Goal: Information Seeking & Learning: Find specific fact

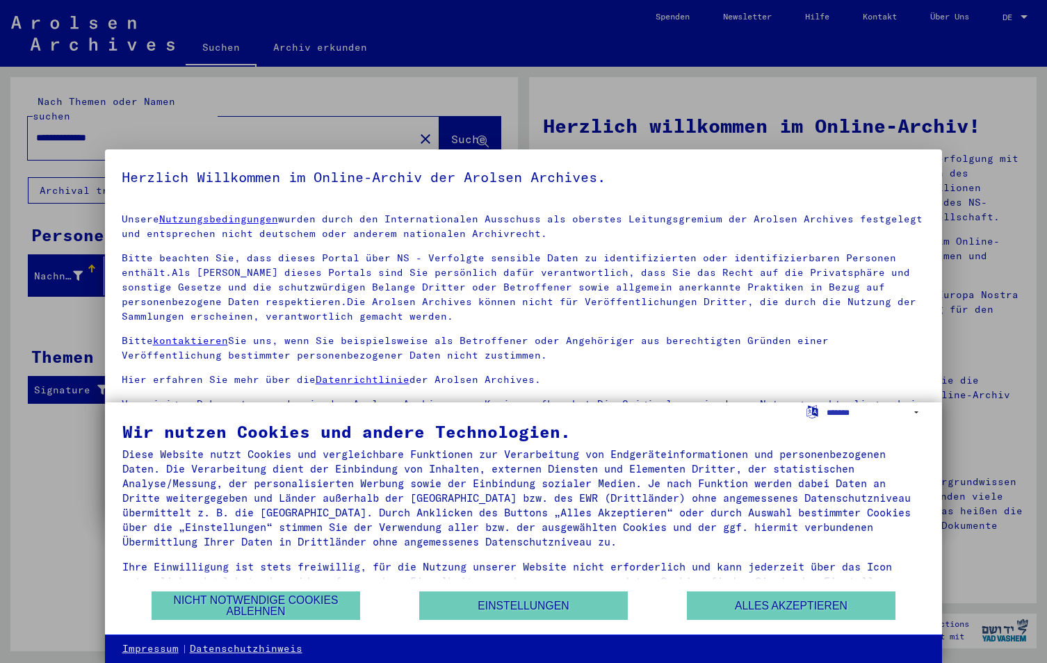
scroll to position [34, 0]
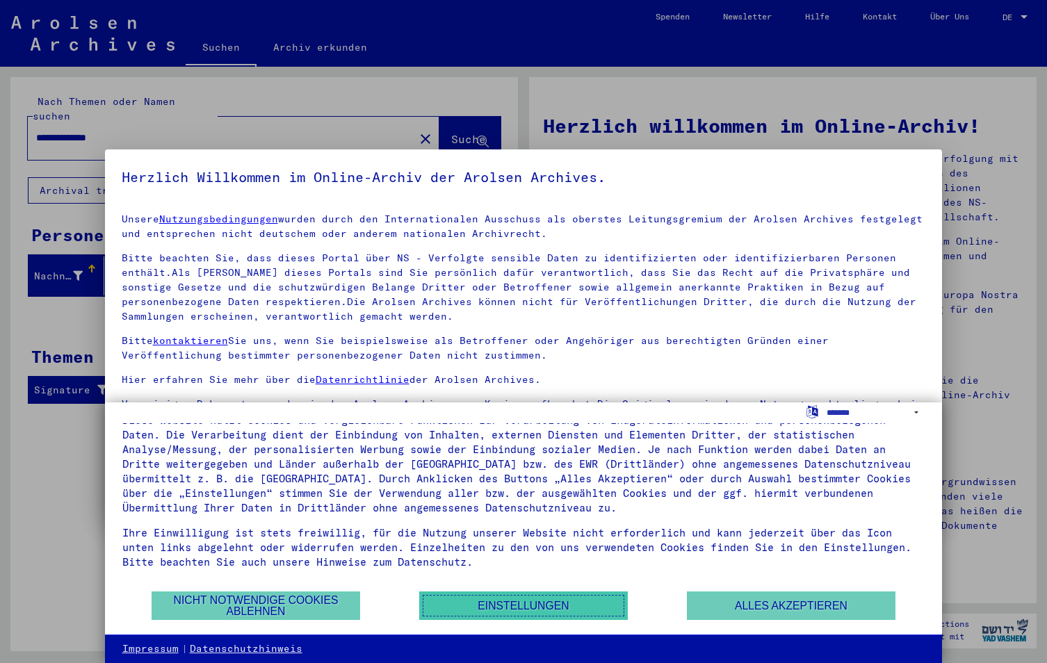
click at [575, 603] on button "Einstellungen" at bounding box center [523, 606] width 209 height 29
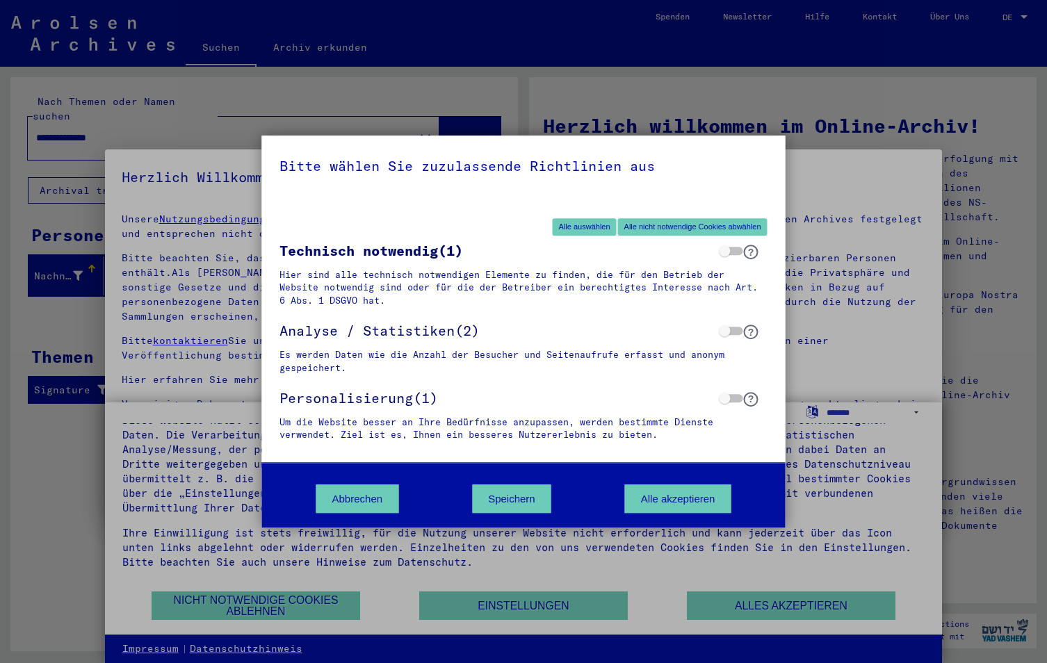
click at [772, 148] on div "Bitte wählen Sie zuzulassende Richtlinien aus" at bounding box center [524, 166] width 524 height 61
click at [364, 499] on button "Abbrechen" at bounding box center [357, 499] width 83 height 29
click at [364, 499] on div "Diese Website nutzt Cookies und vergleichbare Funktionen zur Verarbeitung von E…" at bounding box center [523, 464] width 803 height 102
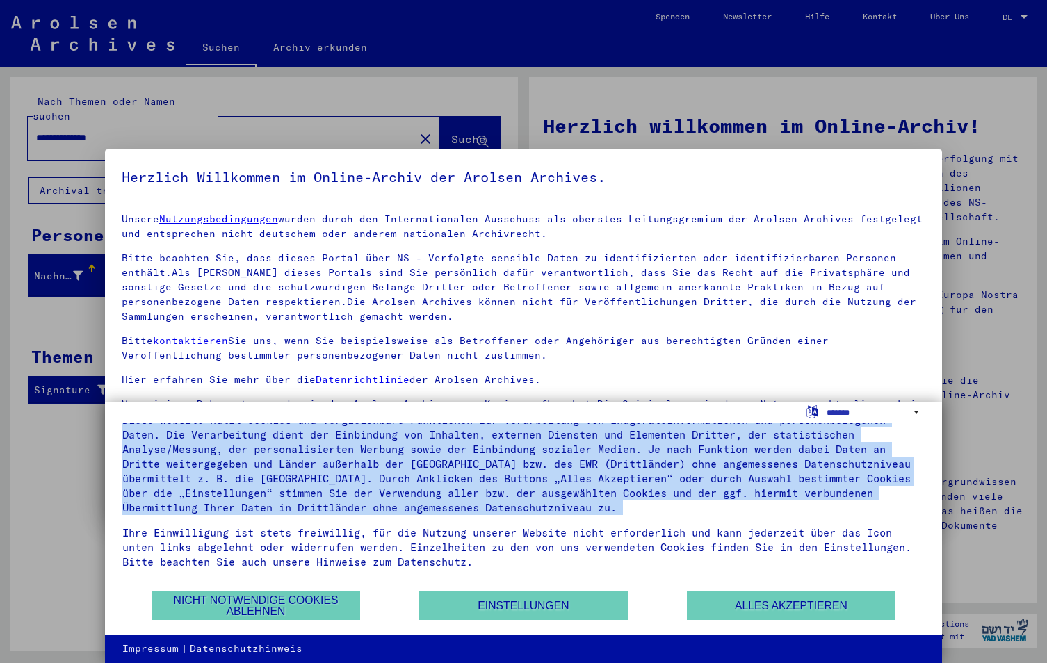
click at [364, 499] on div "Diese Website nutzt Cookies und vergleichbare Funktionen zur Verarbeitung von E…" at bounding box center [523, 464] width 803 height 102
click at [253, 603] on button "Nicht notwendige Cookies ablehnen" at bounding box center [256, 606] width 209 height 29
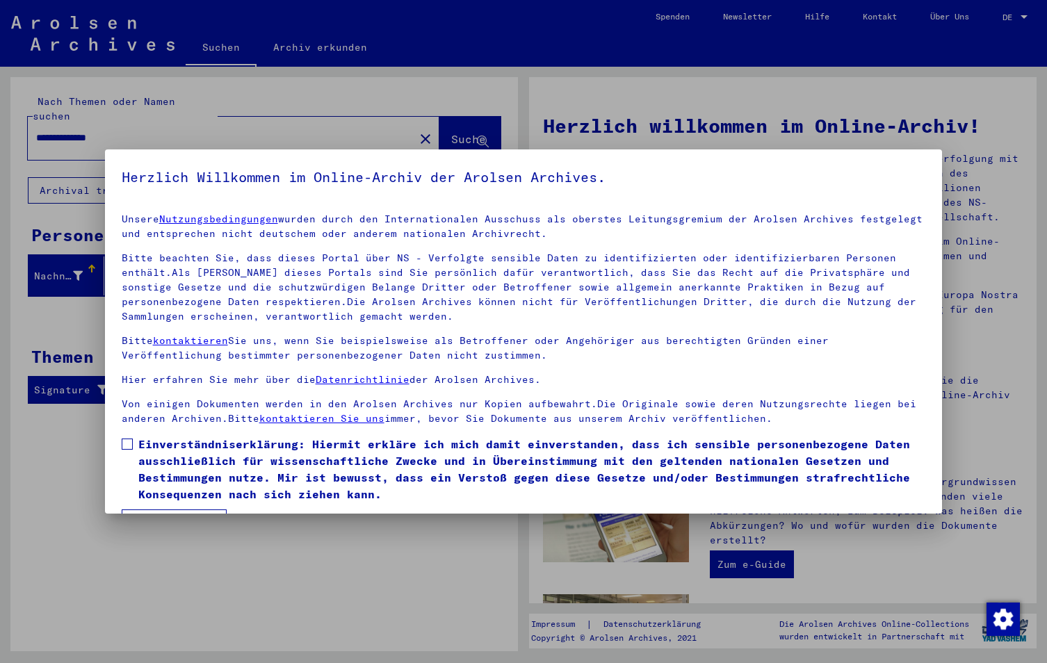
click at [910, 151] on mat-dialog-container "Herzlich Willkommen im Online-Archiv der Arolsen Archives. Unsere Nutzungsbedin…" at bounding box center [524, 331] width 838 height 365
click at [681, 395] on div "Unsere Nutzungsbedingungen wurden durch den Internationalen Ausschuss als obers…" at bounding box center [524, 319] width 804 height 214
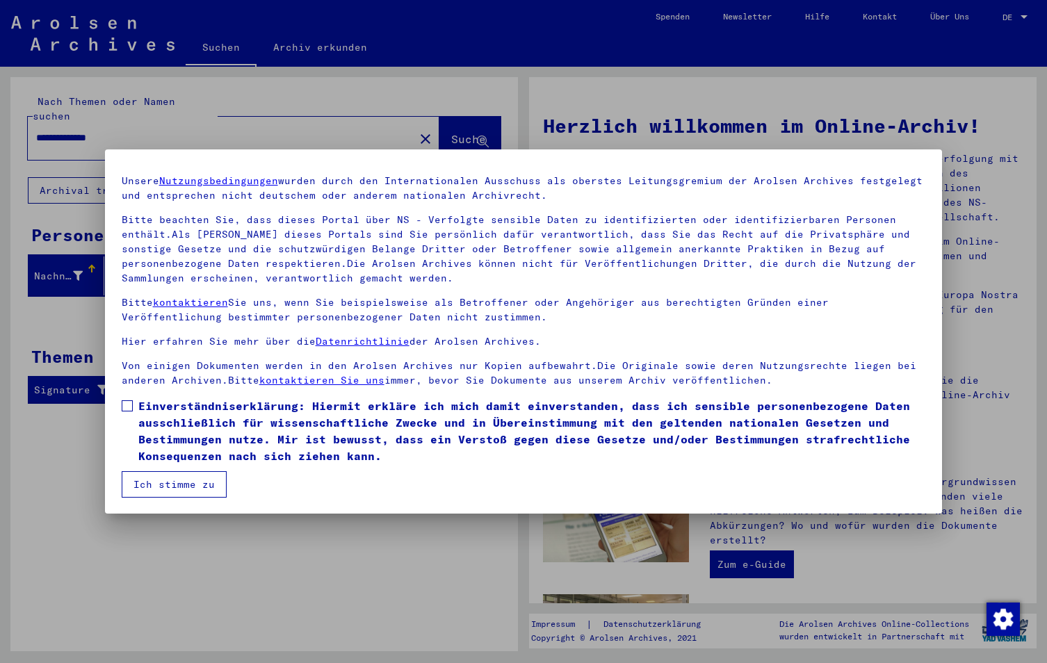
click at [163, 477] on button "Ich stimme zu" at bounding box center [174, 484] width 105 height 26
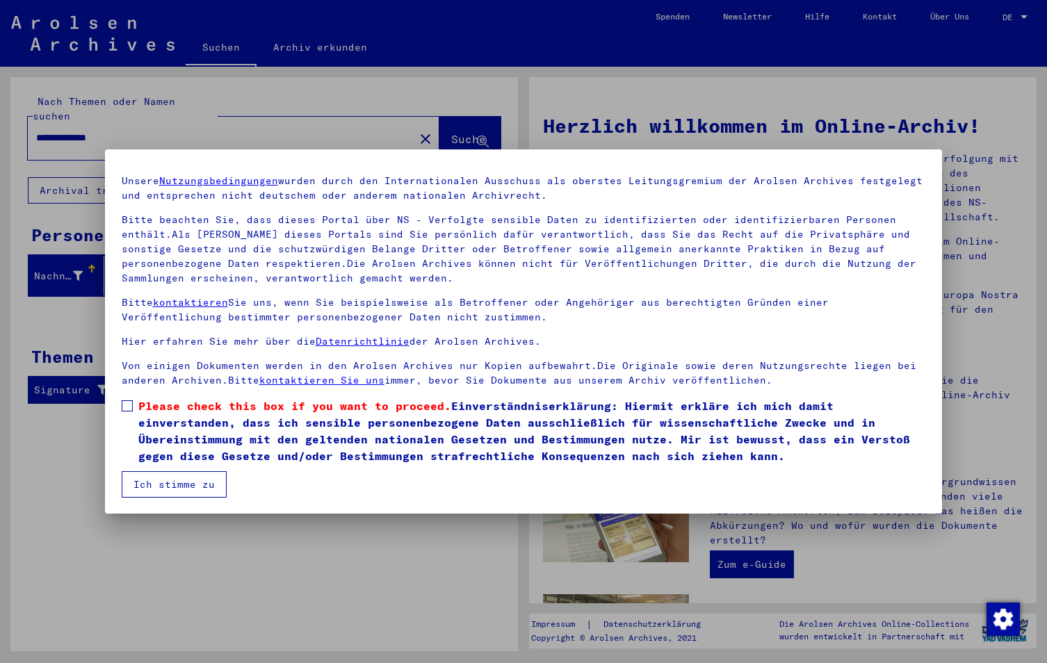
click at [129, 403] on span at bounding box center [127, 405] width 11 height 11
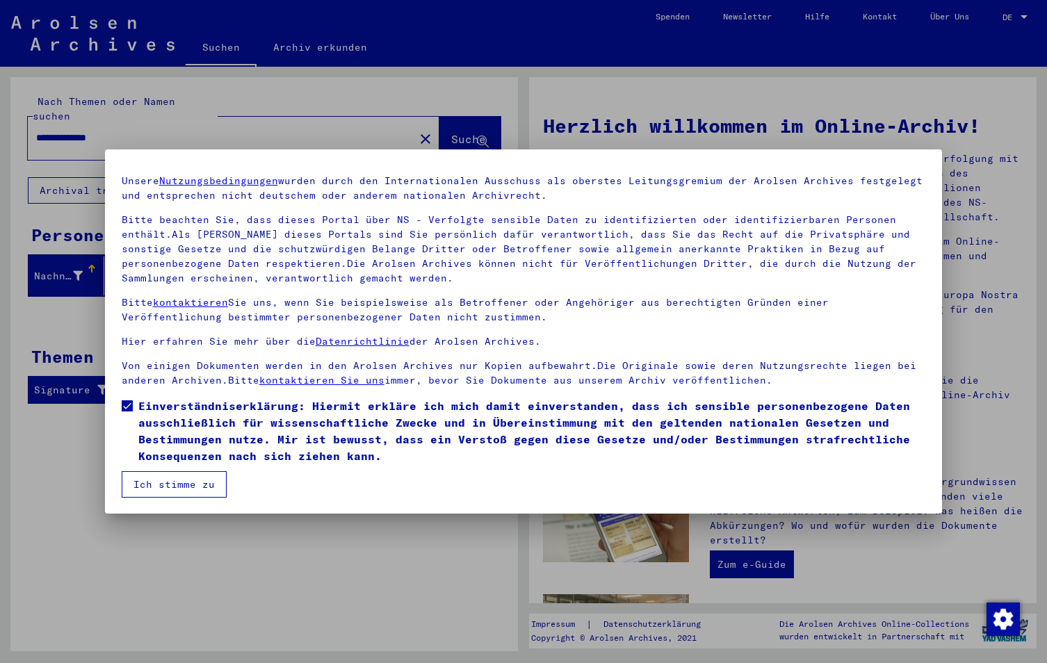
click at [203, 482] on button "Ich stimme zu" at bounding box center [174, 484] width 105 height 26
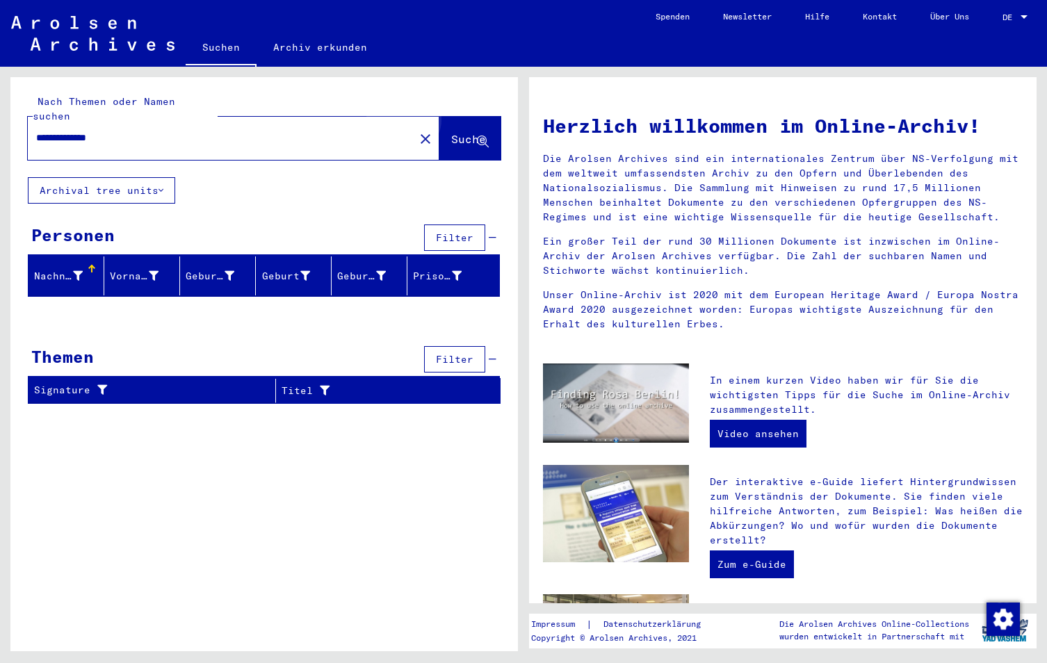
click at [453, 132] on span "Suche" at bounding box center [468, 139] width 35 height 14
drag, startPoint x: 122, startPoint y: 120, endPoint x: 73, endPoint y: 128, distance: 50.0
click at [73, 131] on input "**********" at bounding box center [217, 138] width 362 height 15
click at [464, 132] on span "Suche" at bounding box center [468, 139] width 35 height 14
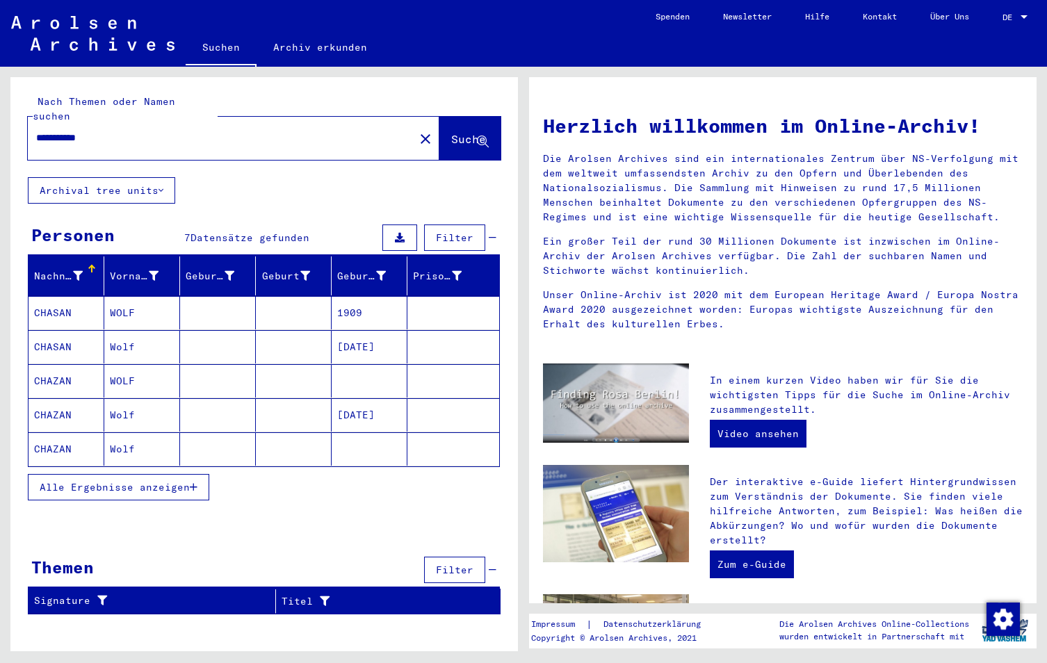
click at [49, 296] on mat-cell "CHASAN" at bounding box center [67, 312] width 76 height 33
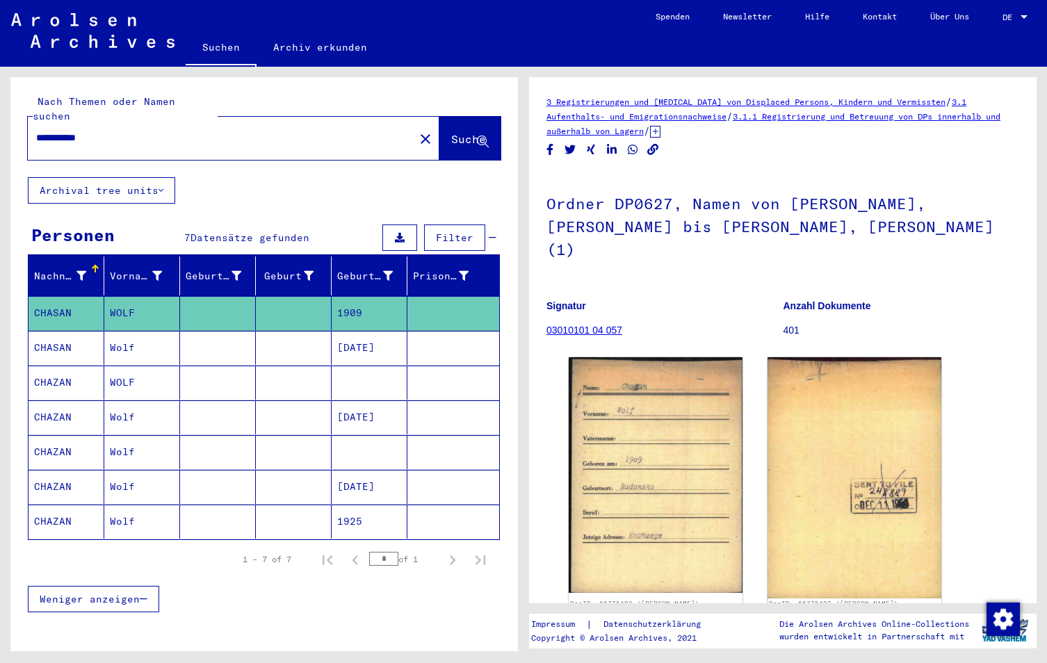
click at [64, 333] on mat-cell "CHASAN" at bounding box center [67, 348] width 76 height 34
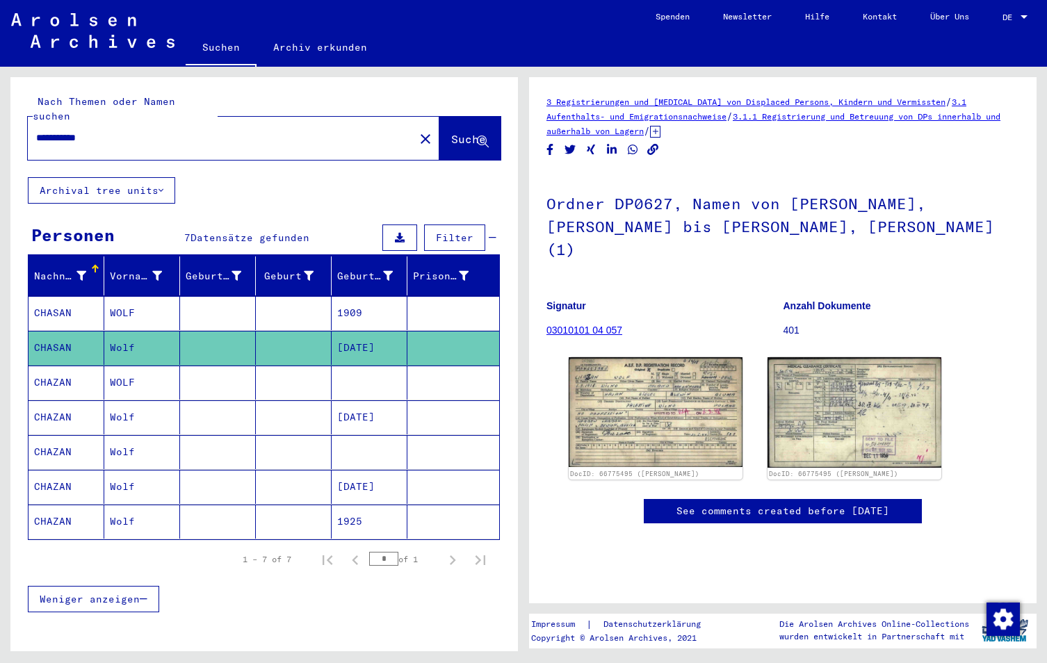
click at [69, 369] on mat-cell "CHAZAN" at bounding box center [67, 383] width 76 height 34
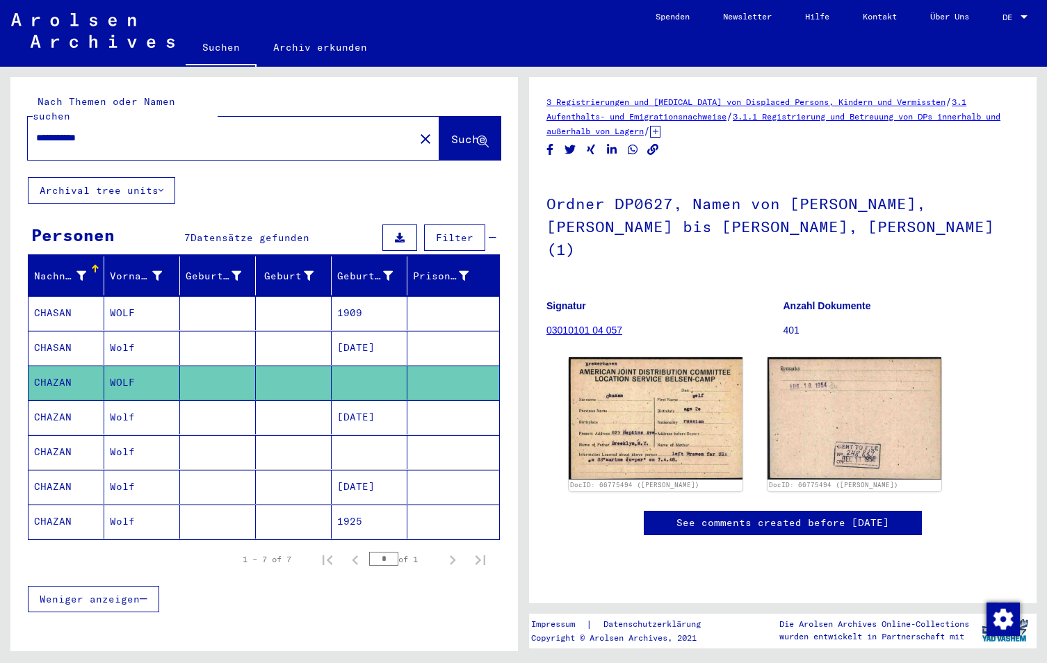
click at [67, 401] on mat-cell "CHAZAN" at bounding box center [67, 417] width 76 height 34
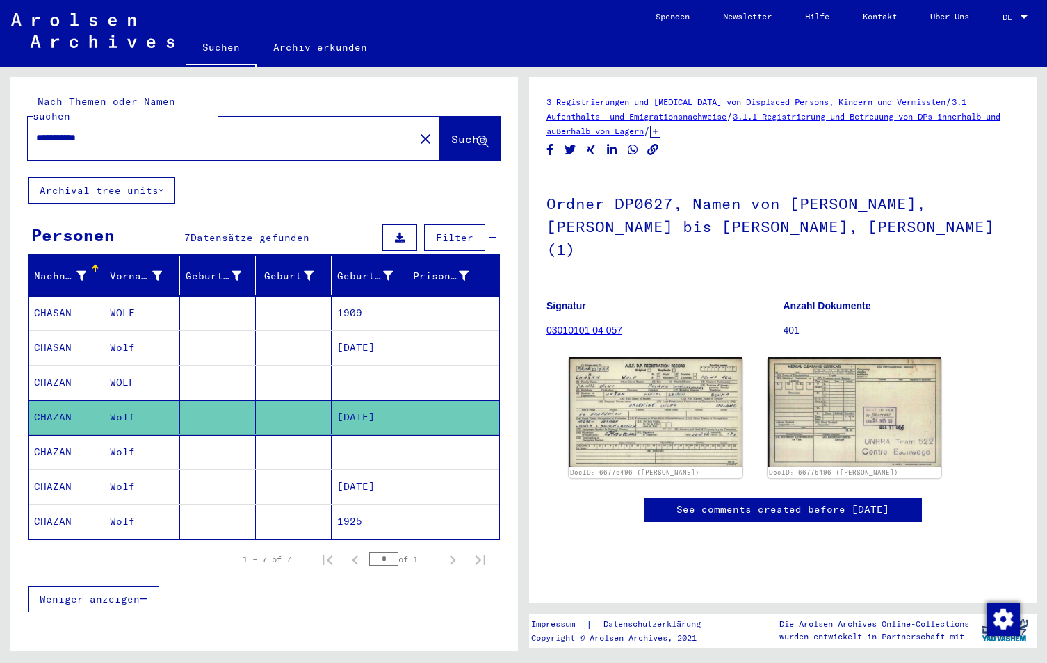
click at [43, 442] on mat-cell "CHAZAN" at bounding box center [67, 452] width 76 height 34
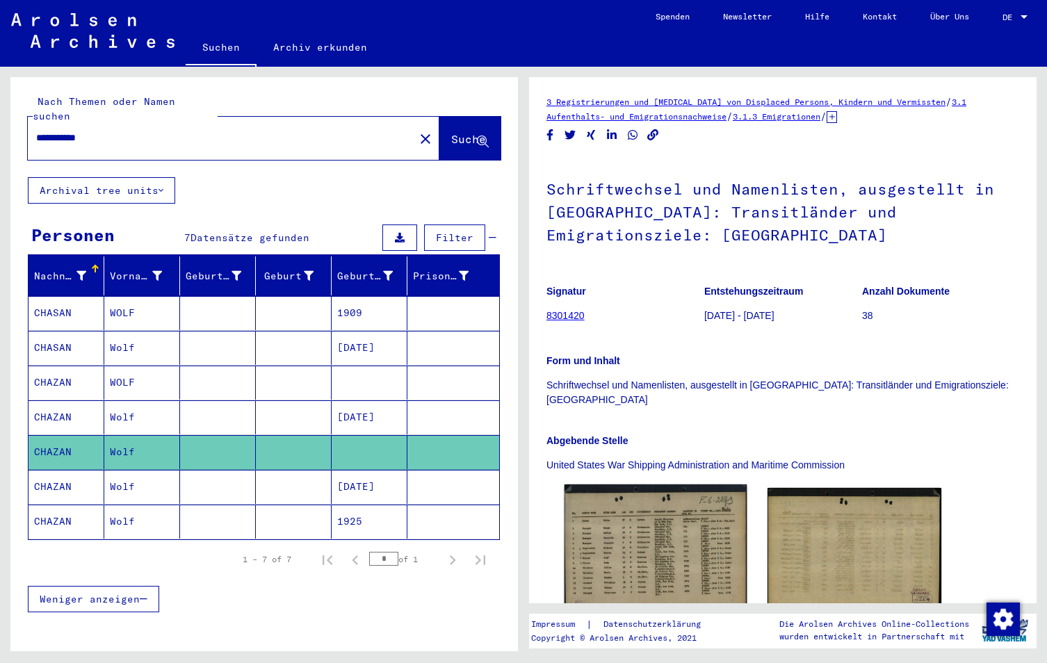
click at [626, 533] on img at bounding box center [656, 552] width 183 height 135
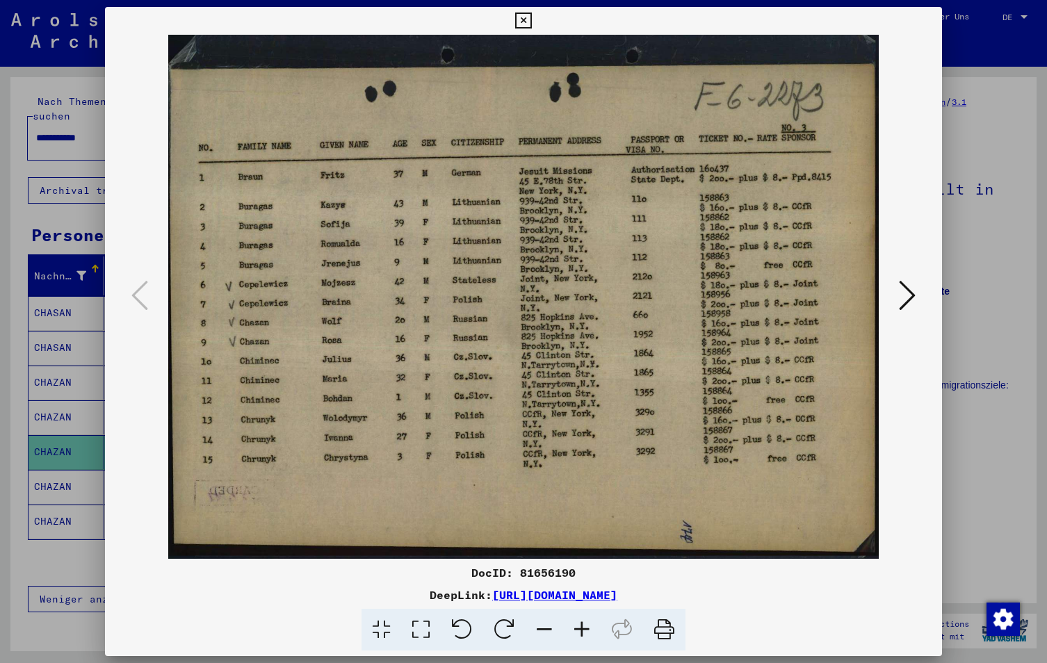
click at [524, 15] on icon at bounding box center [523, 21] width 16 height 17
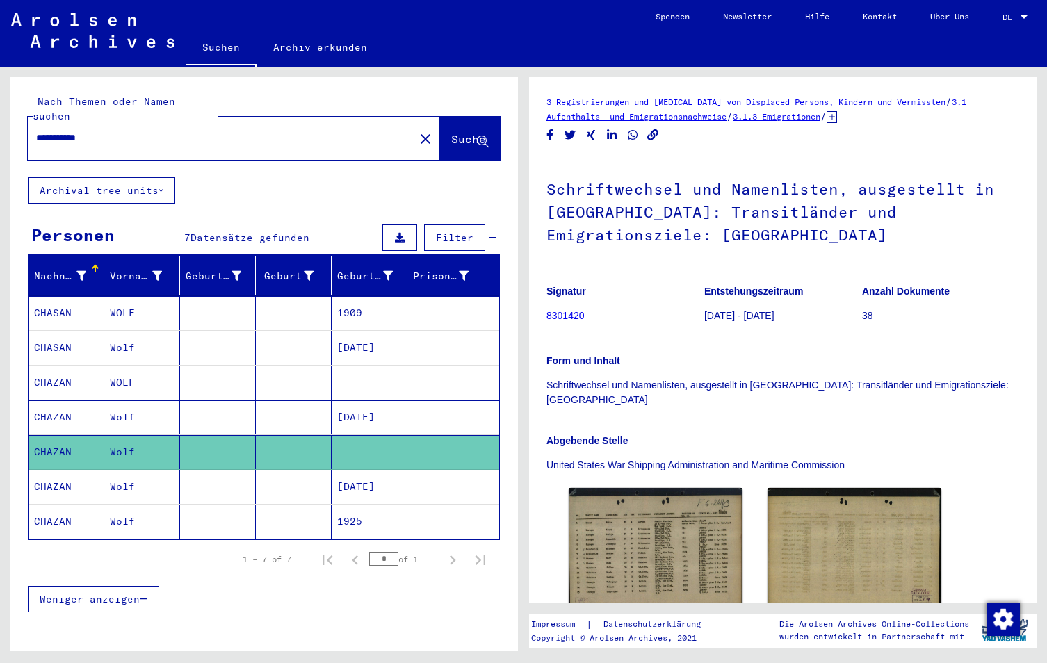
click at [391, 470] on mat-cell "[DATE]" at bounding box center [370, 487] width 76 height 34
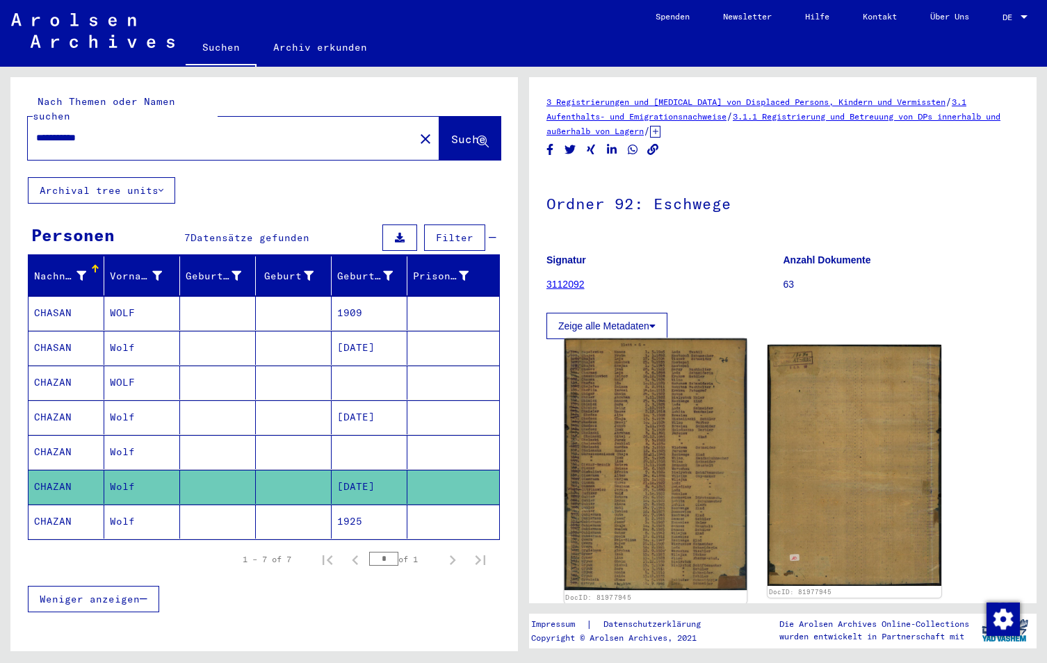
click at [664, 443] on img at bounding box center [656, 465] width 183 height 252
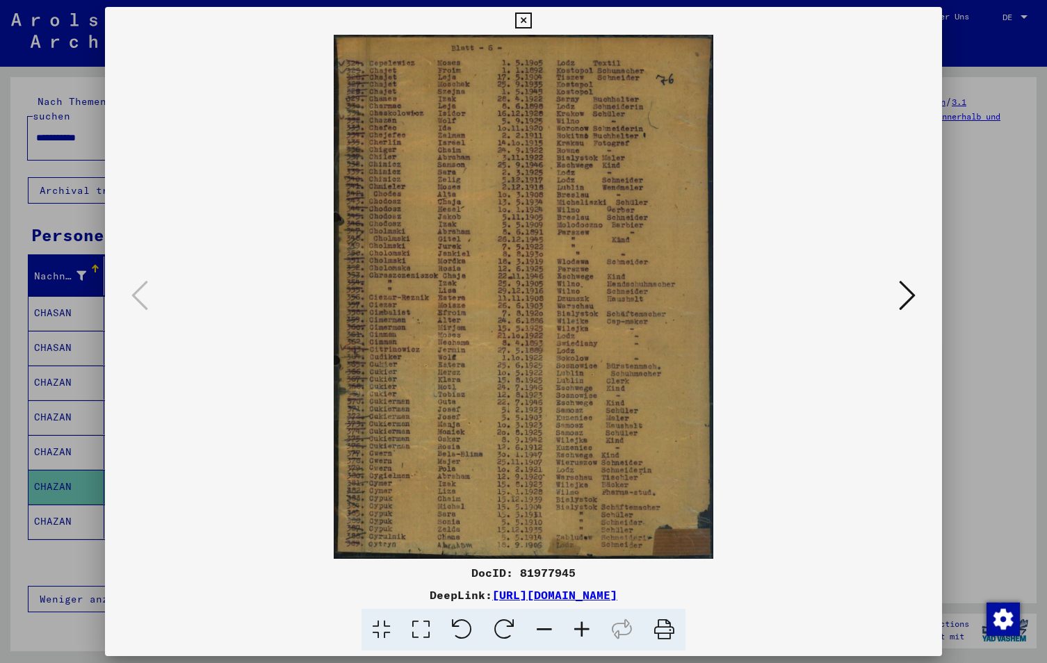
click at [587, 621] on icon at bounding box center [582, 630] width 38 height 42
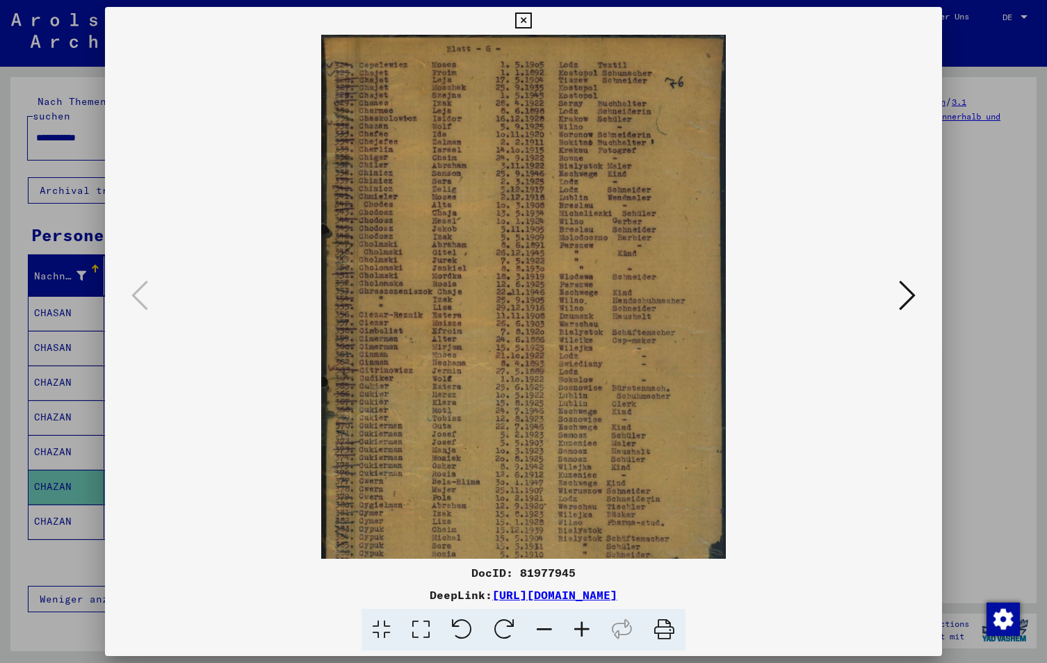
click at [583, 623] on icon at bounding box center [582, 630] width 38 height 42
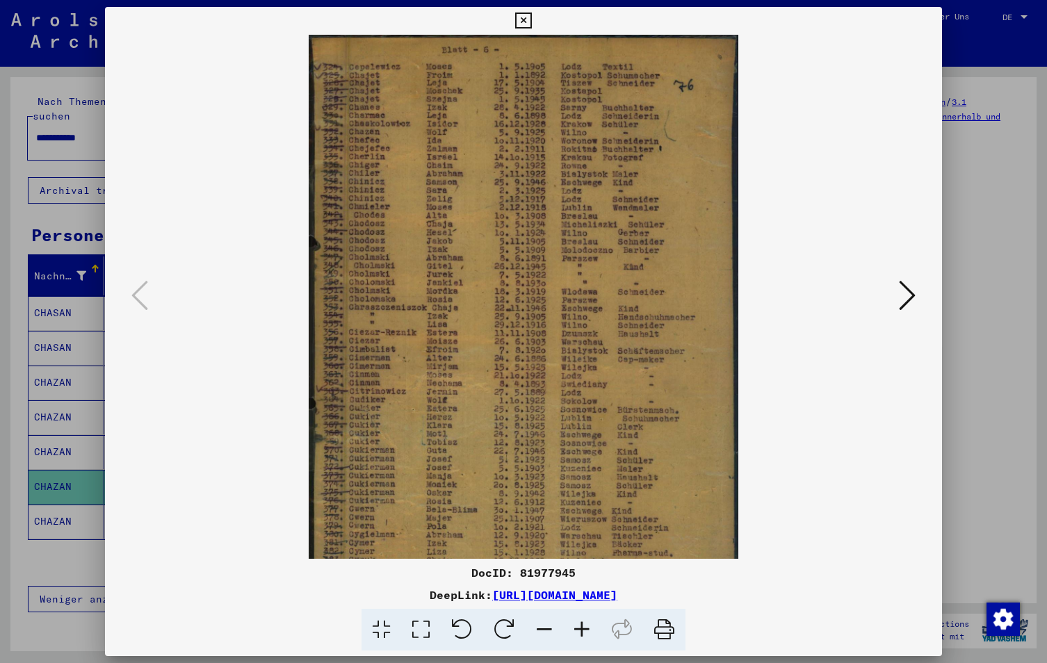
click at [583, 622] on icon at bounding box center [582, 630] width 38 height 42
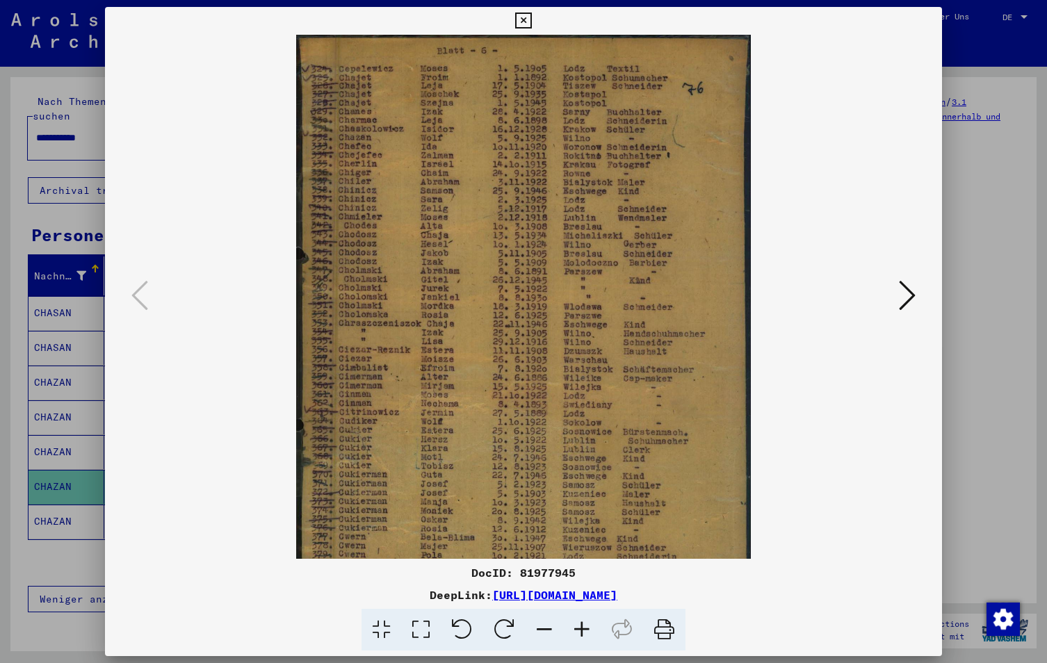
click at [583, 620] on icon at bounding box center [582, 630] width 38 height 42
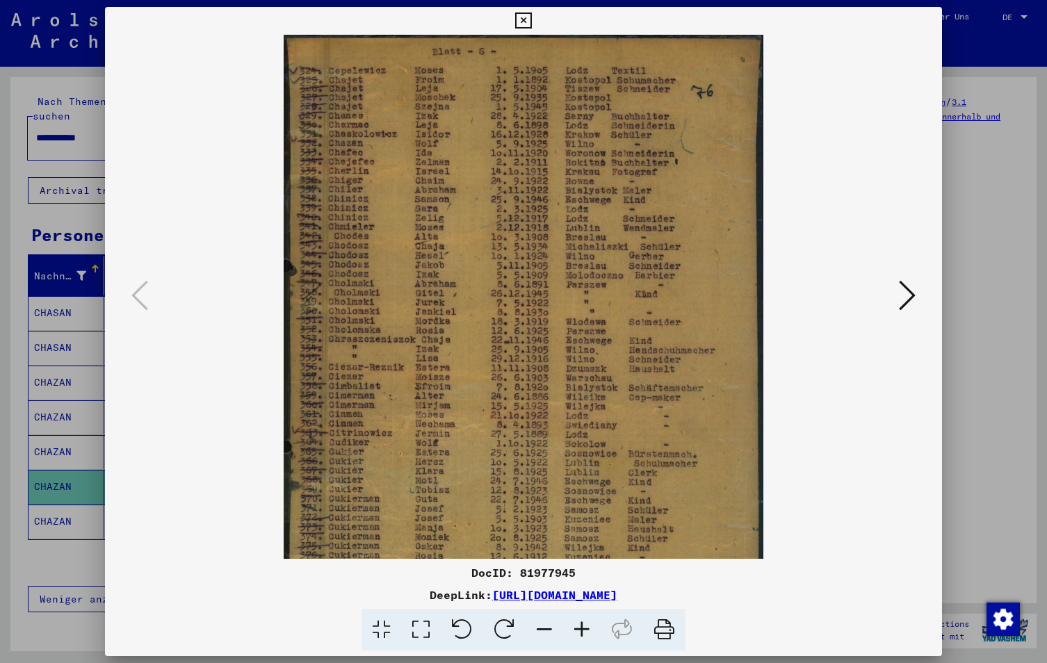
drag, startPoint x: 569, startPoint y: 360, endPoint x: 571, endPoint y: 370, distance: 10.1
click at [571, 370] on img at bounding box center [524, 366] width 480 height 663
click at [519, 18] on icon at bounding box center [523, 21] width 16 height 17
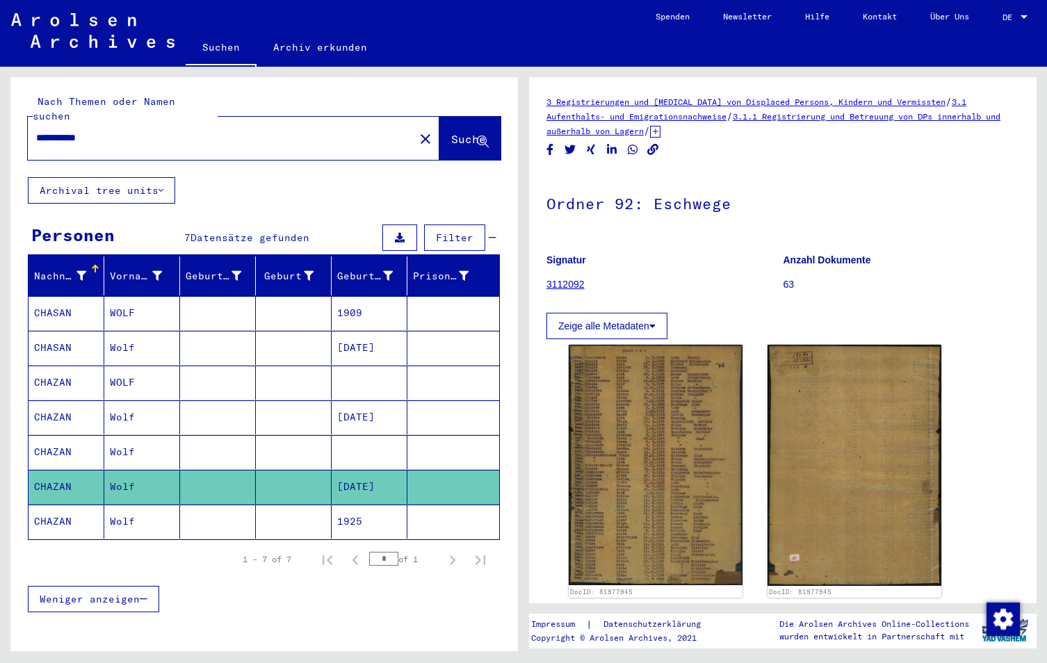
click at [339, 508] on mat-cell "1925" at bounding box center [370, 522] width 76 height 34
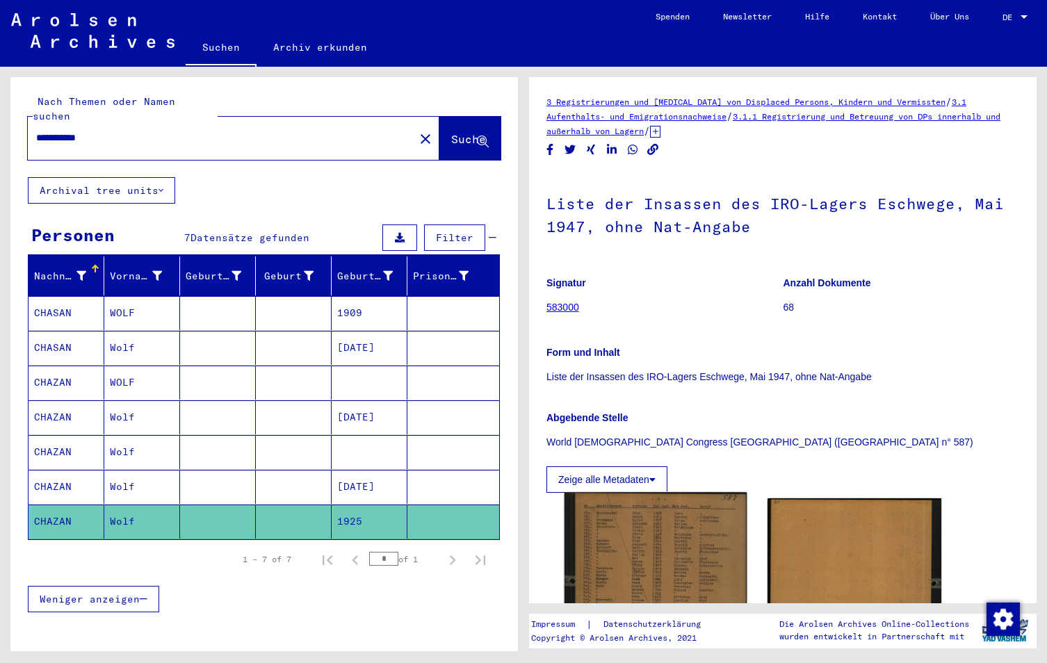
click at [697, 541] on img at bounding box center [656, 614] width 183 height 245
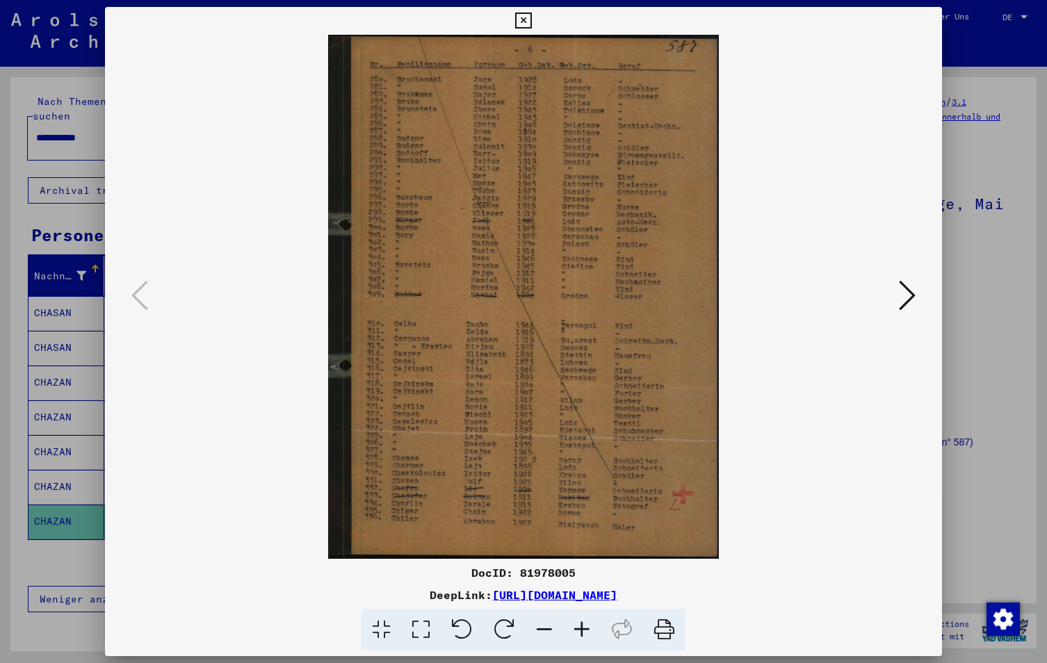
click at [590, 631] on icon at bounding box center [582, 630] width 38 height 42
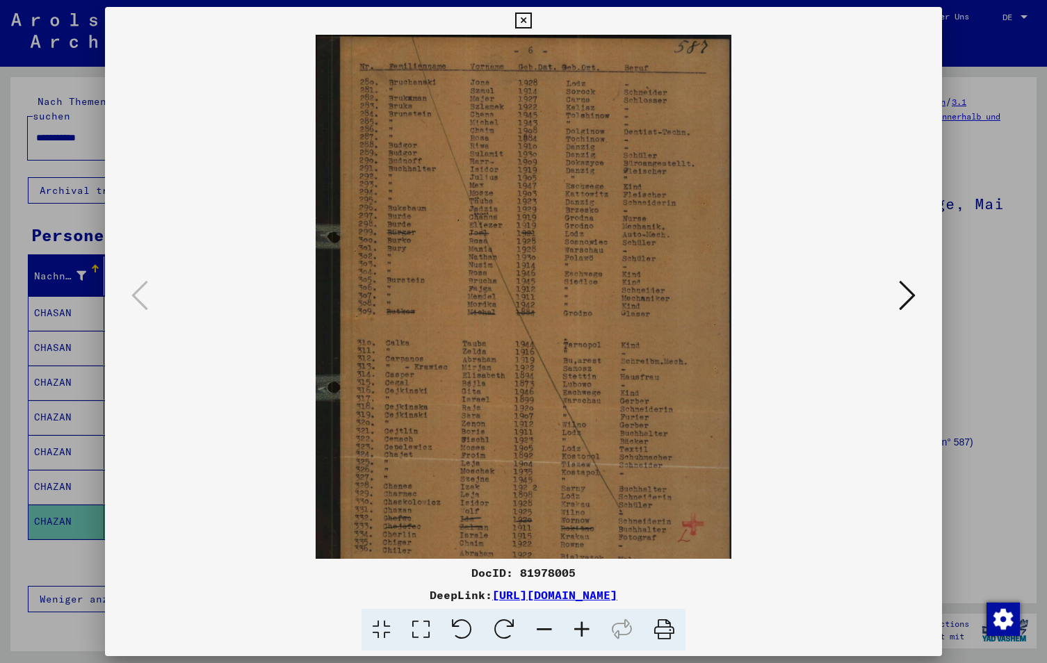
click at [589, 631] on icon at bounding box center [582, 630] width 38 height 42
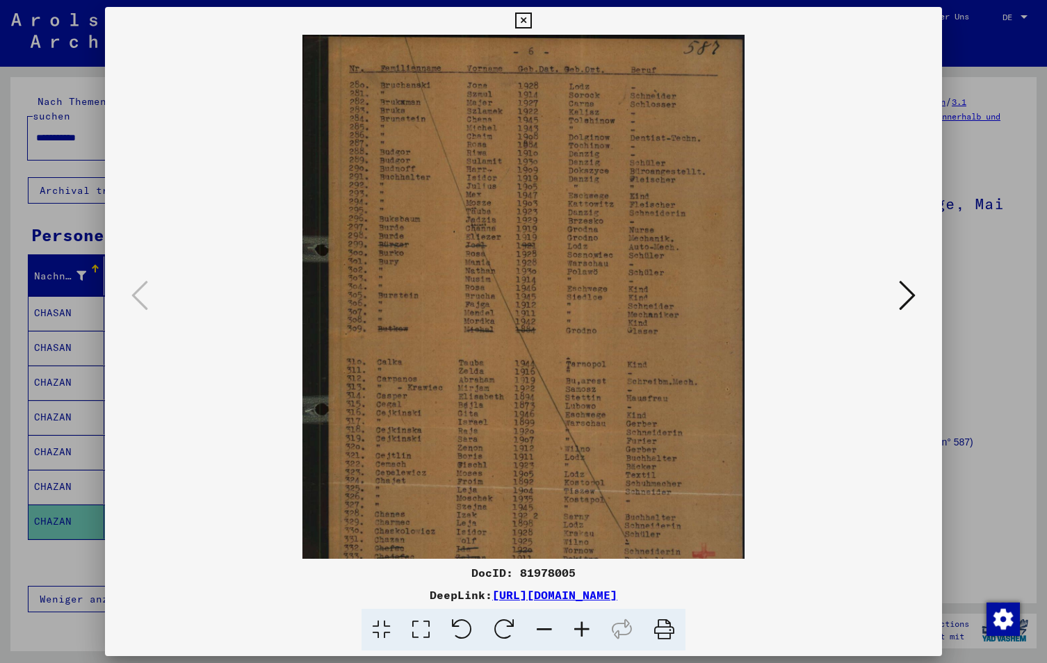
click at [589, 631] on icon at bounding box center [582, 630] width 38 height 42
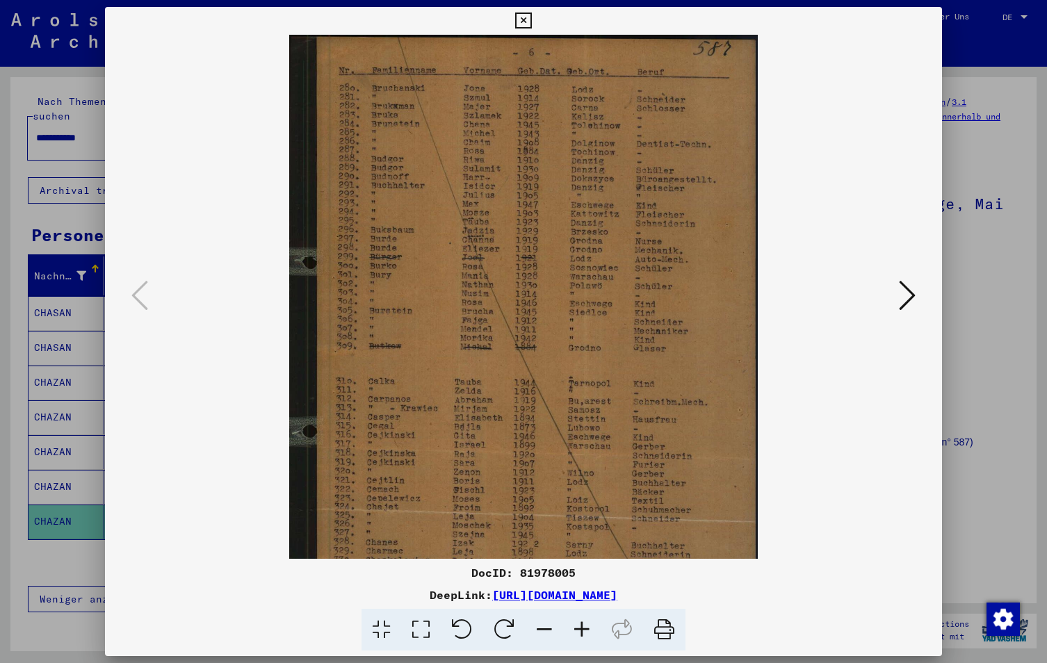
click at [589, 631] on icon at bounding box center [582, 630] width 38 height 42
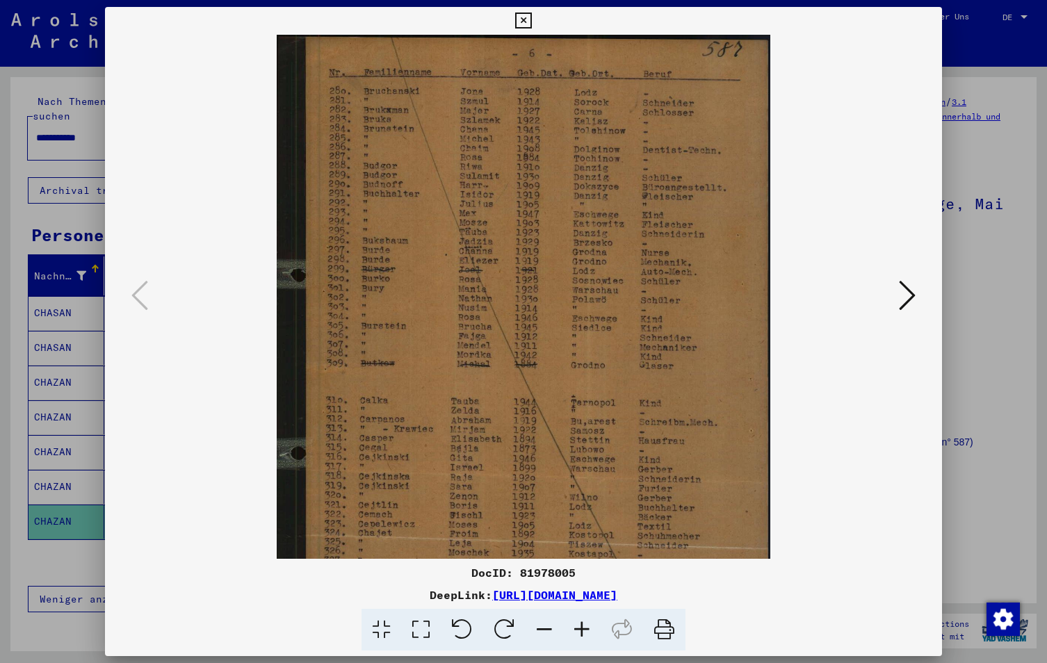
click at [587, 628] on icon at bounding box center [582, 630] width 38 height 42
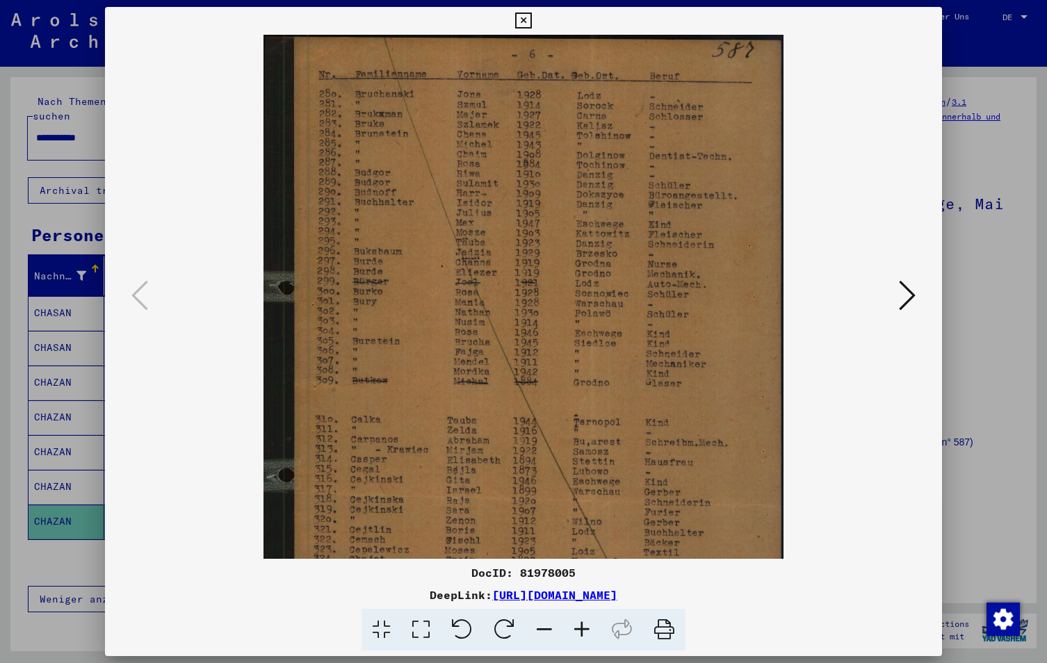
click at [585, 625] on icon at bounding box center [582, 630] width 38 height 42
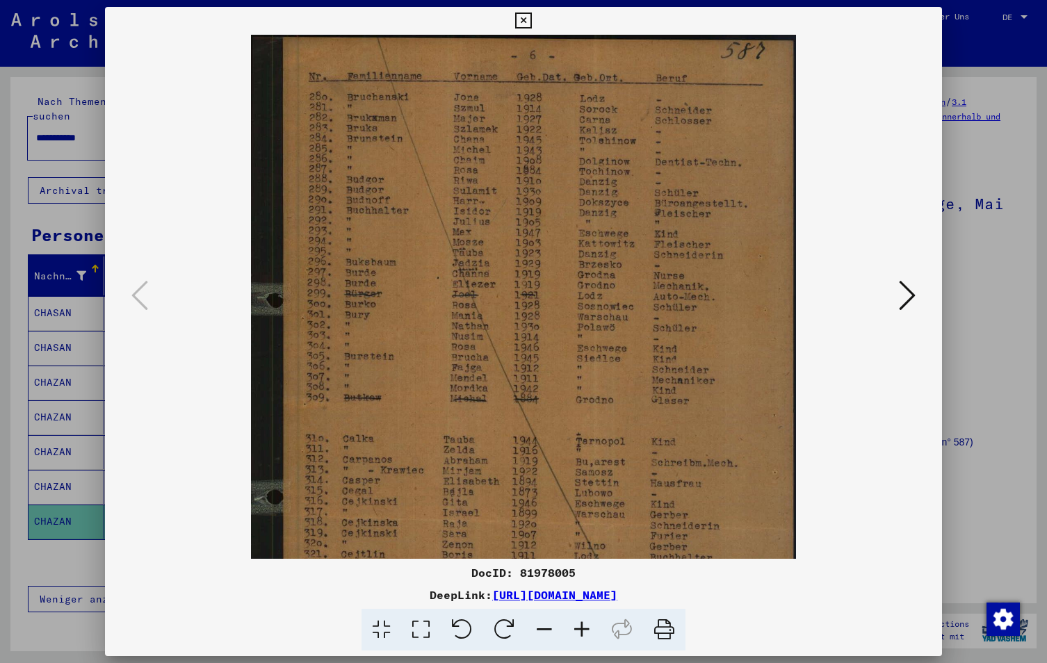
click at [585, 625] on icon at bounding box center [582, 630] width 38 height 42
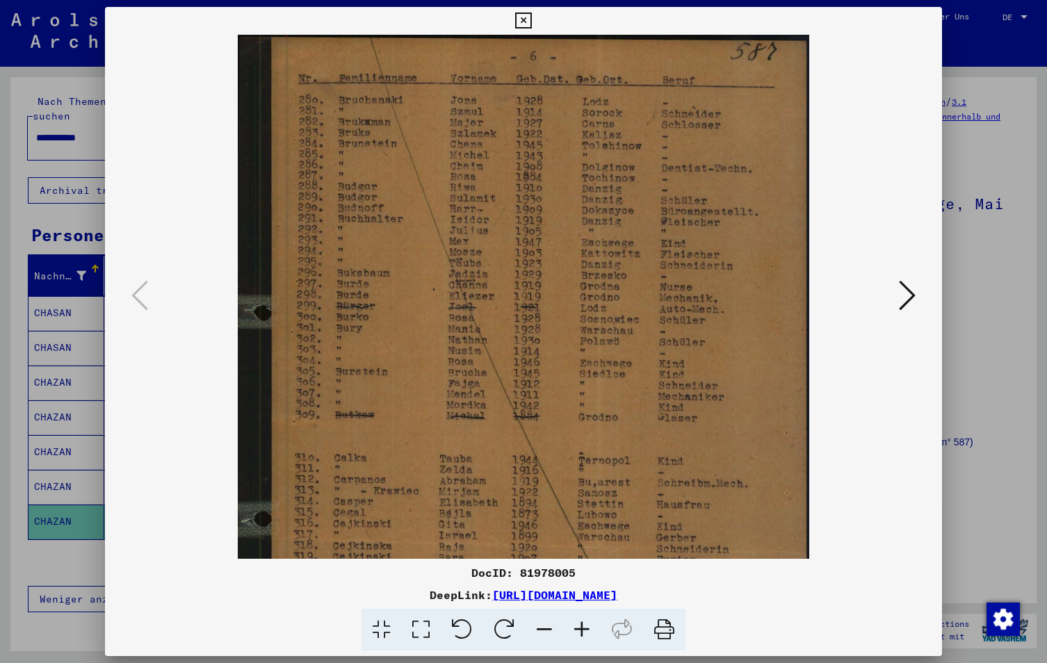
click at [585, 625] on icon at bounding box center [582, 630] width 38 height 42
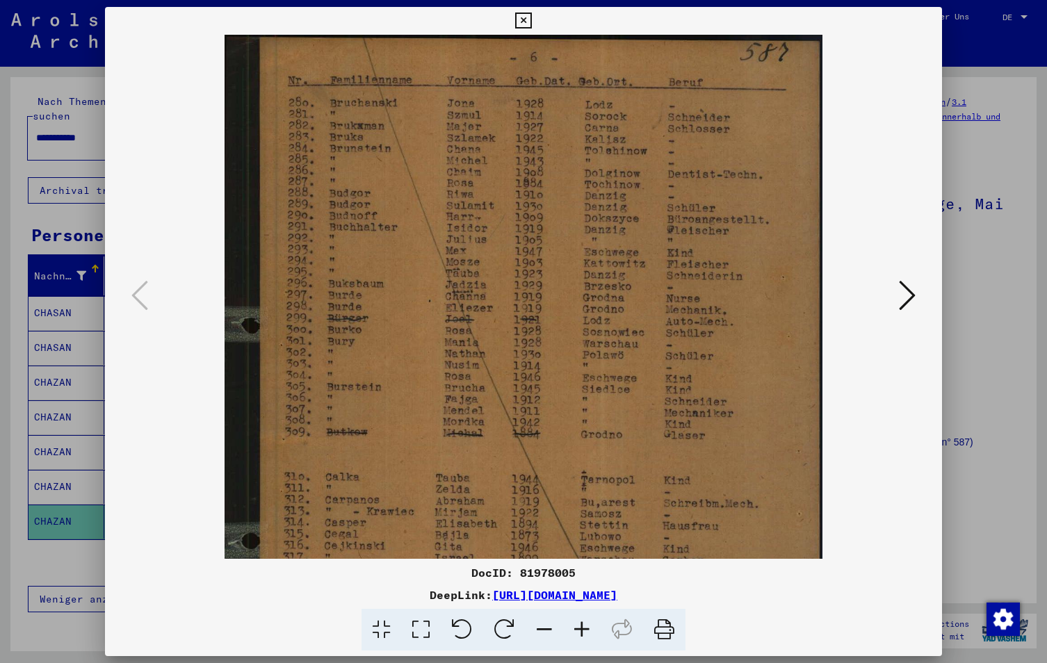
click at [585, 625] on icon at bounding box center [582, 630] width 38 height 42
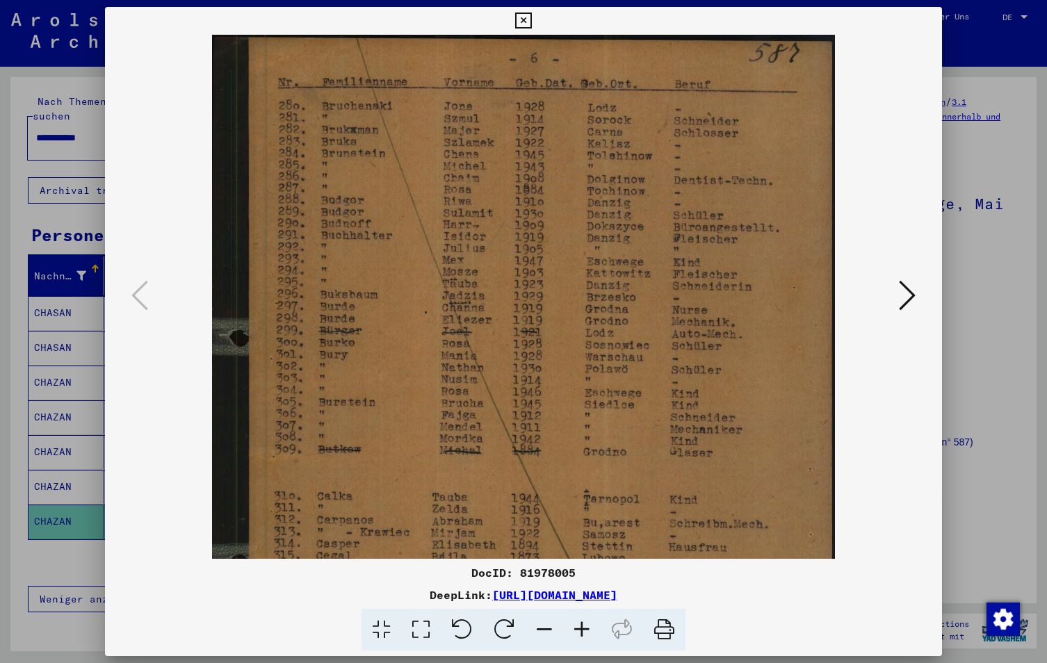
click at [585, 625] on icon at bounding box center [582, 630] width 38 height 42
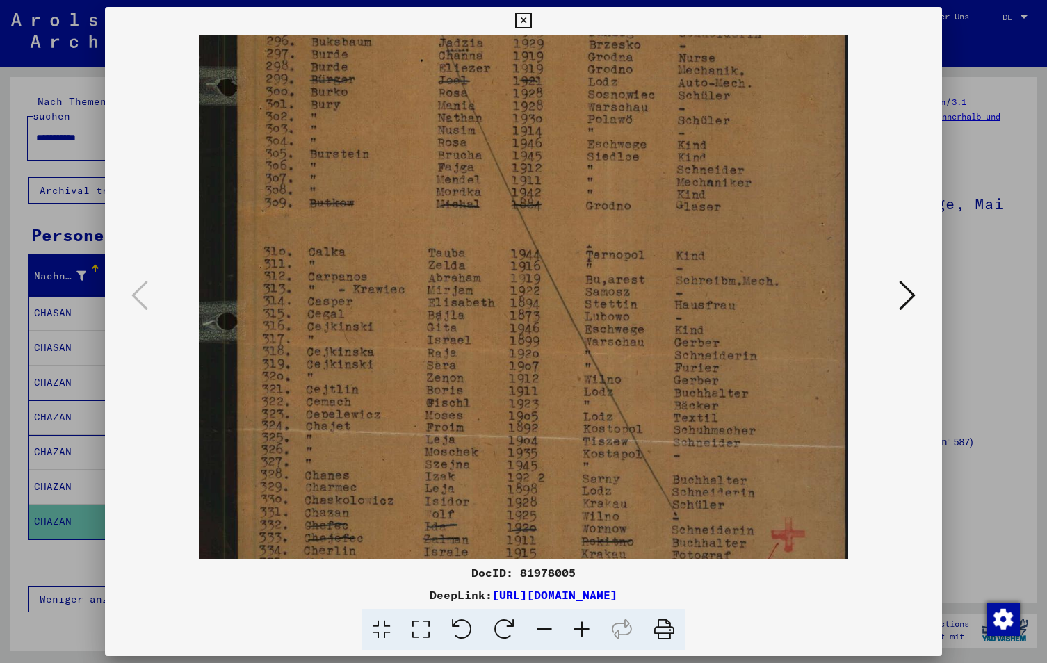
scroll to position [296, 0]
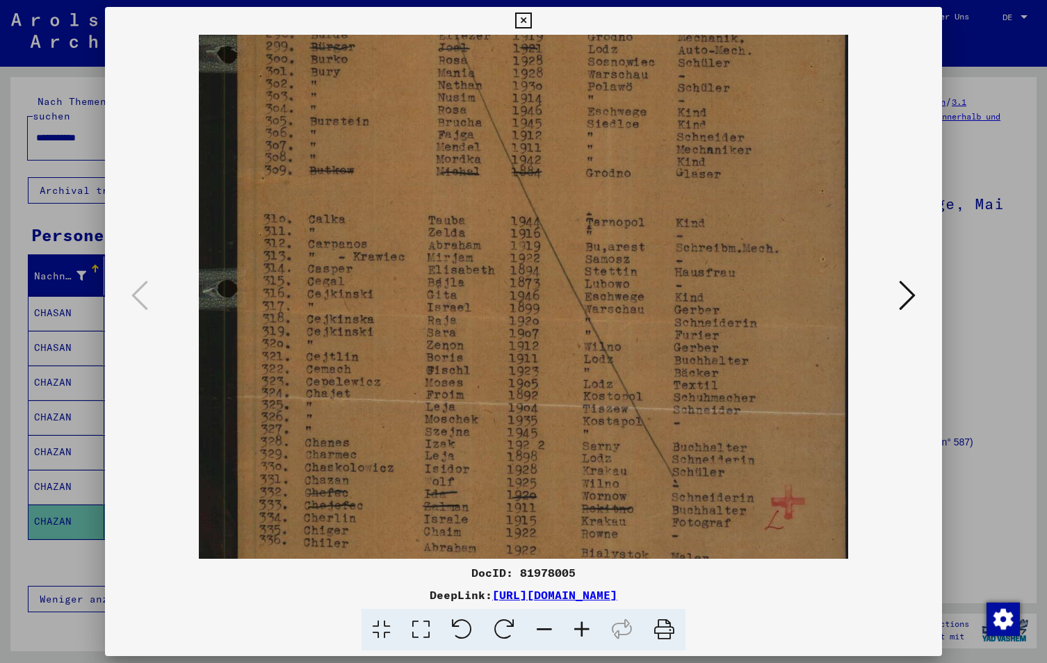
drag, startPoint x: 562, startPoint y: 430, endPoint x: 571, endPoint y: 200, distance: 231.0
click at [571, 200] on img at bounding box center [523, 175] width 649 height 872
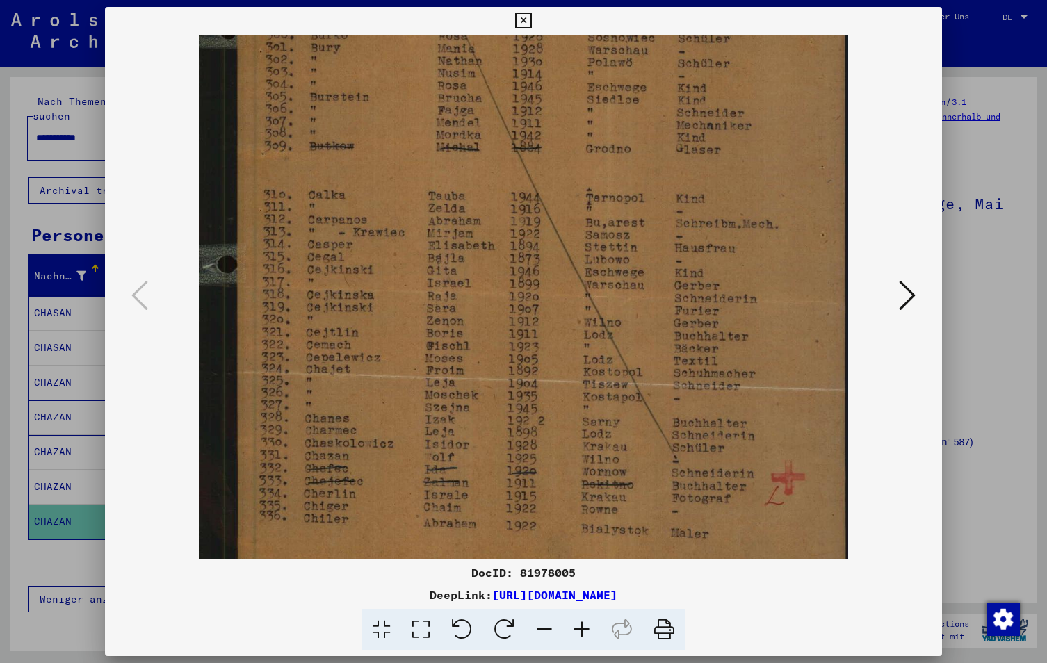
scroll to position [321, 0]
drag, startPoint x: 494, startPoint y: 400, endPoint x: 496, endPoint y: 376, distance: 23.7
click at [496, 376] on img at bounding box center [523, 150] width 649 height 872
click at [977, 291] on div at bounding box center [523, 331] width 1047 height 663
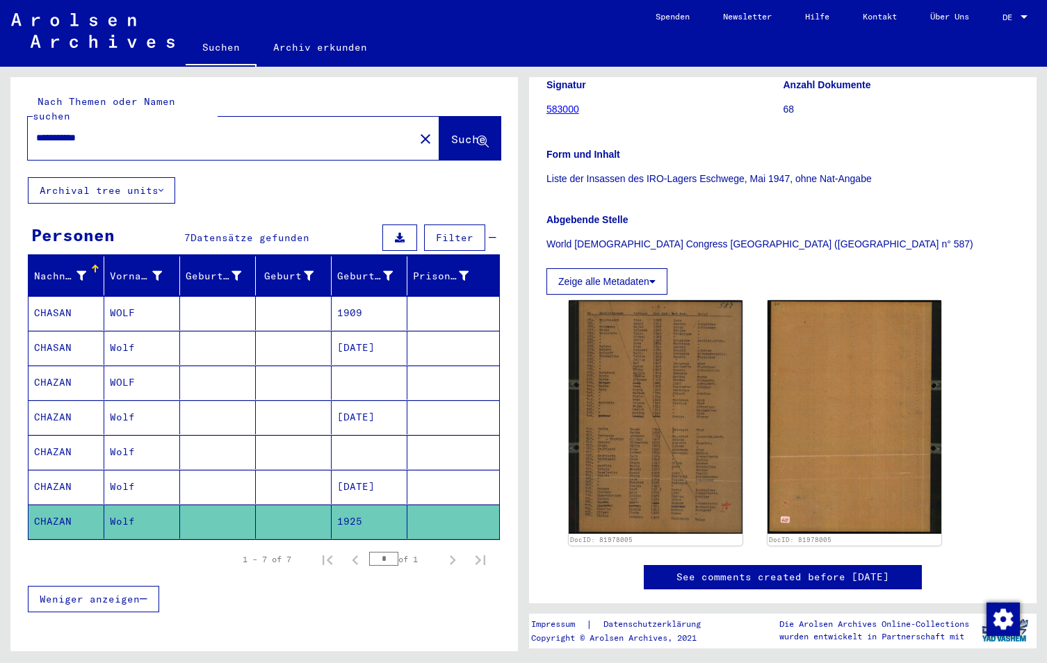
scroll to position [278, 0]
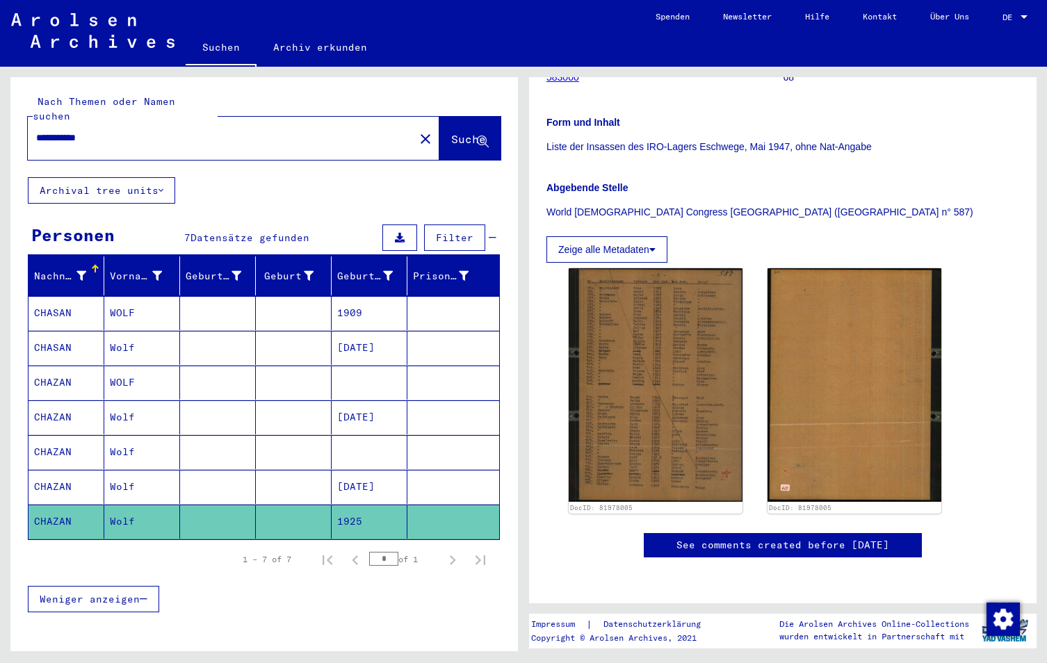
click at [380, 470] on mat-cell "[DATE]" at bounding box center [370, 487] width 76 height 34
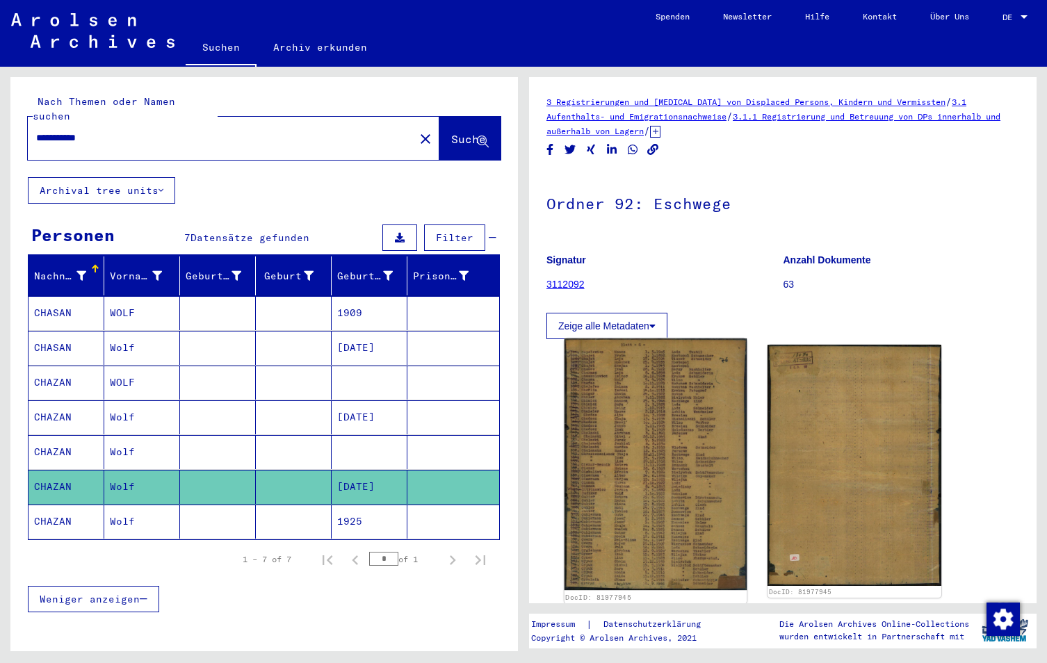
click at [667, 466] on img at bounding box center [656, 465] width 183 height 252
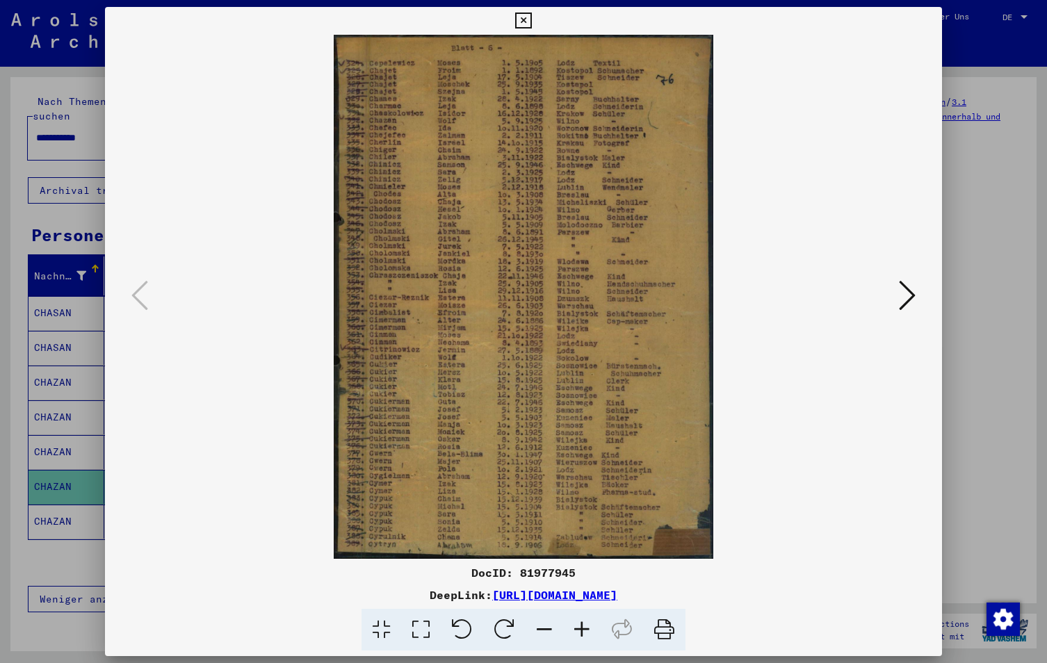
click at [579, 628] on icon at bounding box center [582, 630] width 38 height 42
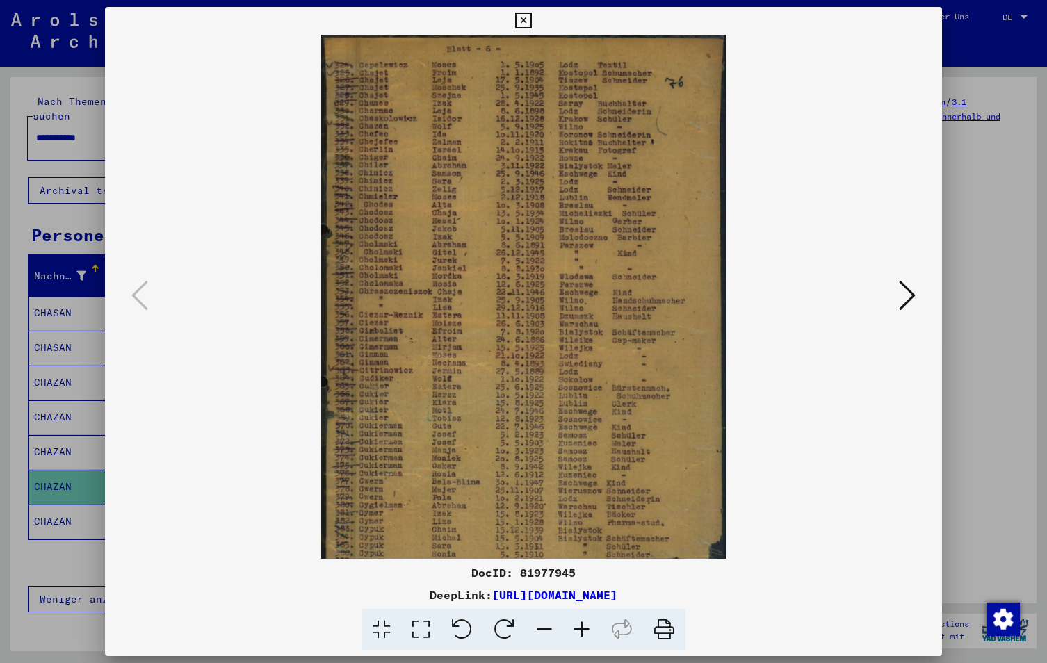
click at [579, 628] on icon at bounding box center [582, 630] width 38 height 42
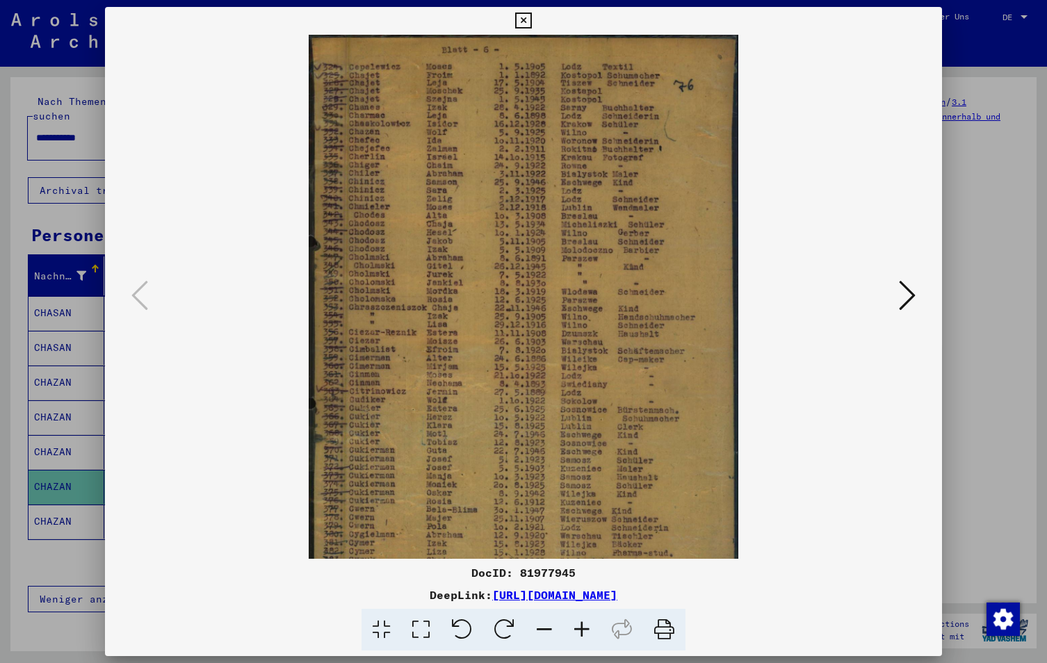
click at [579, 628] on icon at bounding box center [582, 630] width 38 height 42
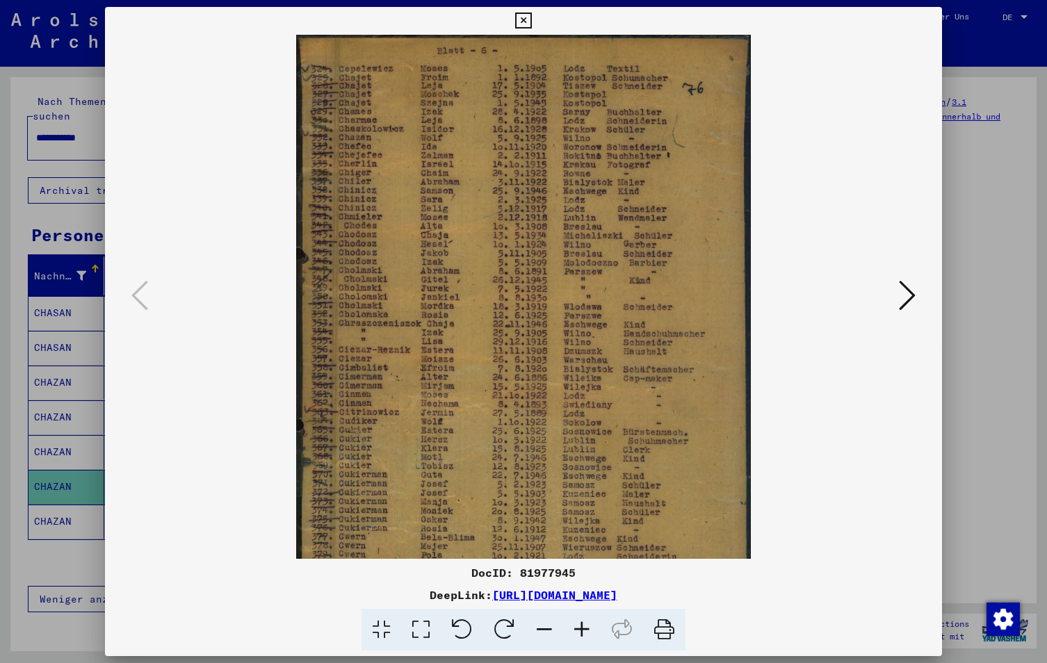
click at [579, 628] on icon at bounding box center [582, 630] width 38 height 42
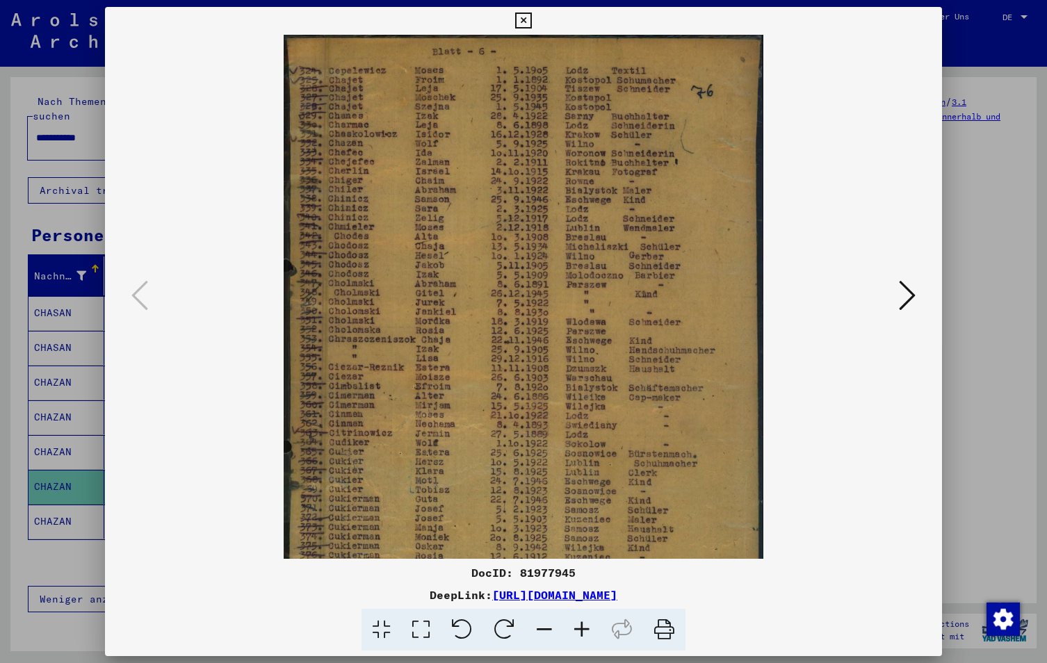
click at [579, 628] on icon at bounding box center [582, 630] width 38 height 42
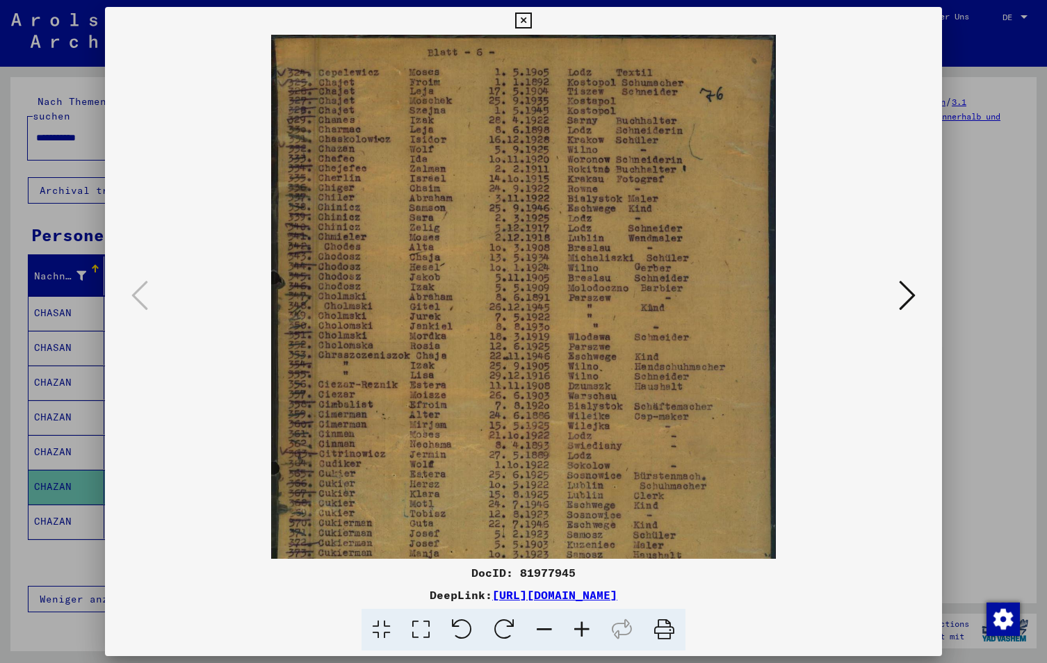
click at [579, 628] on icon at bounding box center [582, 630] width 38 height 42
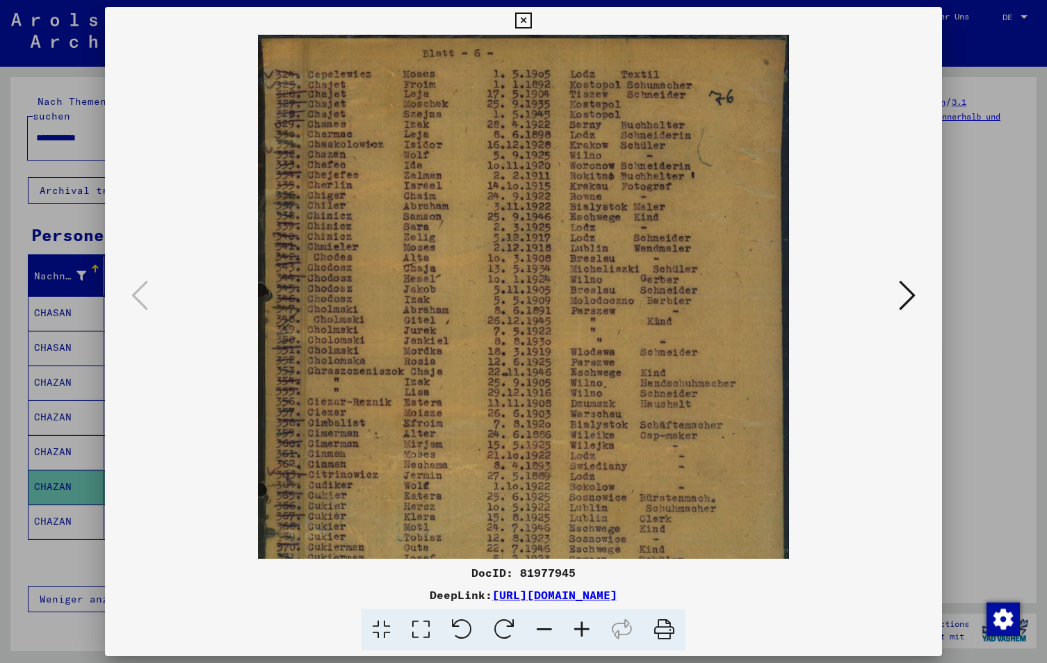
click at [579, 628] on icon at bounding box center [582, 630] width 38 height 42
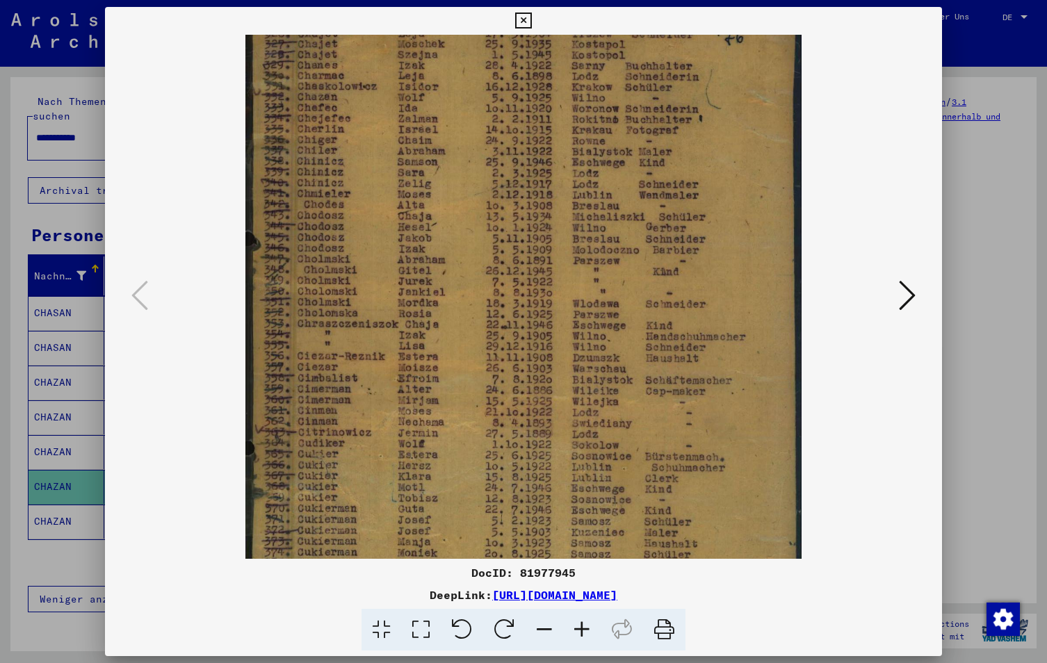
scroll to position [65, 0]
drag, startPoint x: 524, startPoint y: 372, endPoint x: 515, endPoint y: 386, distance: 16.6
click at [515, 386] on img at bounding box center [522, 353] width 555 height 768
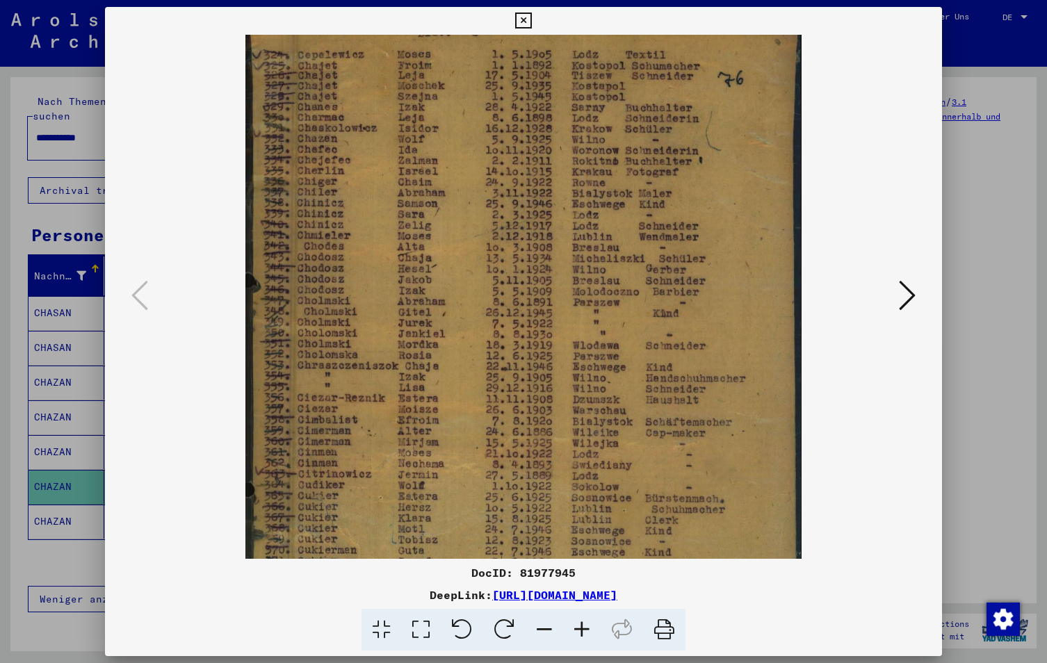
scroll to position [18, 0]
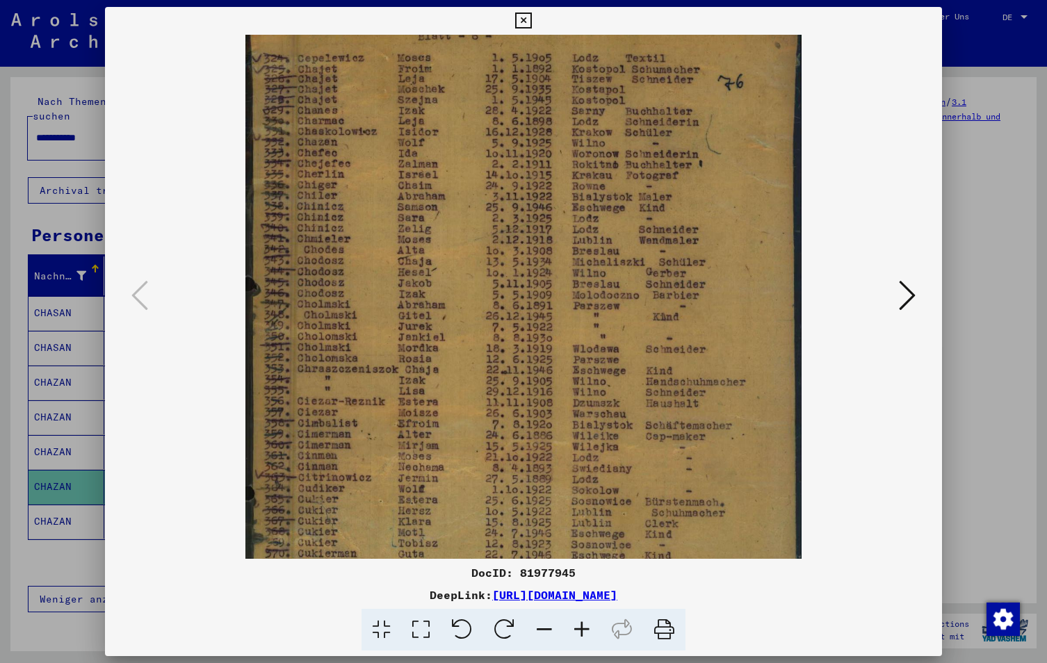
drag, startPoint x: 558, startPoint y: 283, endPoint x: 560, endPoint y: 330, distance: 47.3
click at [560, 330] on img at bounding box center [522, 401] width 555 height 768
click at [524, 17] on icon at bounding box center [523, 21] width 16 height 17
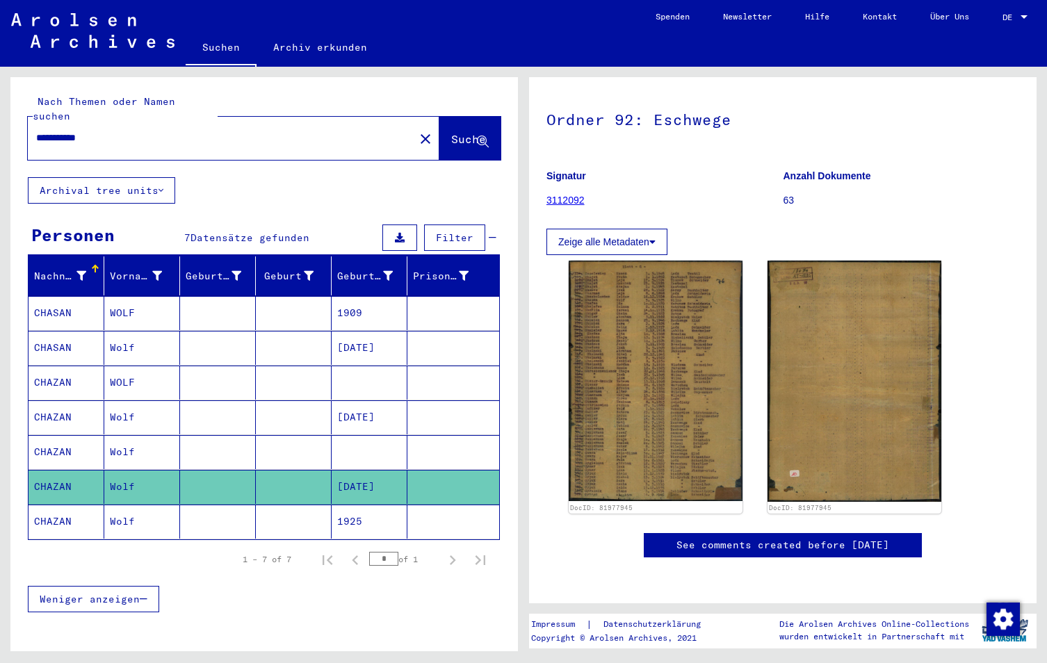
scroll to position [519, 0]
click at [56, 437] on mat-cell "CHAZAN" at bounding box center [67, 452] width 76 height 34
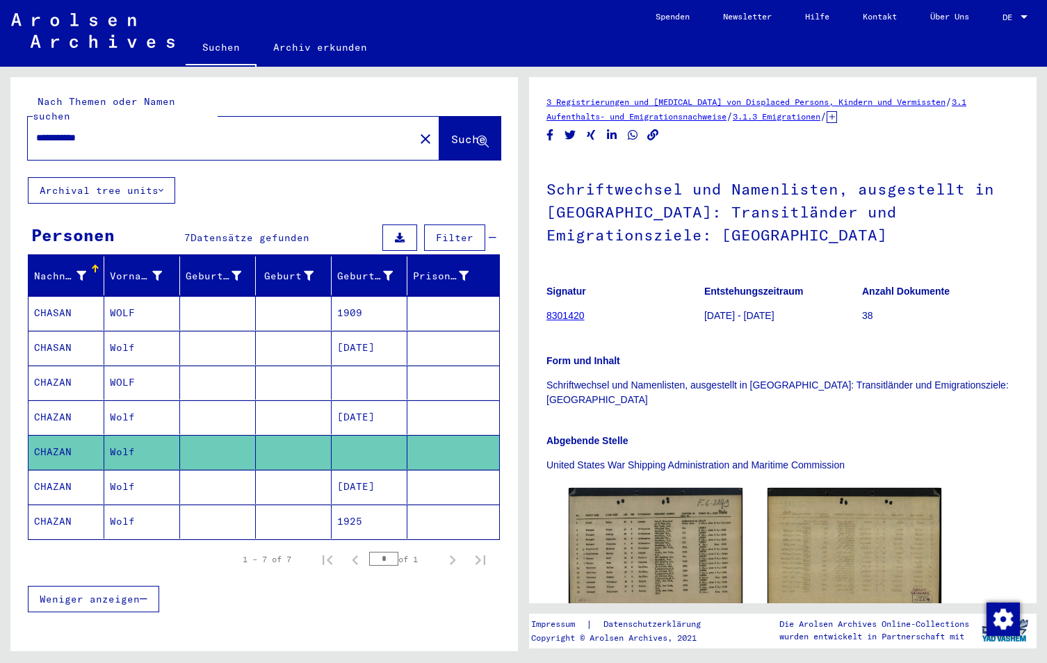
click at [343, 296] on mat-cell "1909" at bounding box center [370, 313] width 76 height 34
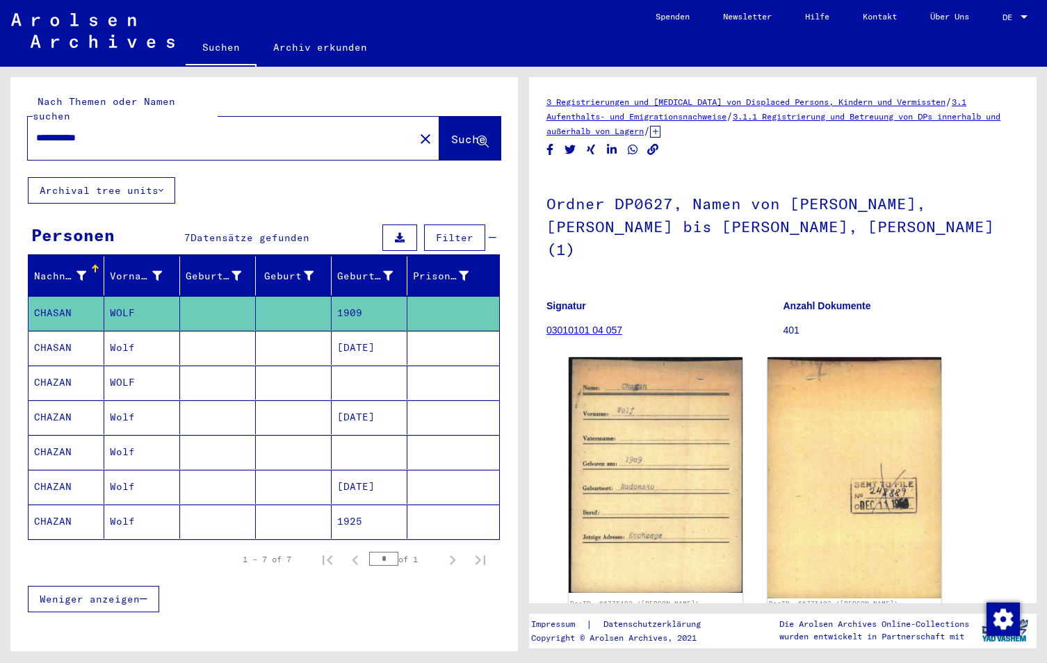
click at [336, 331] on mat-cell "[DATE]" at bounding box center [370, 348] width 76 height 34
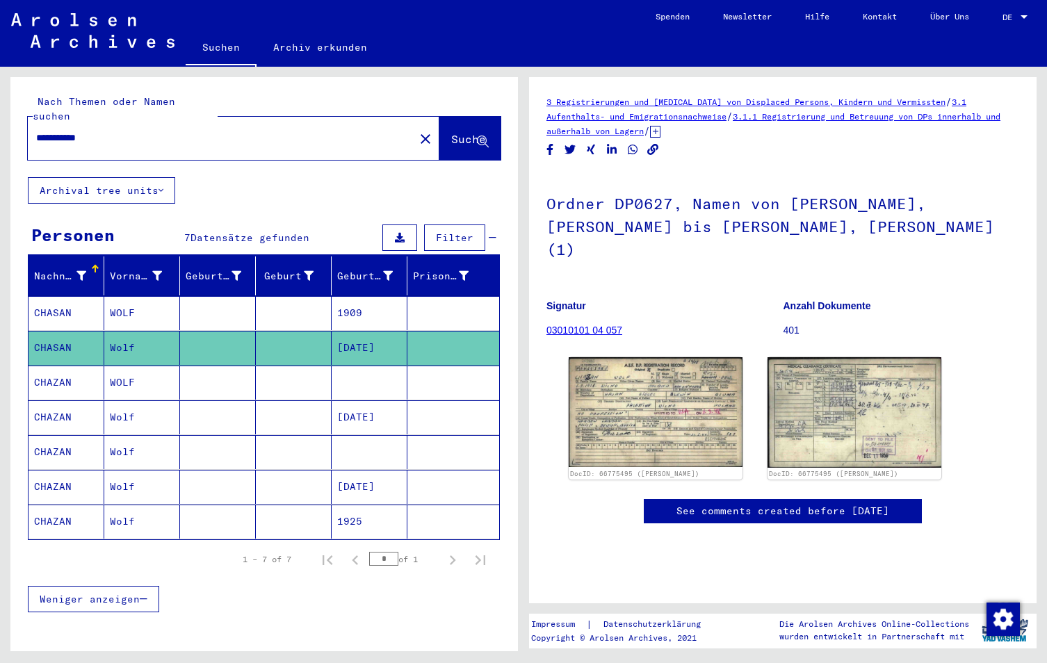
click at [268, 366] on mat-cell at bounding box center [294, 383] width 76 height 34
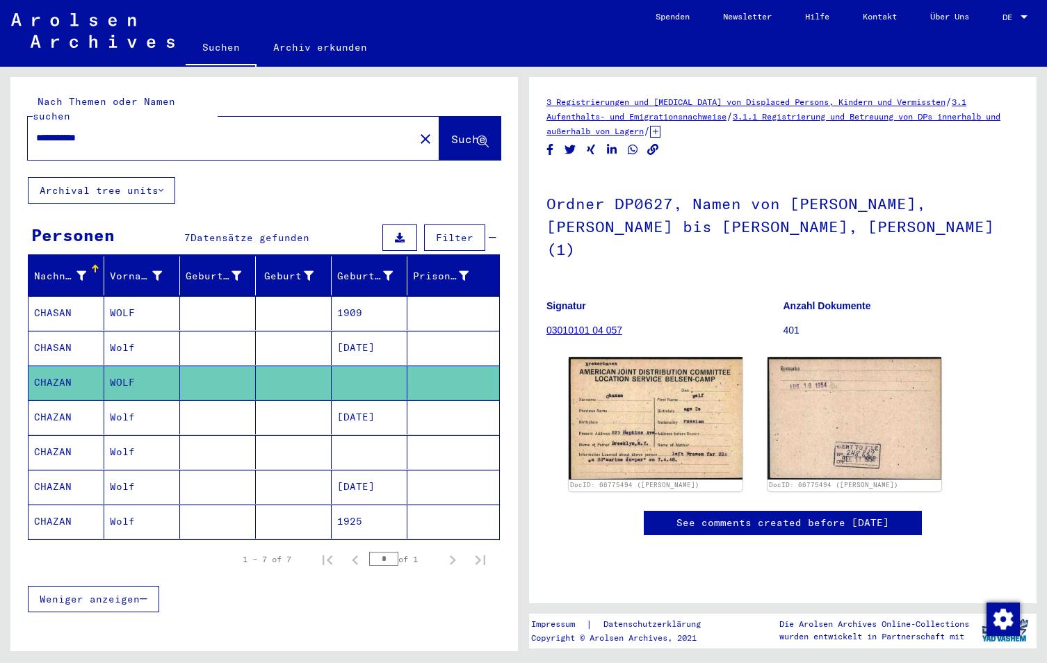
click at [256, 407] on mat-cell at bounding box center [294, 417] width 76 height 34
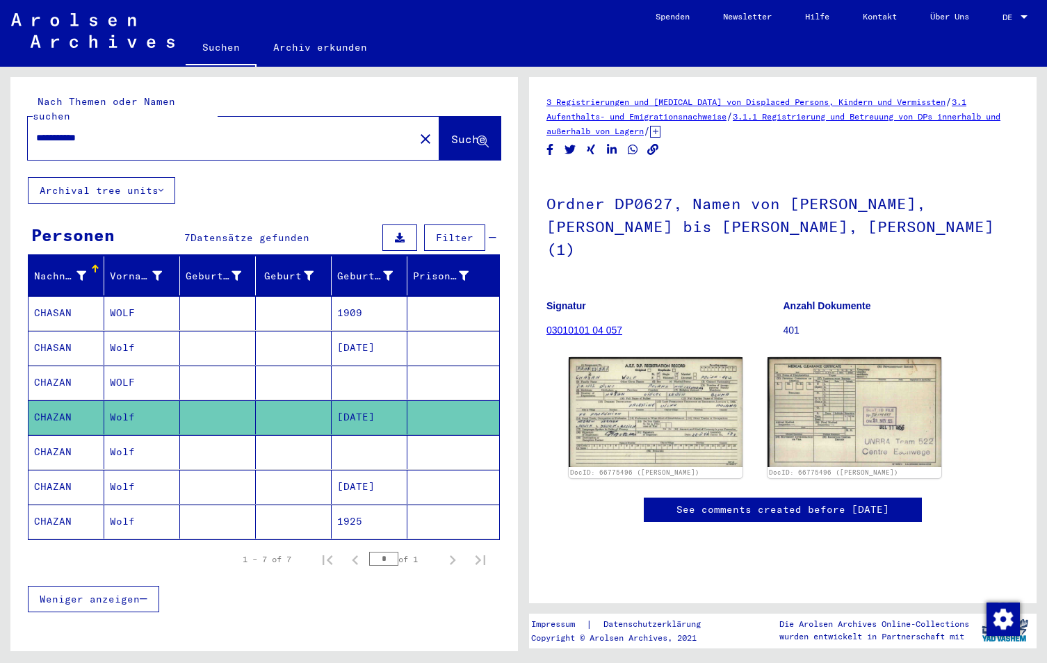
click at [387, 441] on mat-cell at bounding box center [370, 452] width 76 height 34
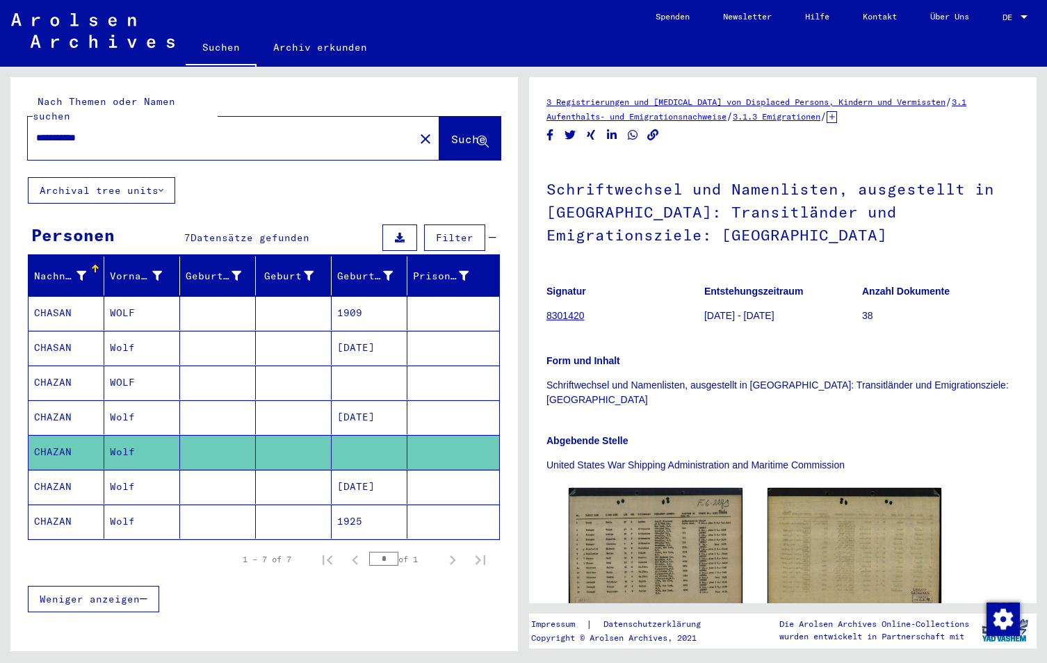
click at [378, 480] on mat-cell "[DATE]" at bounding box center [370, 487] width 76 height 34
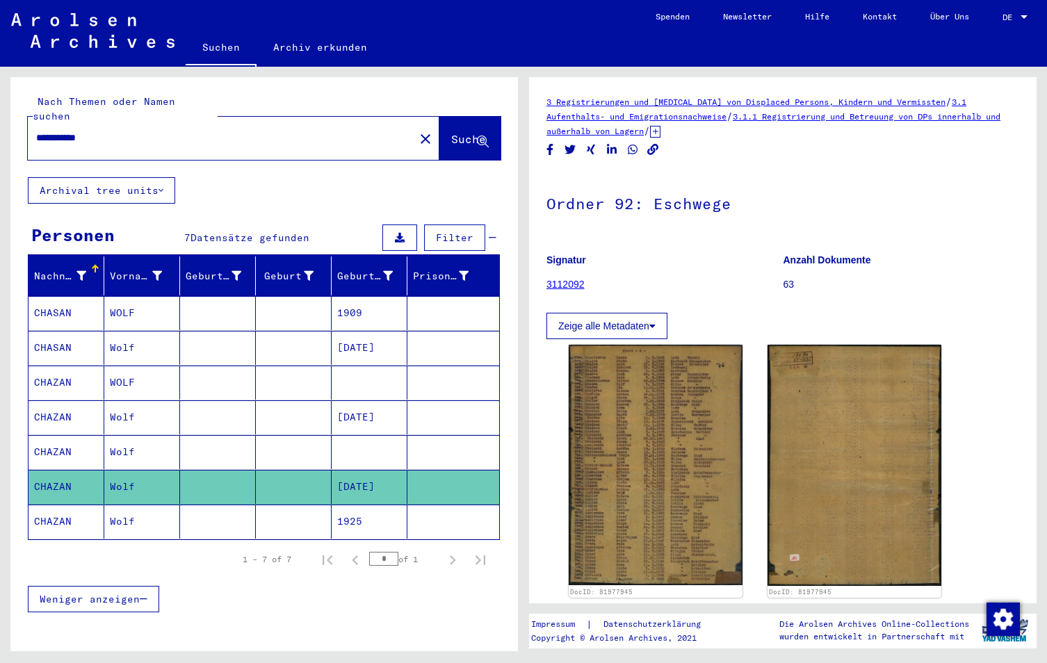
click at [382, 515] on mat-cell "1925" at bounding box center [370, 522] width 76 height 34
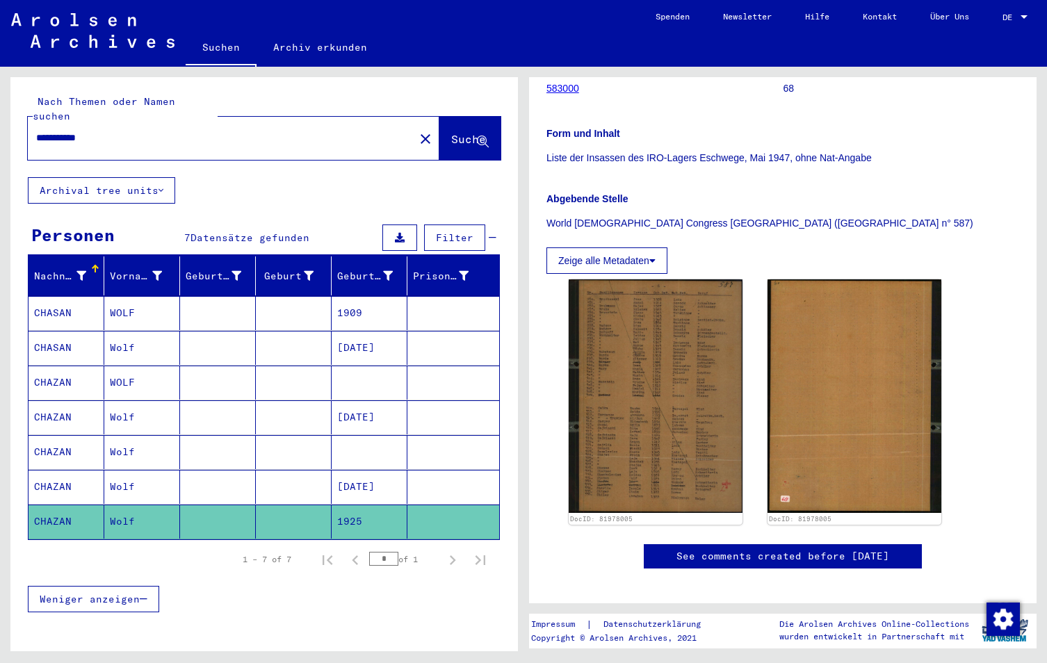
scroll to position [209, 0]
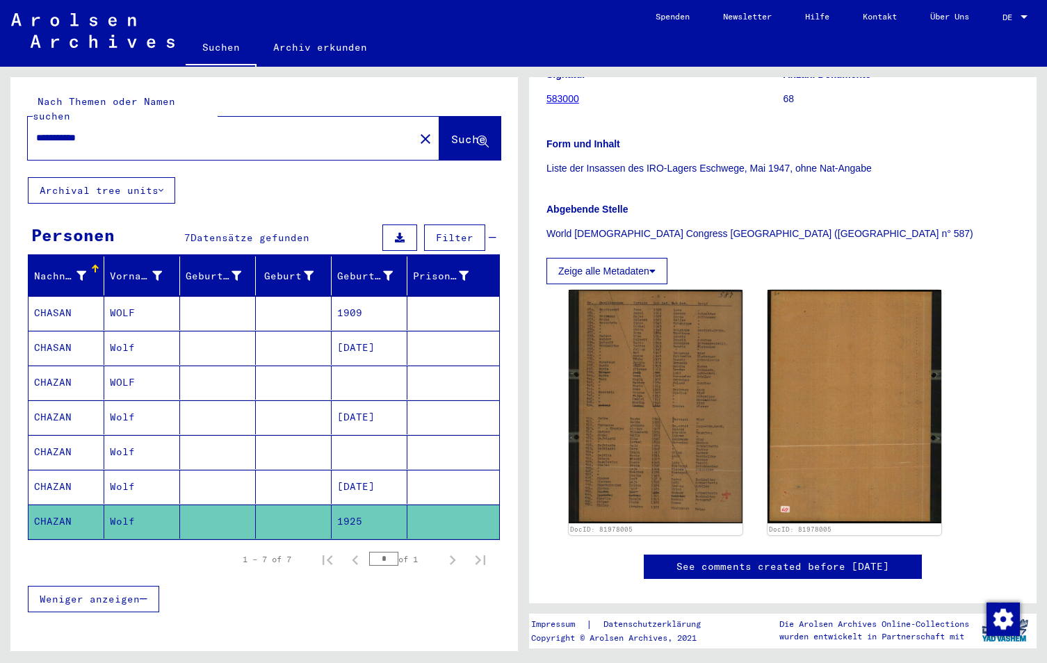
click at [376, 470] on mat-cell "[DATE]" at bounding box center [370, 487] width 76 height 34
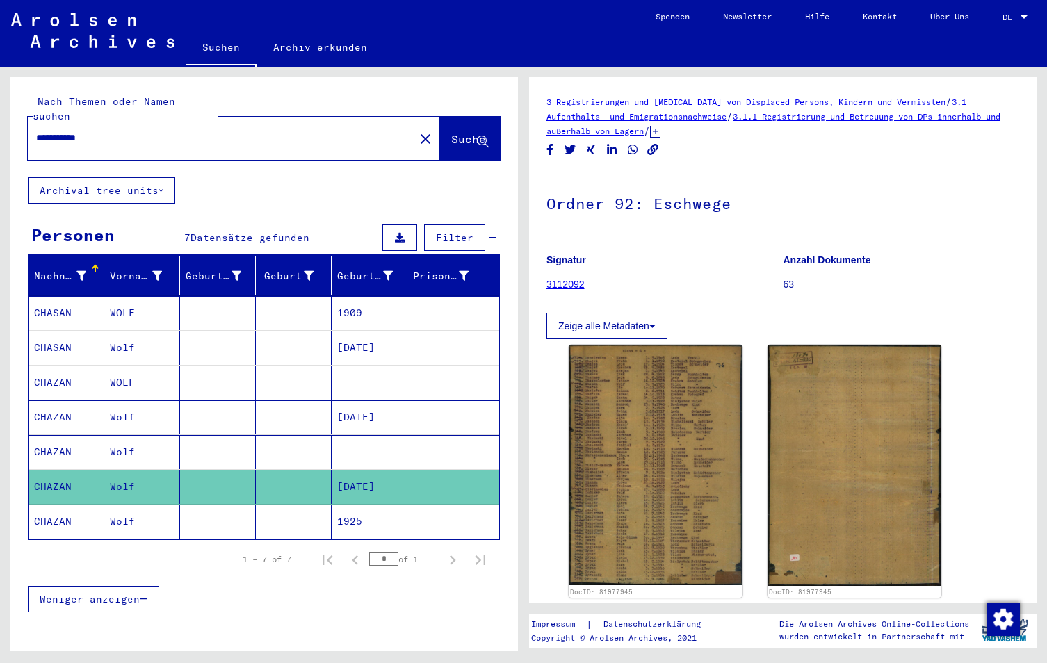
click at [356, 439] on mat-cell at bounding box center [370, 452] width 76 height 34
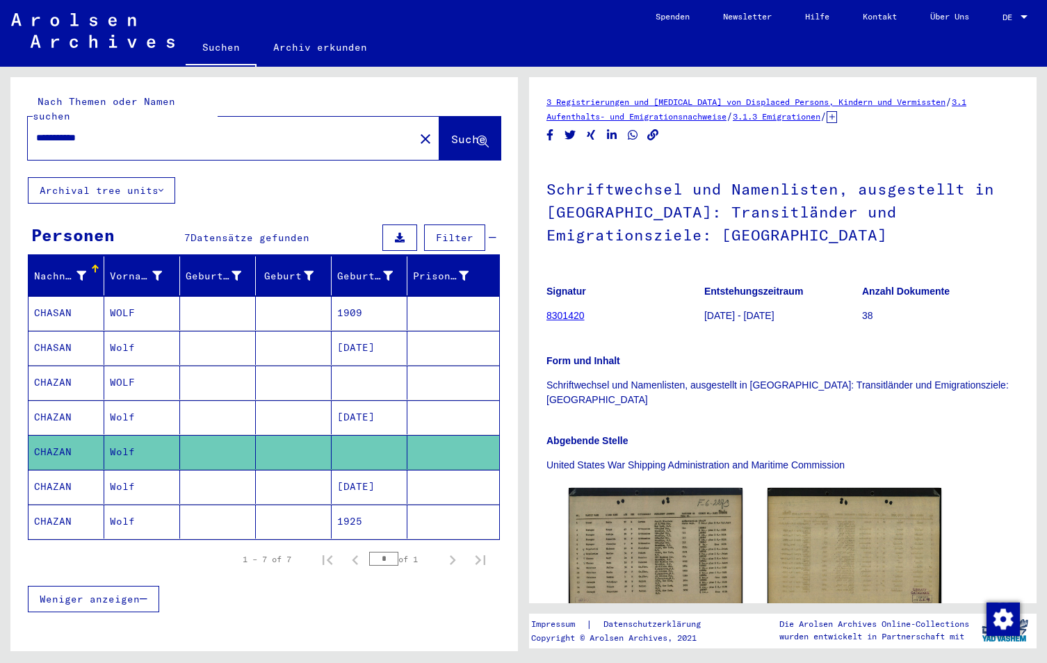
click at [352, 299] on mat-cell "1909" at bounding box center [370, 313] width 76 height 34
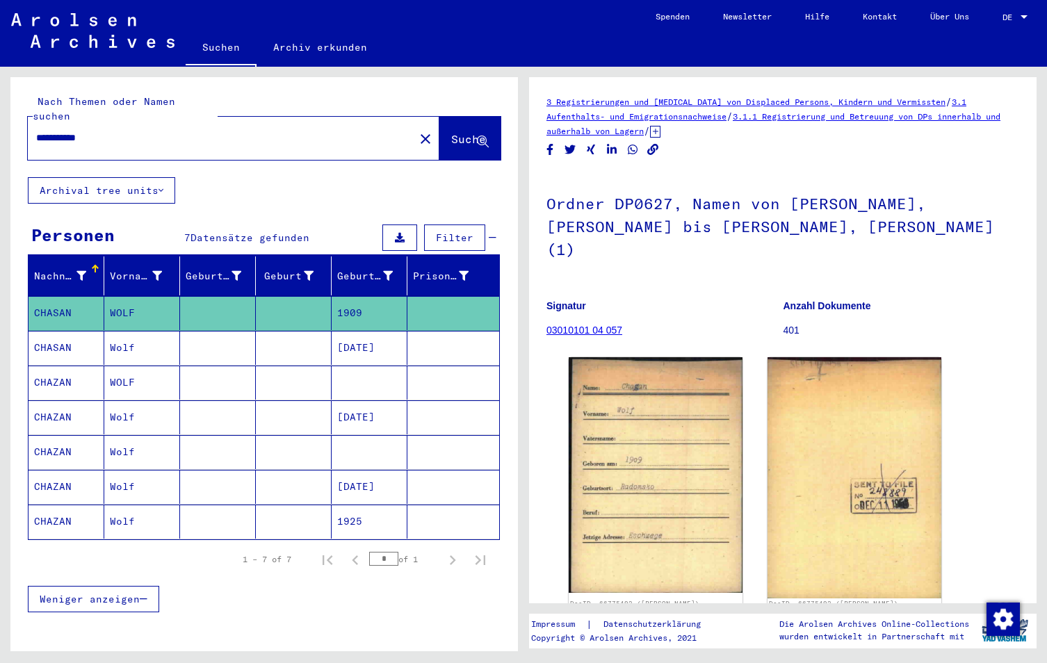
click at [357, 331] on mat-cell "[DATE]" at bounding box center [370, 348] width 76 height 34
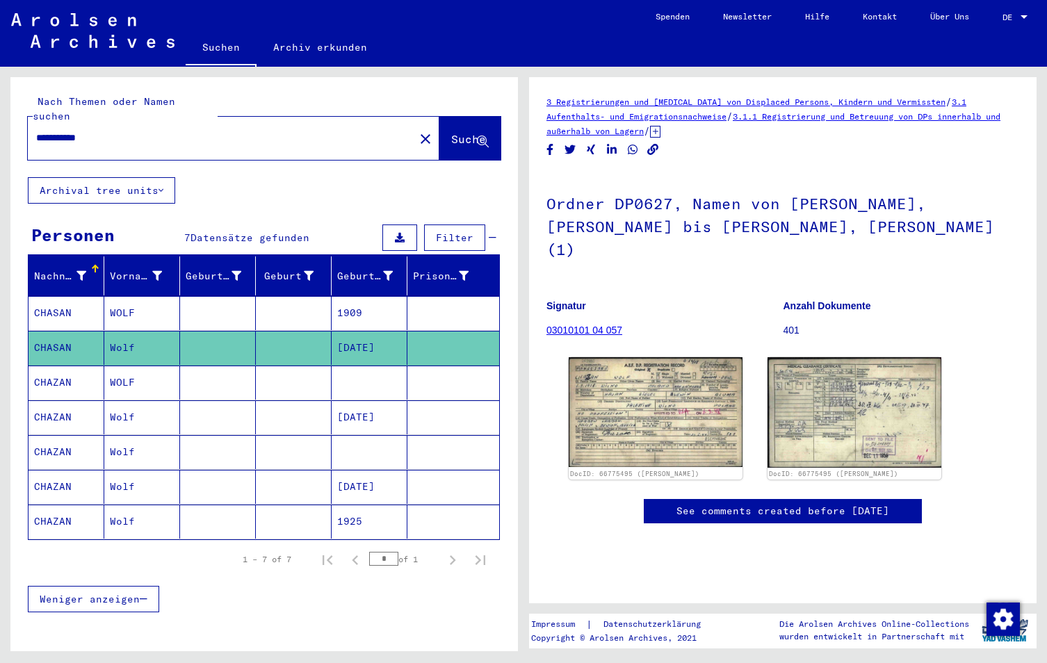
click at [373, 366] on mat-cell at bounding box center [370, 383] width 76 height 34
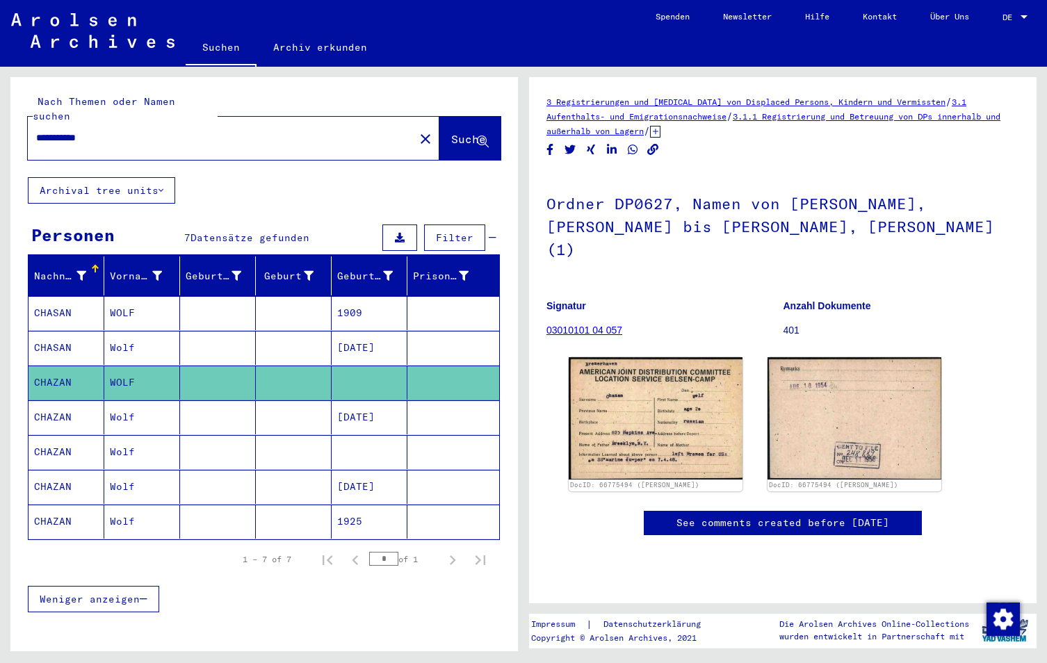
click at [363, 405] on mat-cell "[DATE]" at bounding box center [370, 417] width 76 height 34
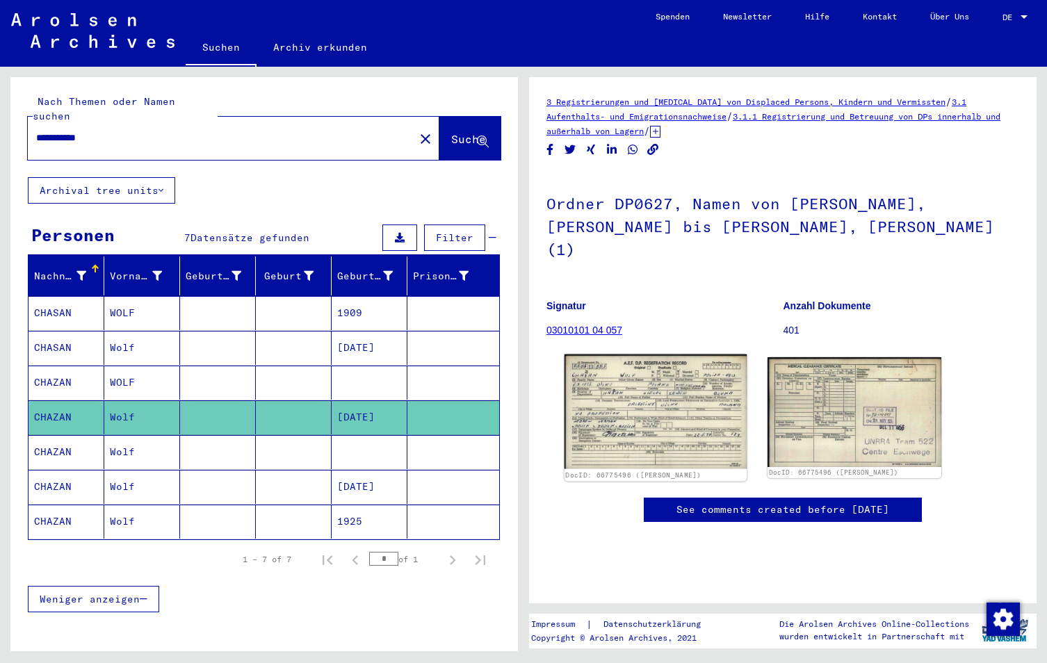
click at [665, 378] on img at bounding box center [656, 412] width 183 height 115
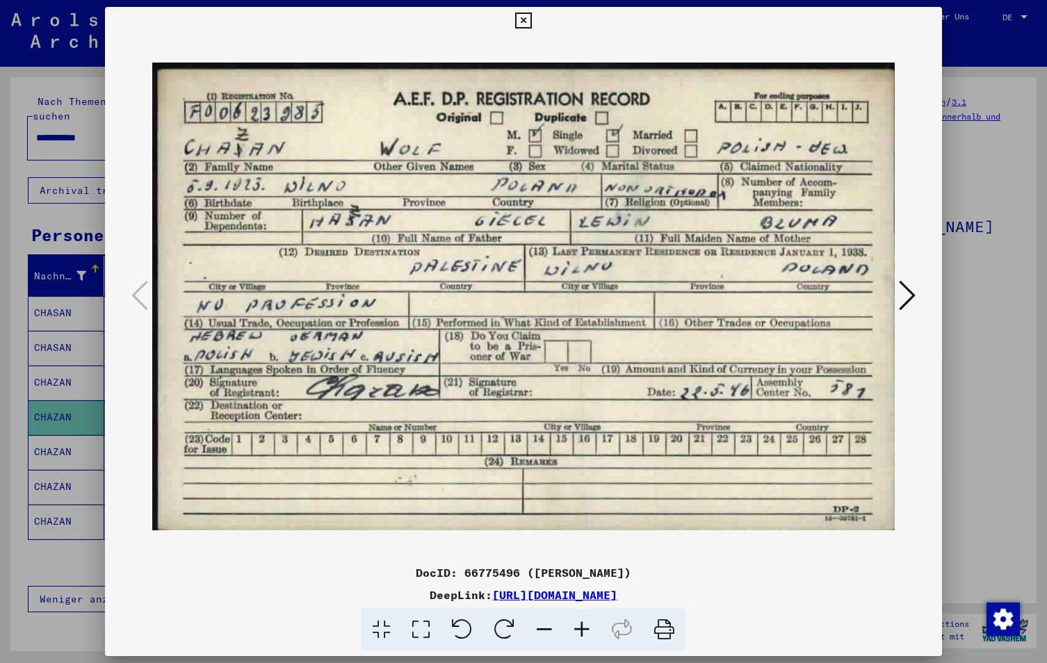
click at [912, 296] on icon at bounding box center [907, 295] width 17 height 33
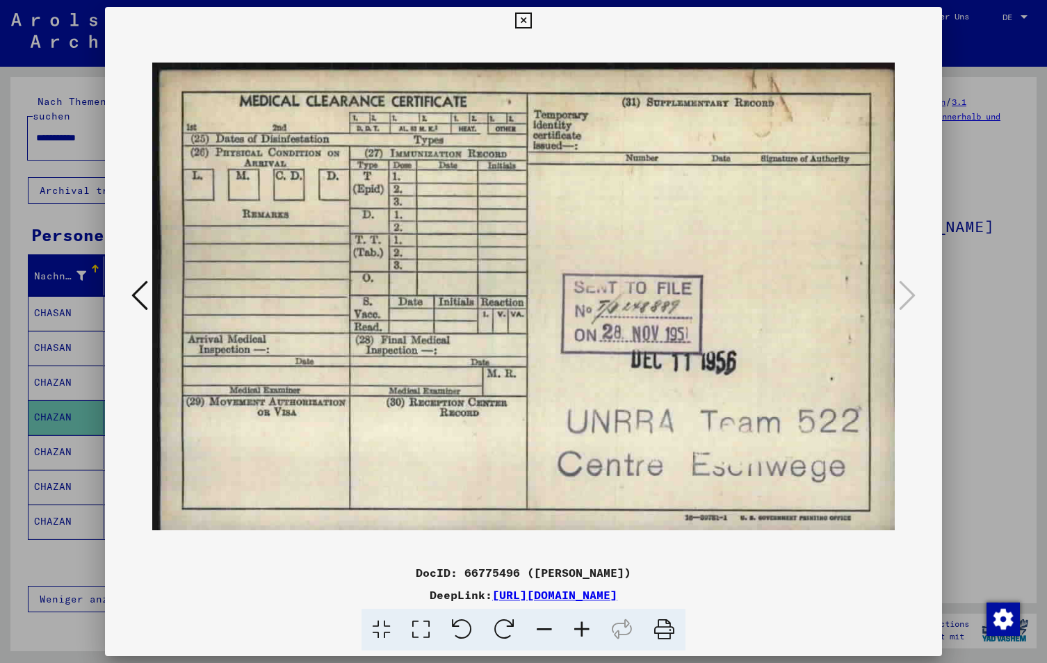
click at [931, 20] on div "DocID: 66775496 ([PERSON_NAME]) DeepLink: [URL][DOMAIN_NAME]" at bounding box center [524, 329] width 838 height 644
click at [1018, 15] on div at bounding box center [523, 331] width 1047 height 663
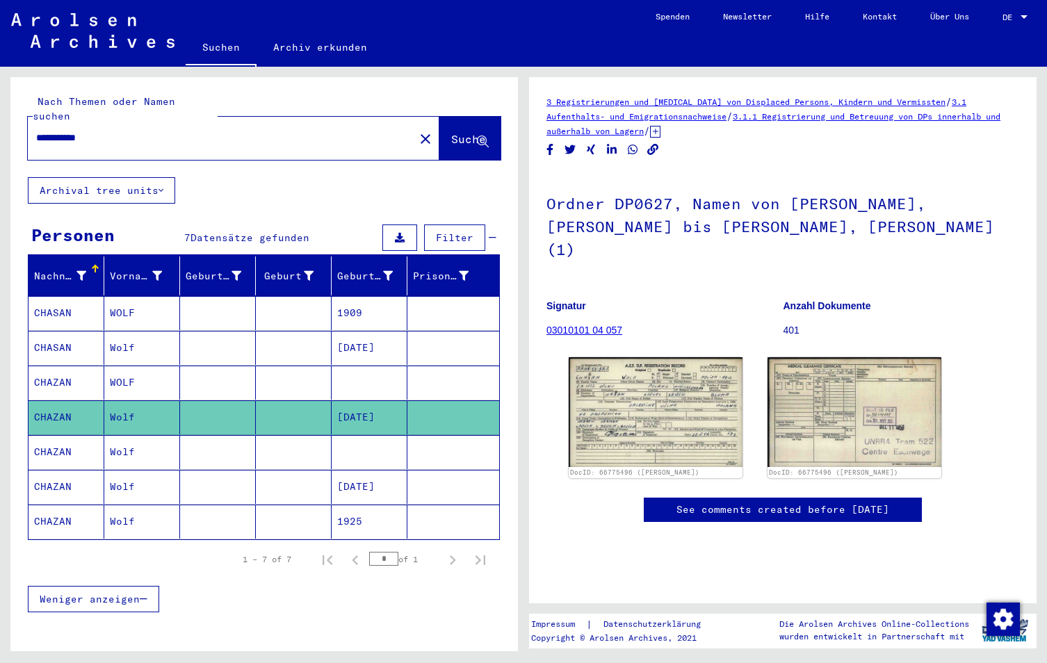
drag, startPoint x: 122, startPoint y: 129, endPoint x: 81, endPoint y: 114, distance: 43.8
click at [81, 122] on div "**********" at bounding box center [217, 137] width 378 height 31
type input "**********"
click at [97, 131] on input "**********" at bounding box center [221, 138] width 370 height 15
drag, startPoint x: 98, startPoint y: 124, endPoint x: 84, endPoint y: 124, distance: 13.9
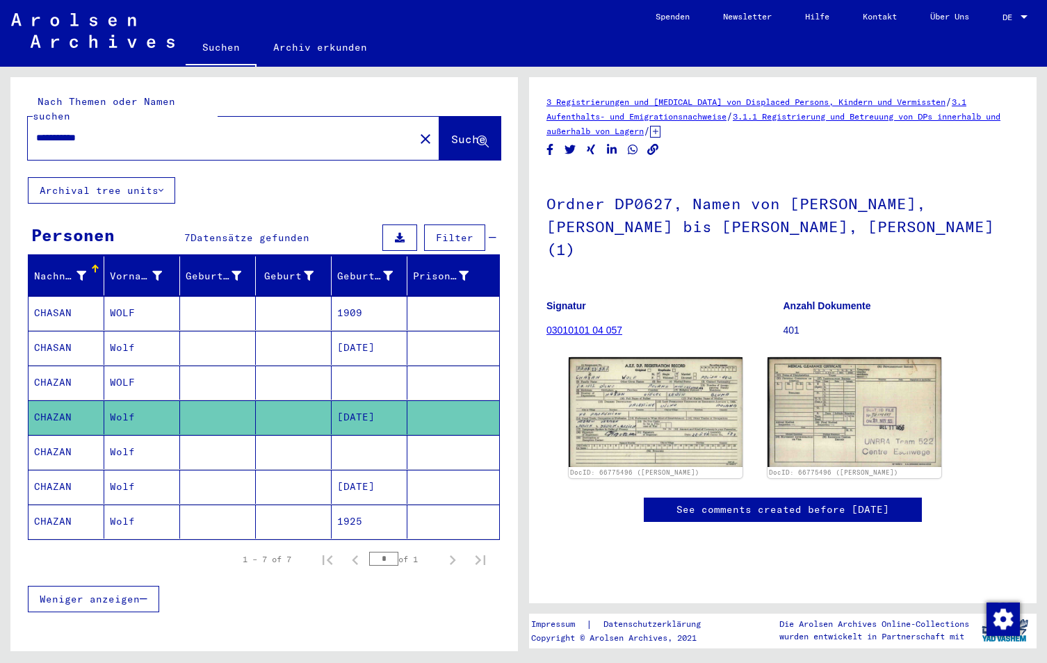
click at [84, 131] on input "**********" at bounding box center [221, 138] width 370 height 15
type input "*******"
click at [451, 132] on span "Suche" at bounding box center [468, 139] width 35 height 14
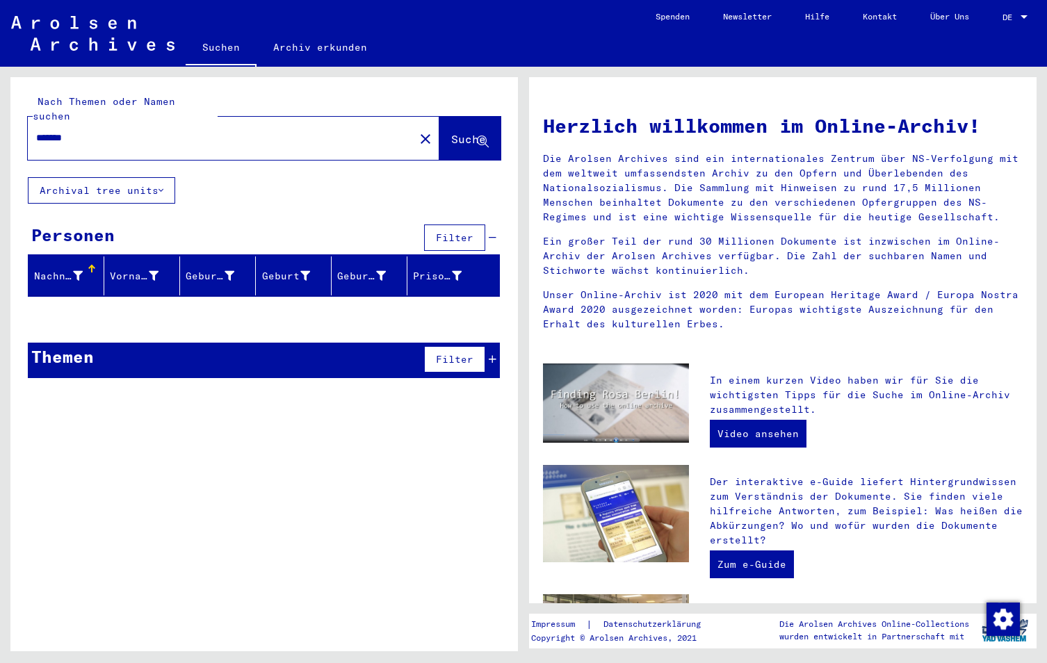
drag, startPoint x: 100, startPoint y: 122, endPoint x: 29, endPoint y: 116, distance: 71.8
click at [29, 122] on div "*******" at bounding box center [213, 137] width 370 height 31
type input "*******"
click at [448, 132] on button "Suche" at bounding box center [469, 138] width 61 height 43
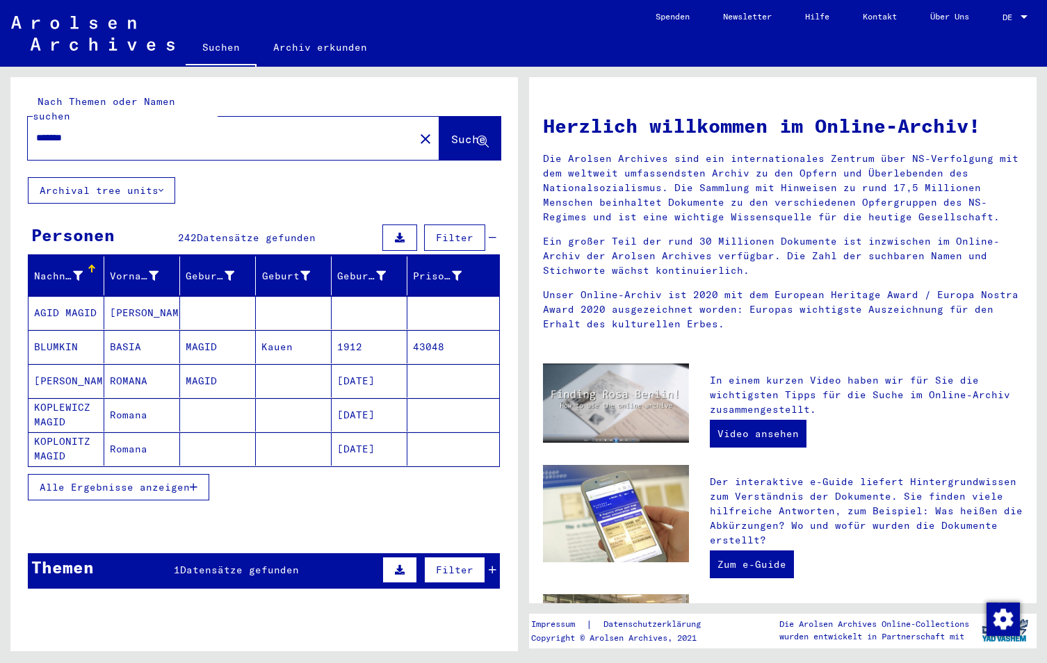
click at [132, 398] on mat-cell "Romana" at bounding box center [142, 414] width 76 height 33
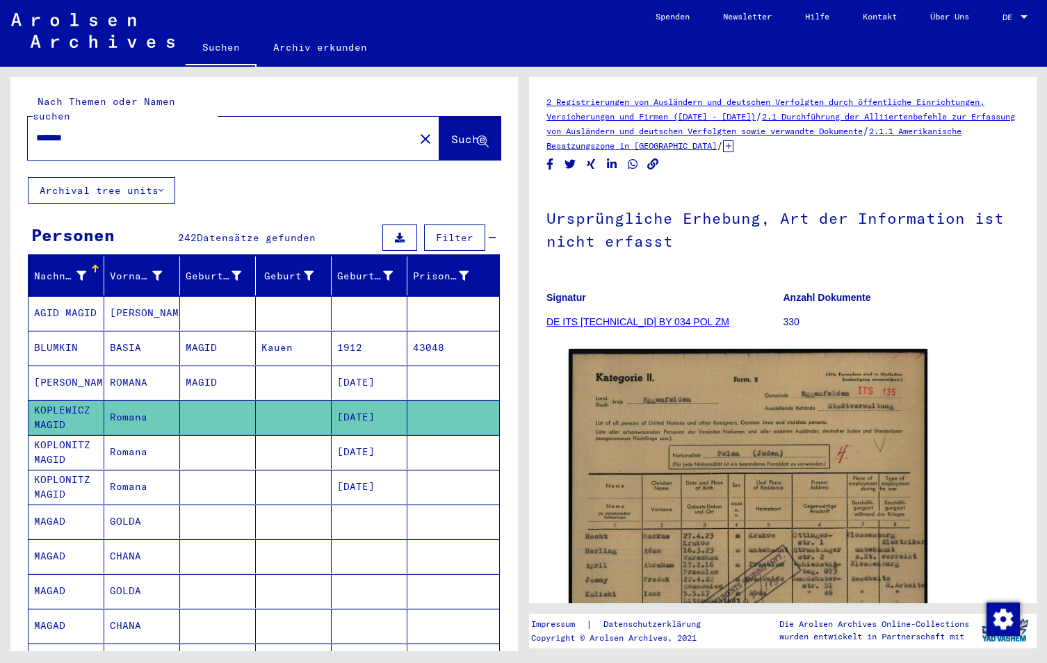
click at [92, 131] on input "*******" at bounding box center [221, 138] width 370 height 15
drag, startPoint x: 87, startPoint y: 122, endPoint x: 309, endPoint y: 178, distance: 229.3
click at [37, 122] on div "*******" at bounding box center [217, 137] width 378 height 31
type input "********"
click at [460, 132] on span "Suche" at bounding box center [468, 139] width 35 height 14
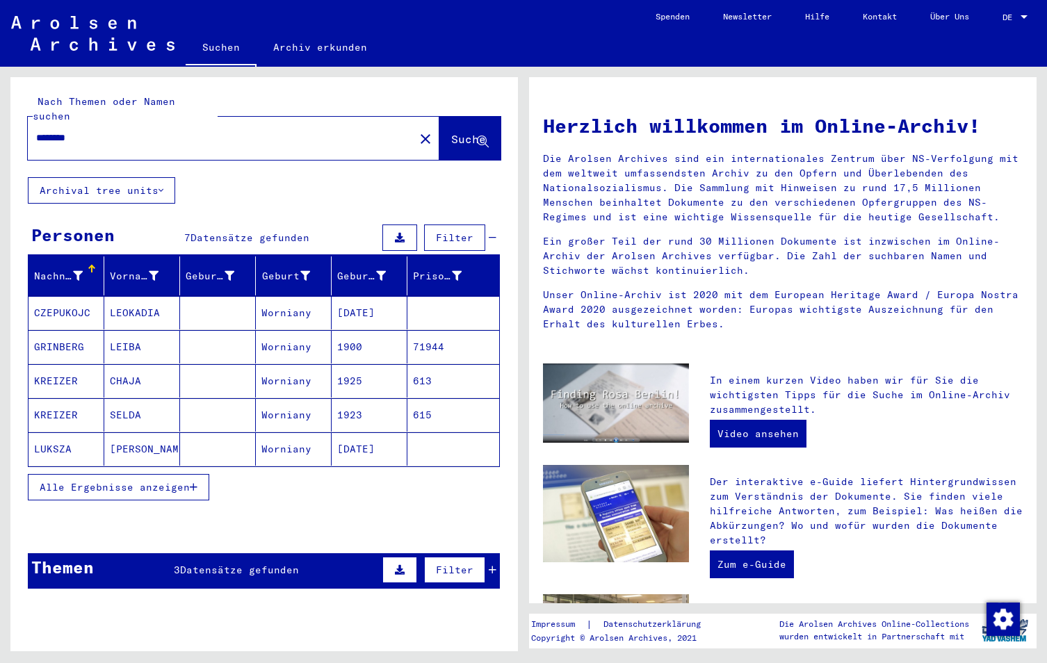
click at [76, 332] on mat-cell "GRINBERG" at bounding box center [67, 346] width 76 height 33
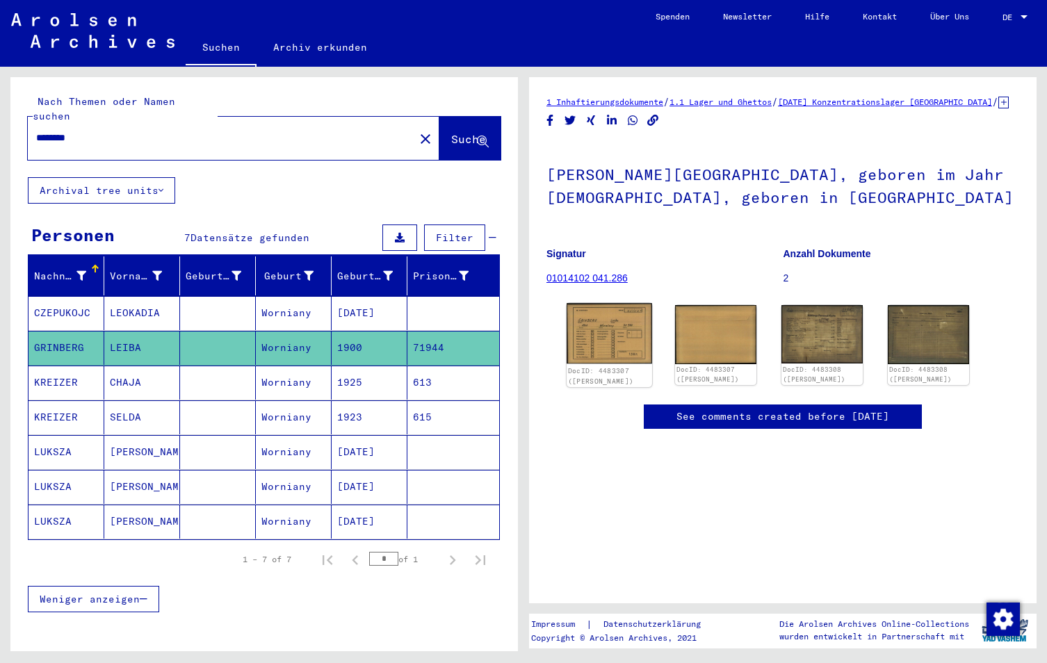
click at [587, 345] on img at bounding box center [610, 333] width 86 height 60
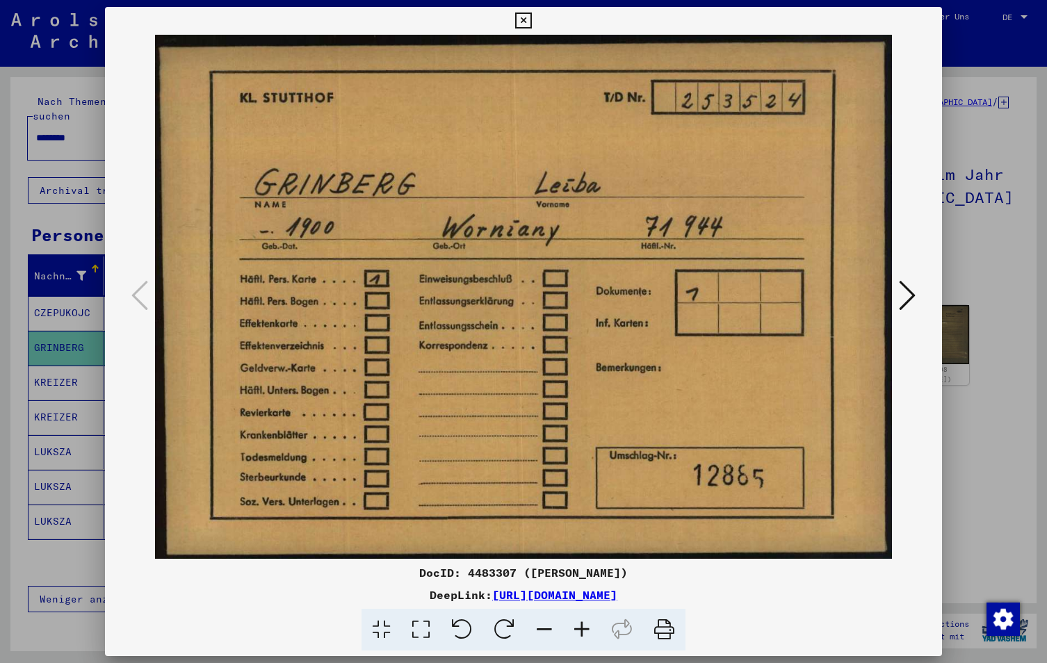
click at [904, 298] on icon at bounding box center [907, 295] width 17 height 33
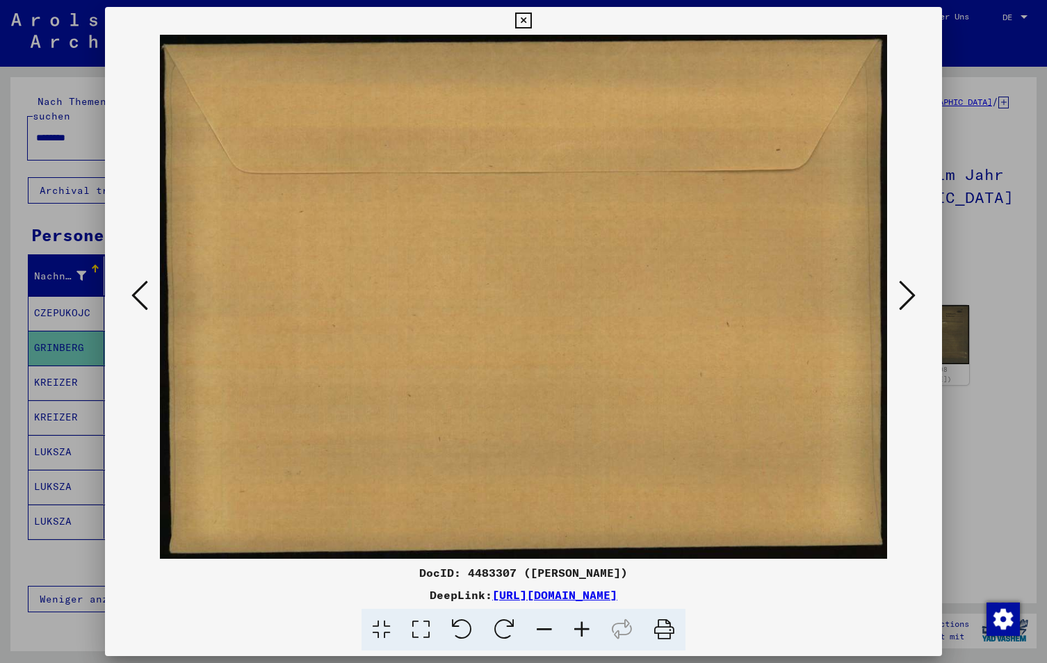
click at [526, 19] on icon at bounding box center [523, 21] width 16 height 17
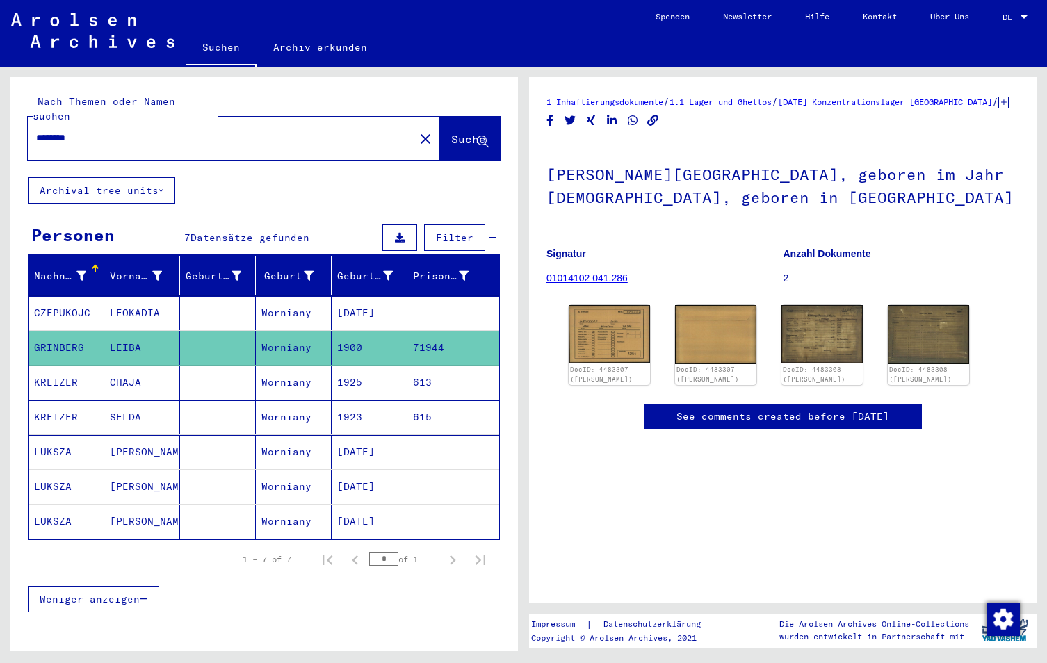
click at [61, 367] on mat-cell "KREIZER" at bounding box center [67, 383] width 76 height 34
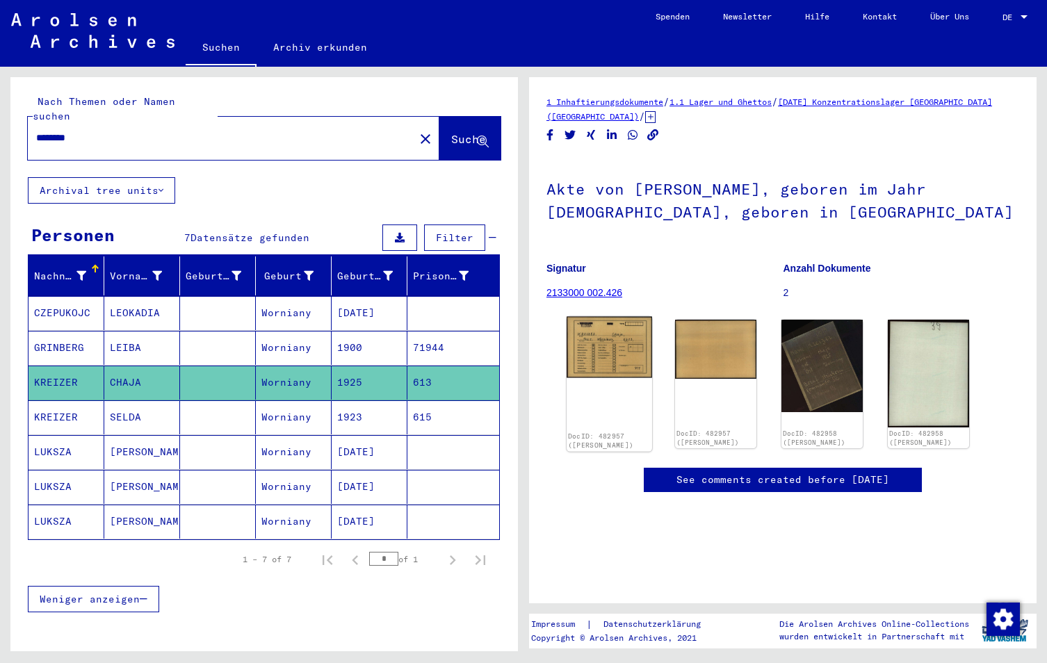
click at [598, 352] on img at bounding box center [610, 347] width 86 height 61
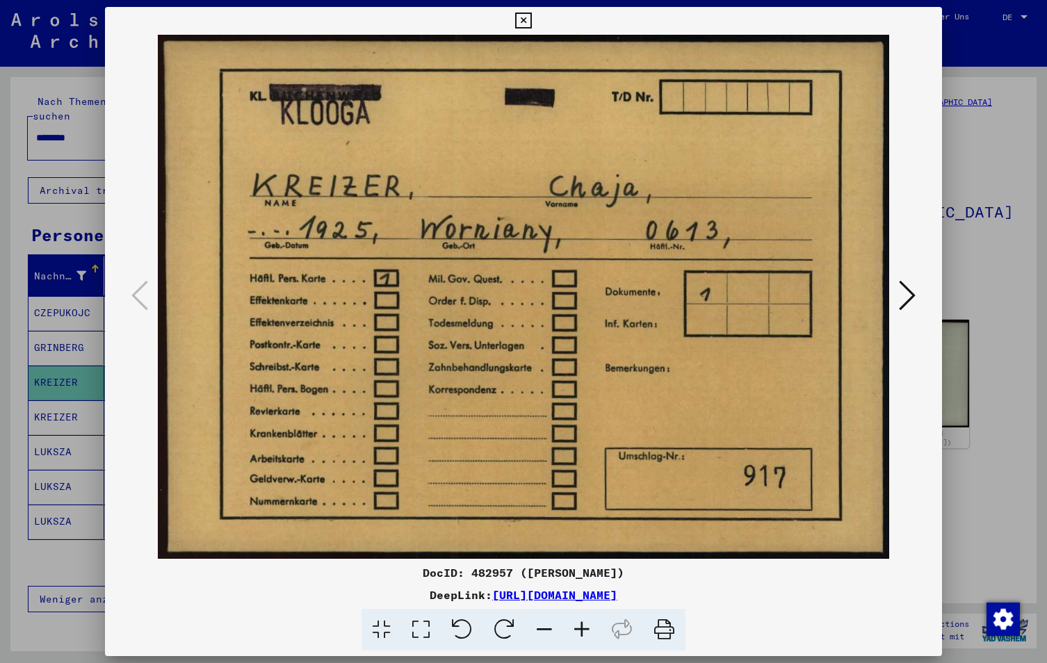
click at [902, 301] on icon at bounding box center [907, 295] width 17 height 33
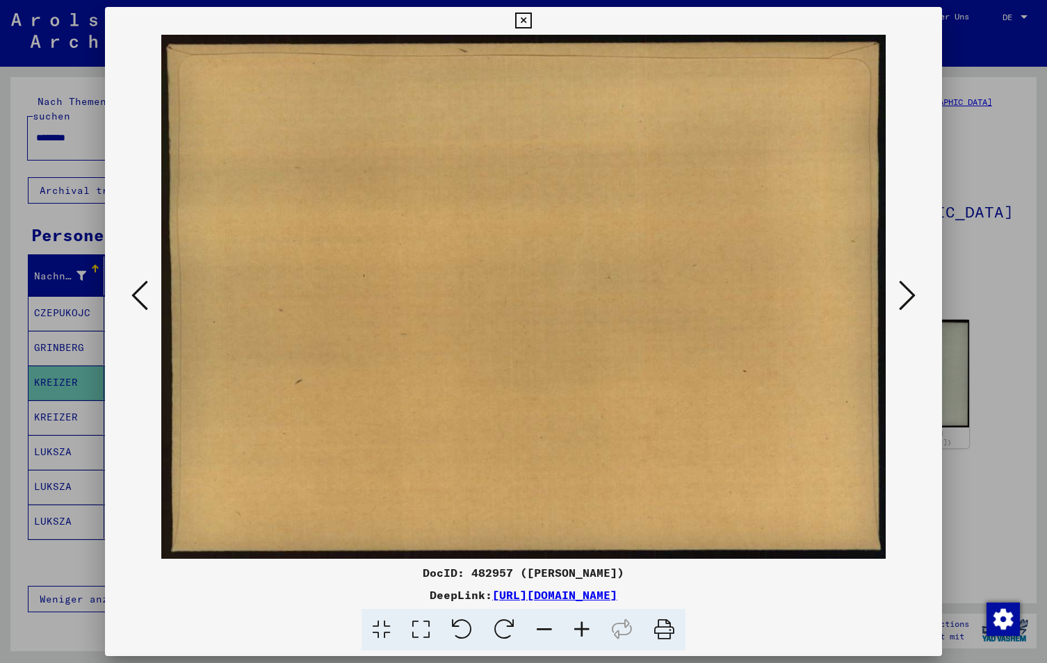
click at [526, 17] on icon at bounding box center [523, 21] width 16 height 17
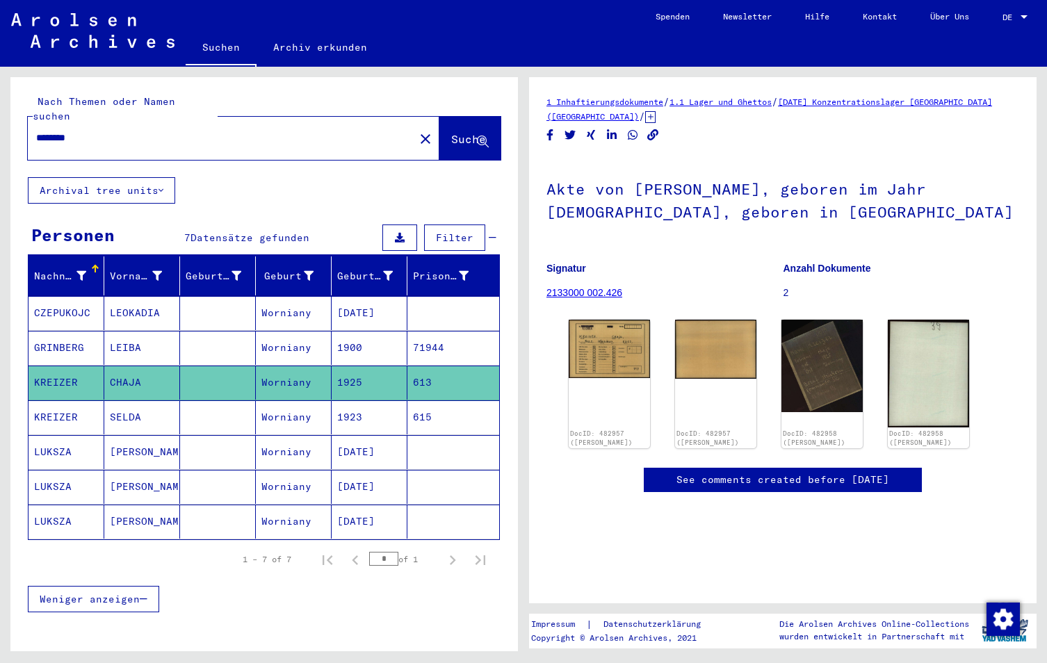
click at [72, 406] on mat-cell "KREIZER" at bounding box center [67, 417] width 76 height 34
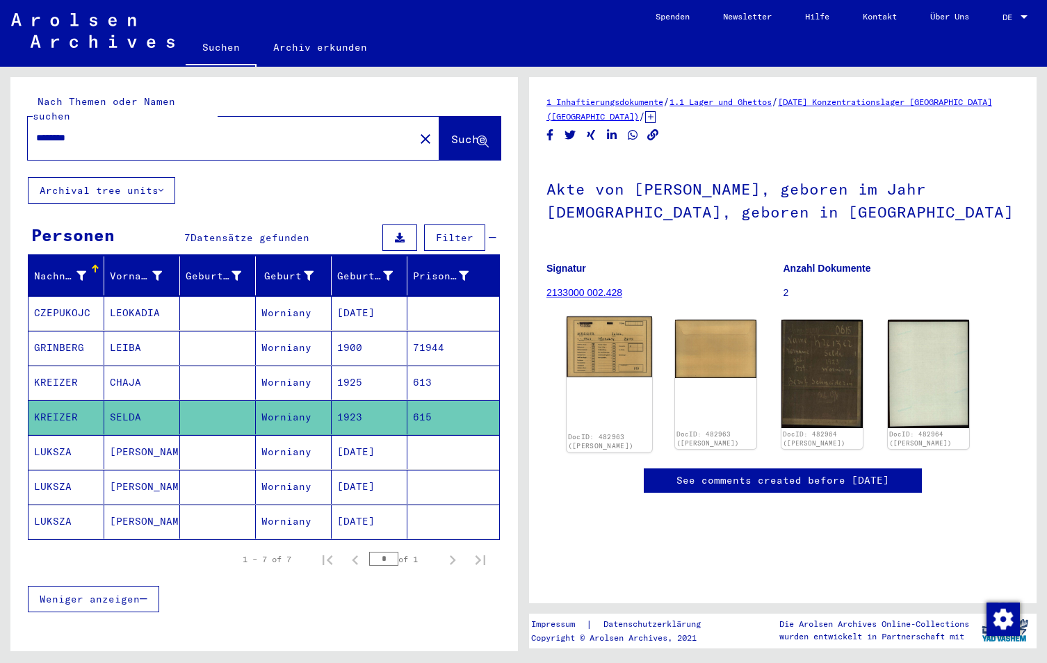
click at [584, 342] on img at bounding box center [610, 347] width 86 height 60
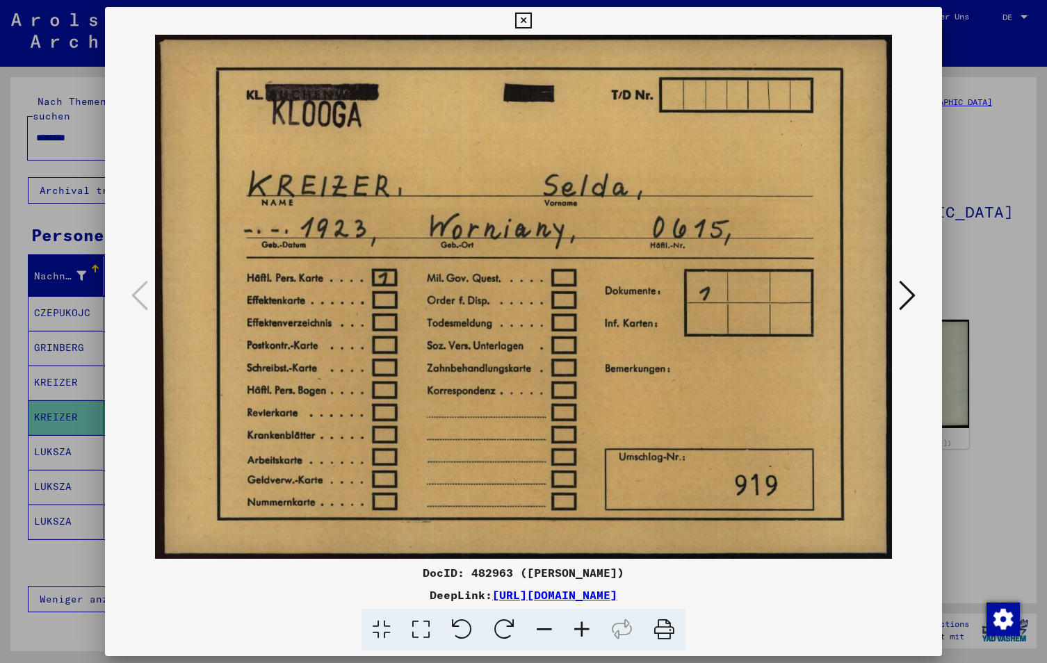
click at [918, 296] on button at bounding box center [907, 297] width 25 height 40
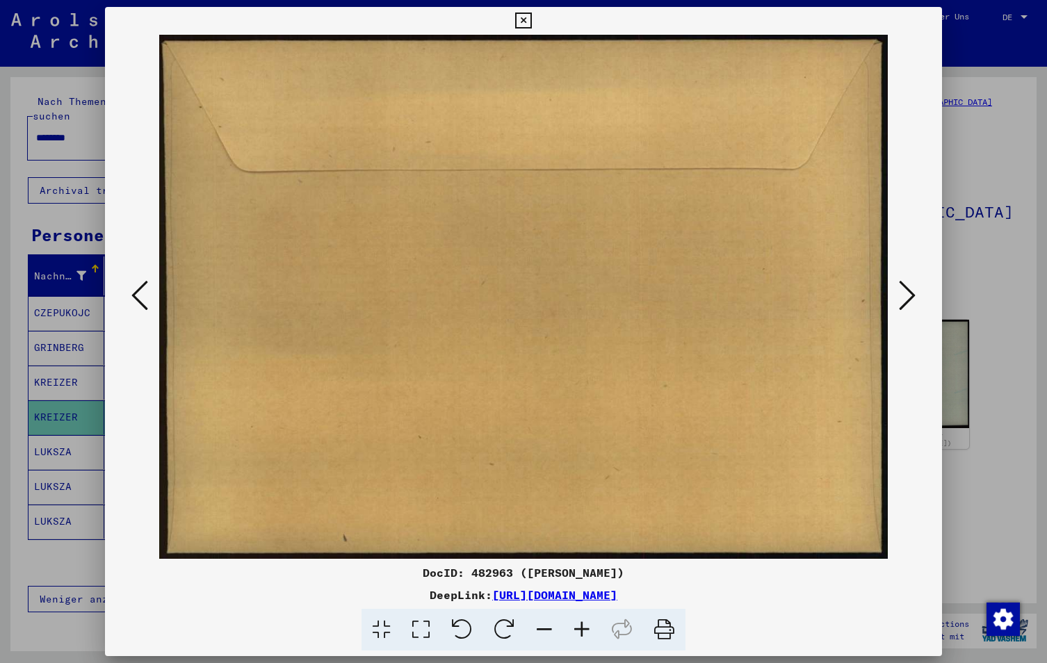
click at [522, 14] on icon at bounding box center [523, 21] width 16 height 17
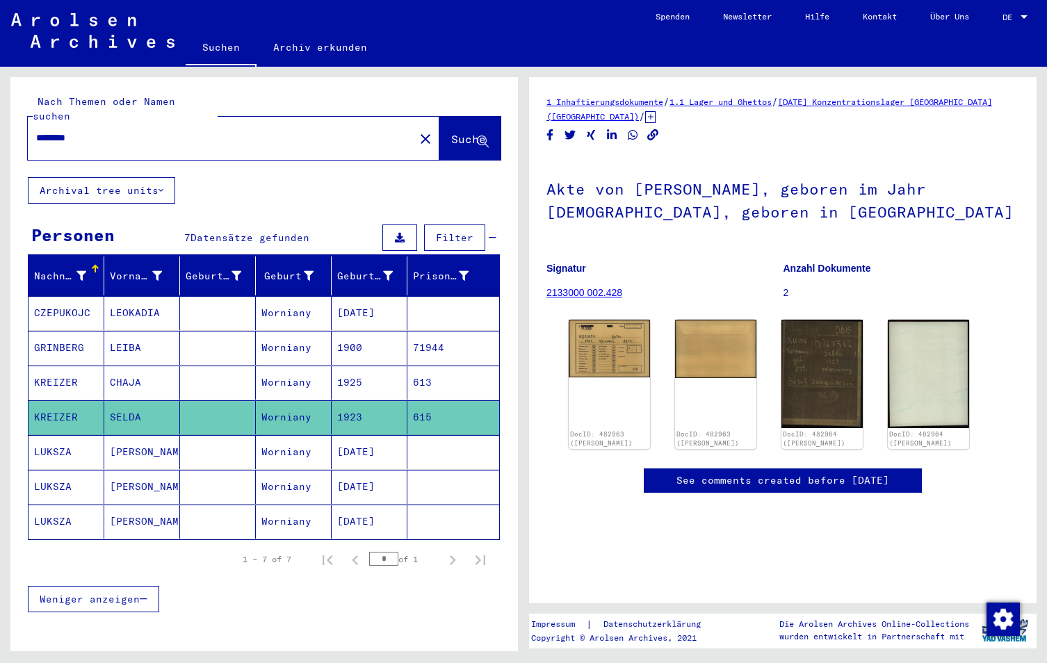
click at [65, 437] on mat-cell "LUKSZA" at bounding box center [67, 452] width 76 height 34
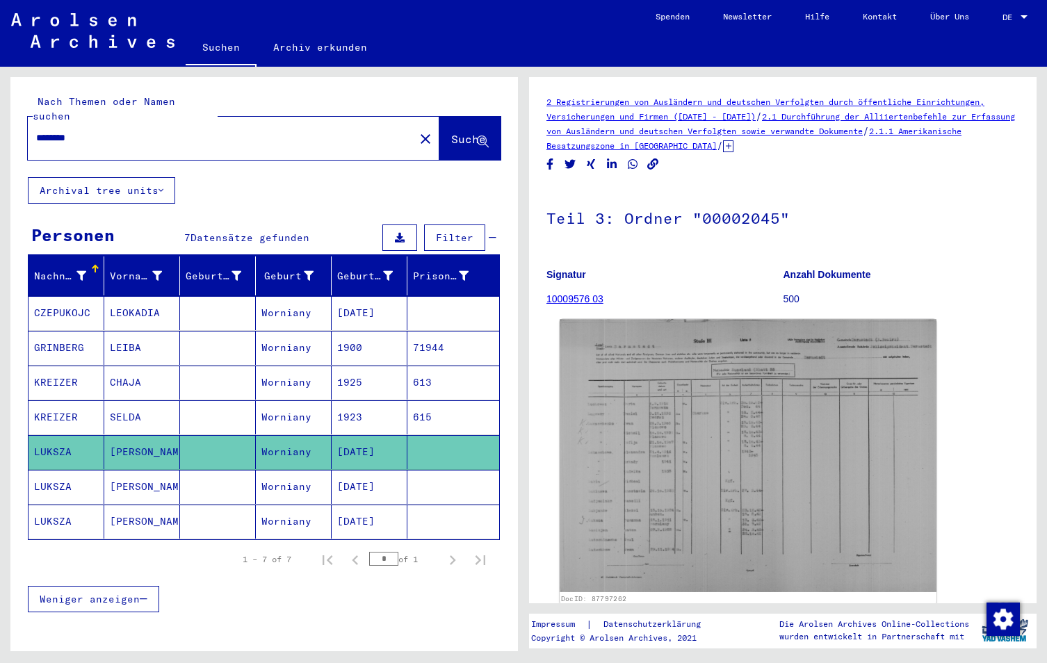
click at [681, 450] on img at bounding box center [748, 455] width 377 height 273
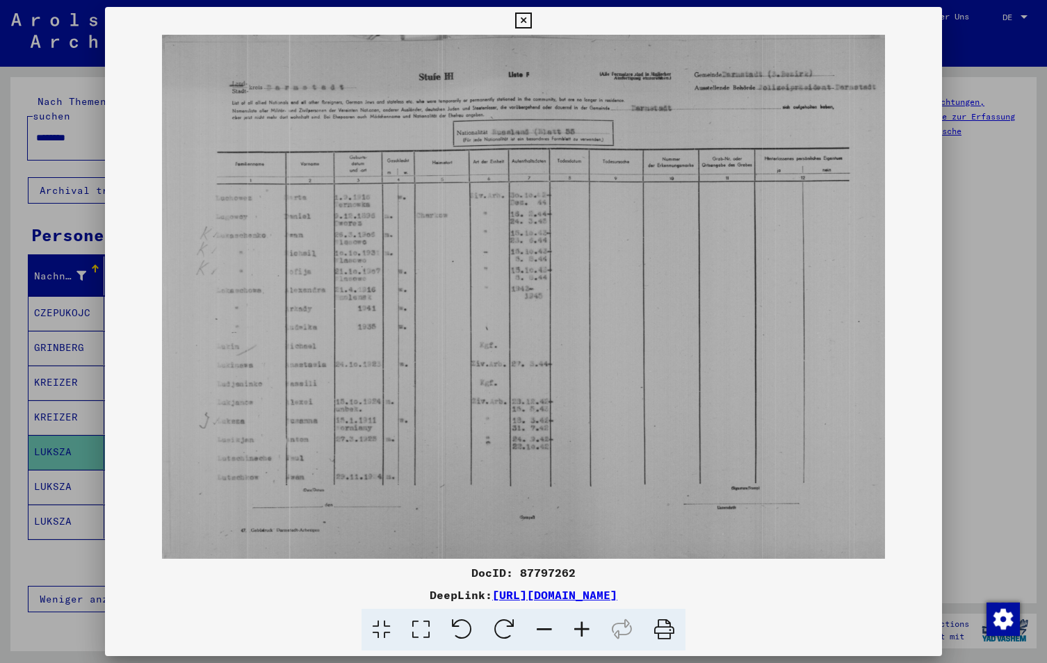
click at [898, 105] on img at bounding box center [524, 297] width 838 height 524
click at [521, 22] on icon at bounding box center [523, 21] width 16 height 17
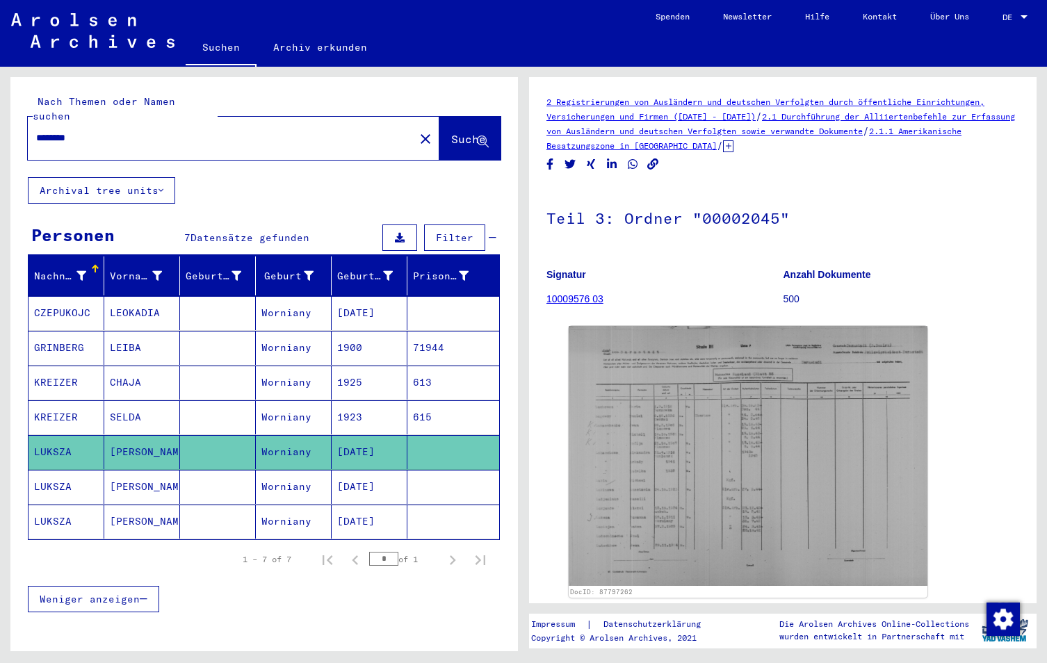
click at [47, 471] on mat-cell "LUKSZA" at bounding box center [67, 487] width 76 height 34
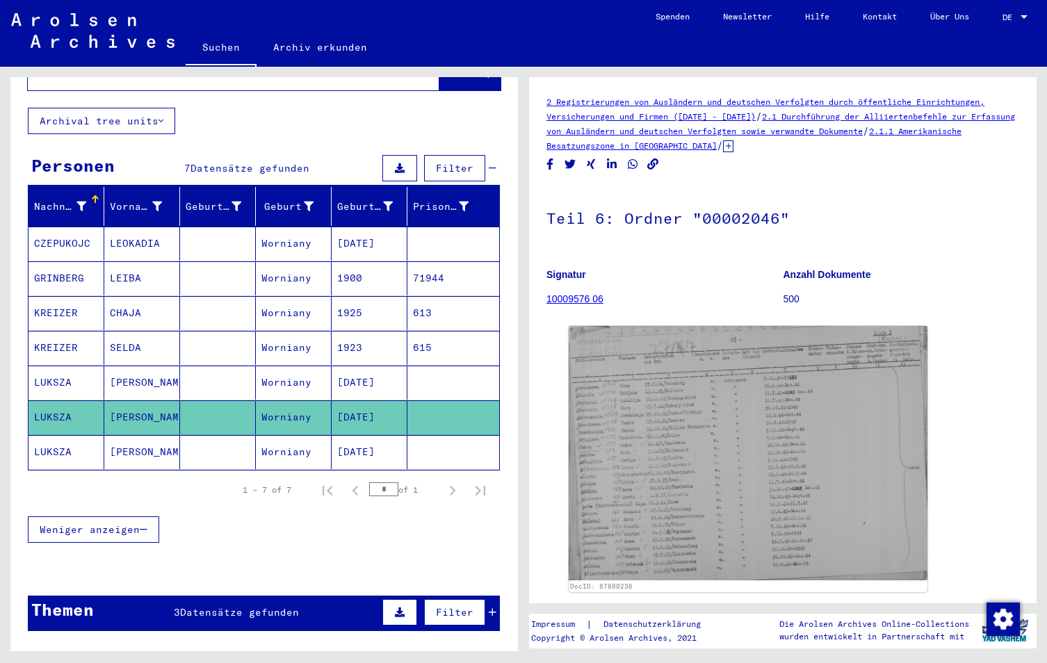
scroll to position [139, 0]
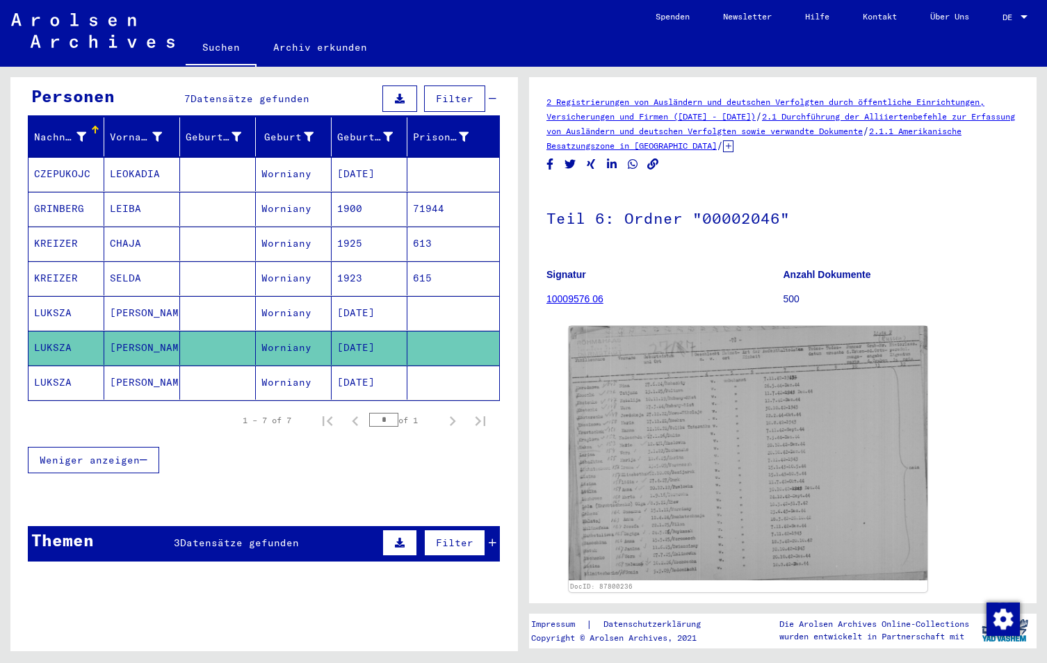
click at [357, 366] on mat-cell "[DATE]" at bounding box center [370, 383] width 76 height 34
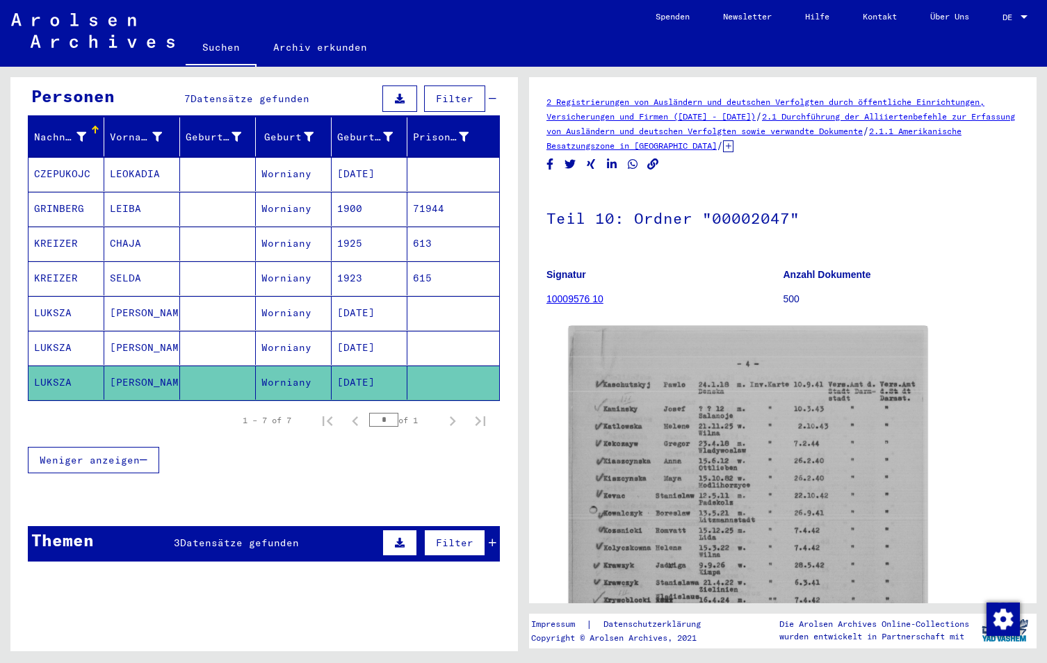
click at [114, 297] on mat-cell "[PERSON_NAME]" at bounding box center [142, 313] width 76 height 34
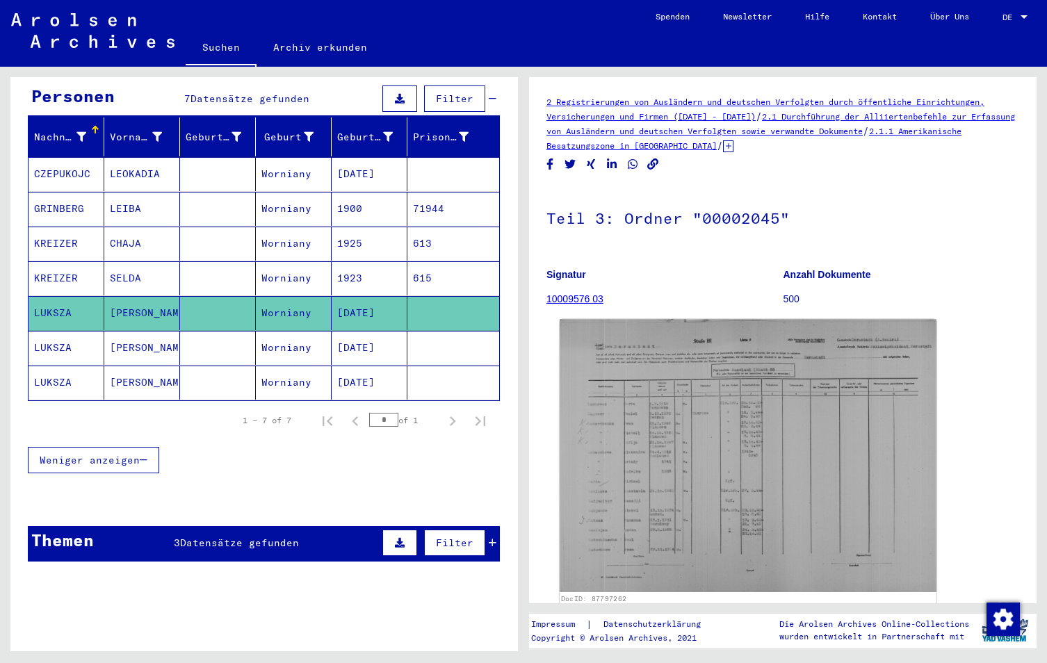
click at [651, 371] on img at bounding box center [748, 455] width 377 height 273
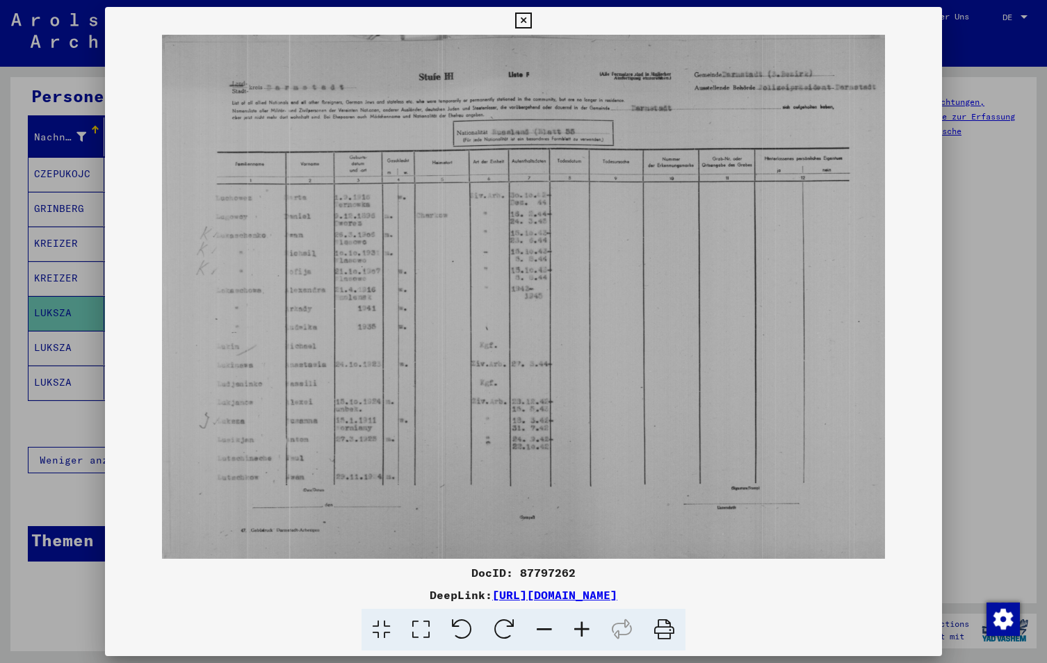
click at [348, 324] on img at bounding box center [524, 297] width 838 height 524
click at [521, 10] on button at bounding box center [523, 21] width 24 height 28
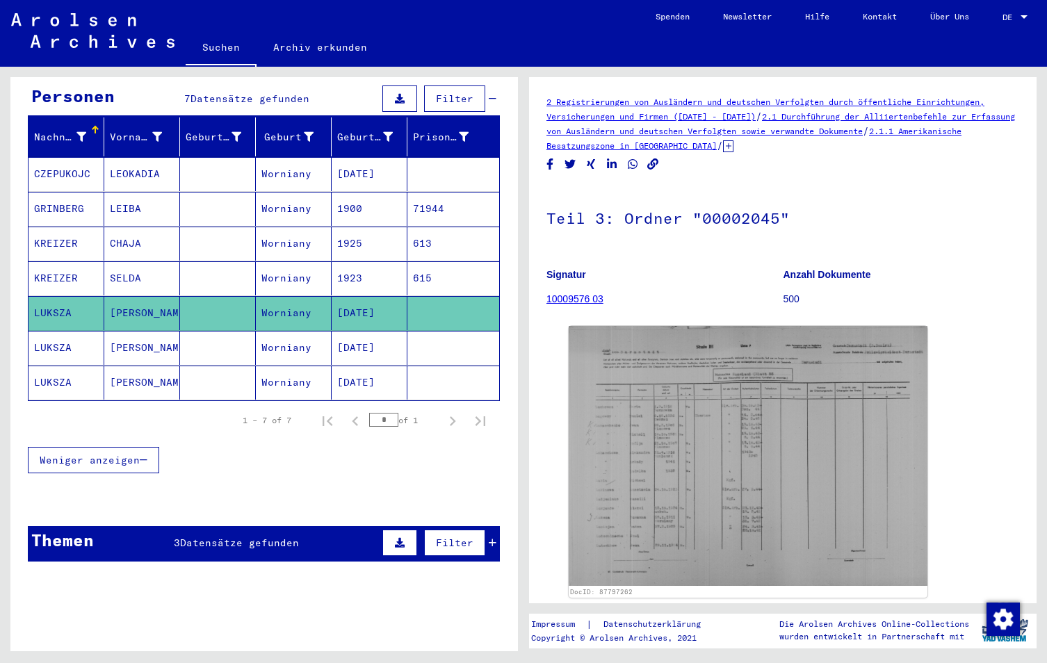
click at [69, 227] on mat-cell "KREIZER" at bounding box center [67, 244] width 76 height 34
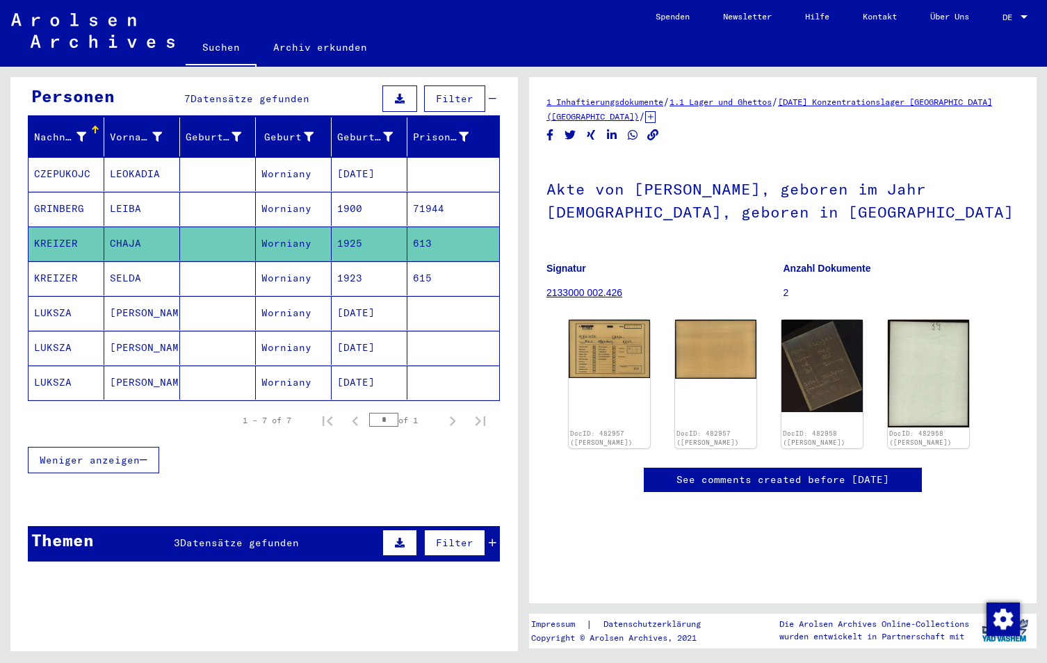
click at [63, 267] on mat-cell "KREIZER" at bounding box center [67, 278] width 76 height 34
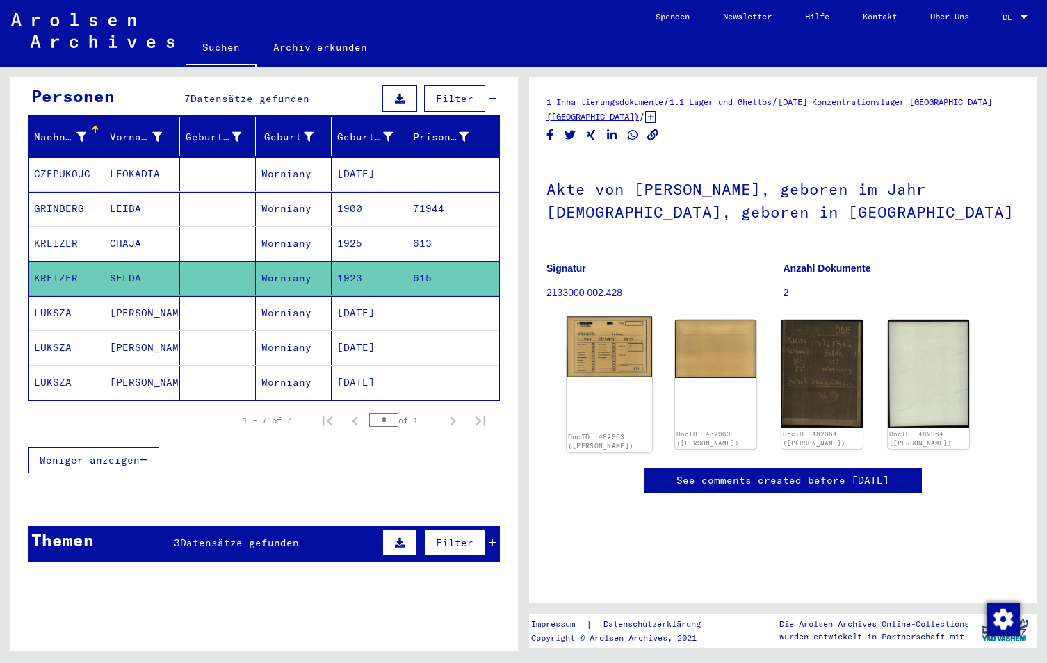
click at [594, 339] on img at bounding box center [610, 347] width 86 height 60
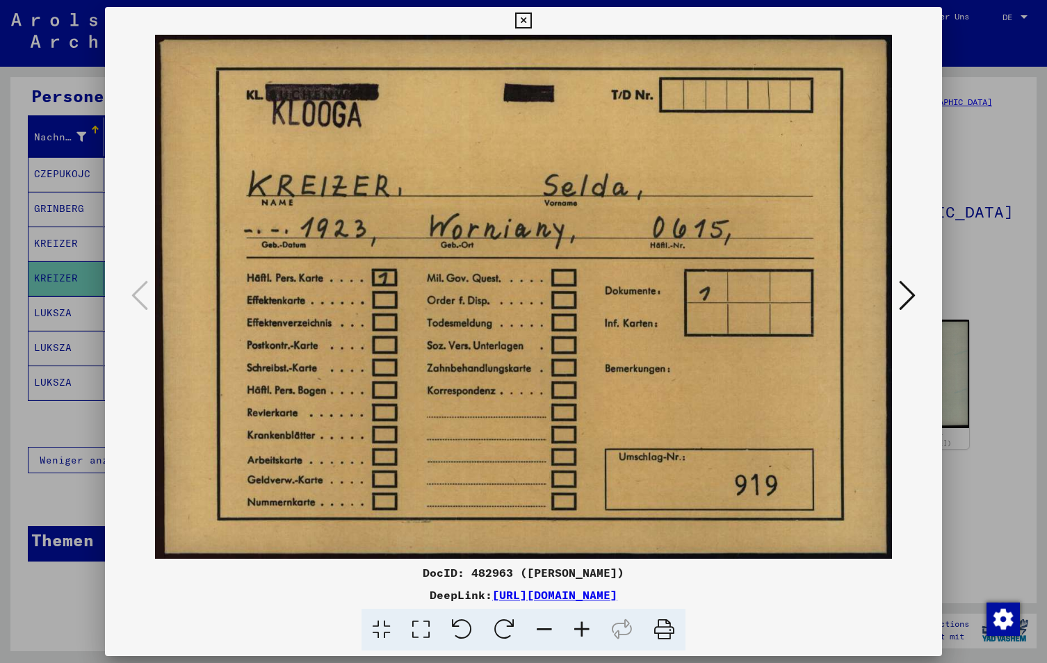
click at [905, 295] on icon at bounding box center [907, 295] width 17 height 33
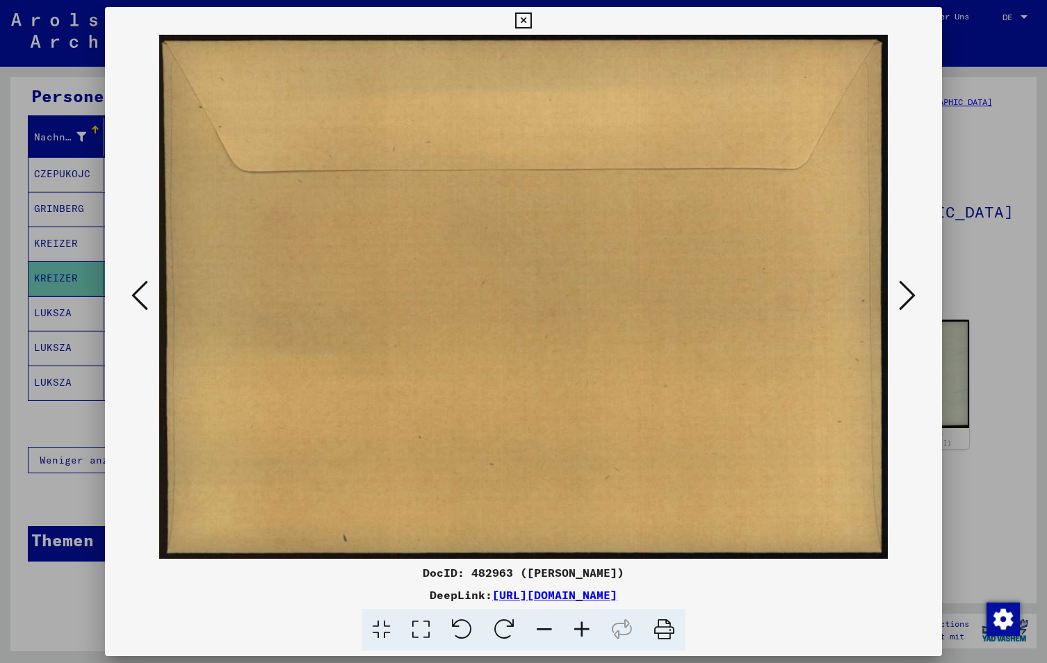
click at [519, 18] on icon at bounding box center [523, 21] width 16 height 17
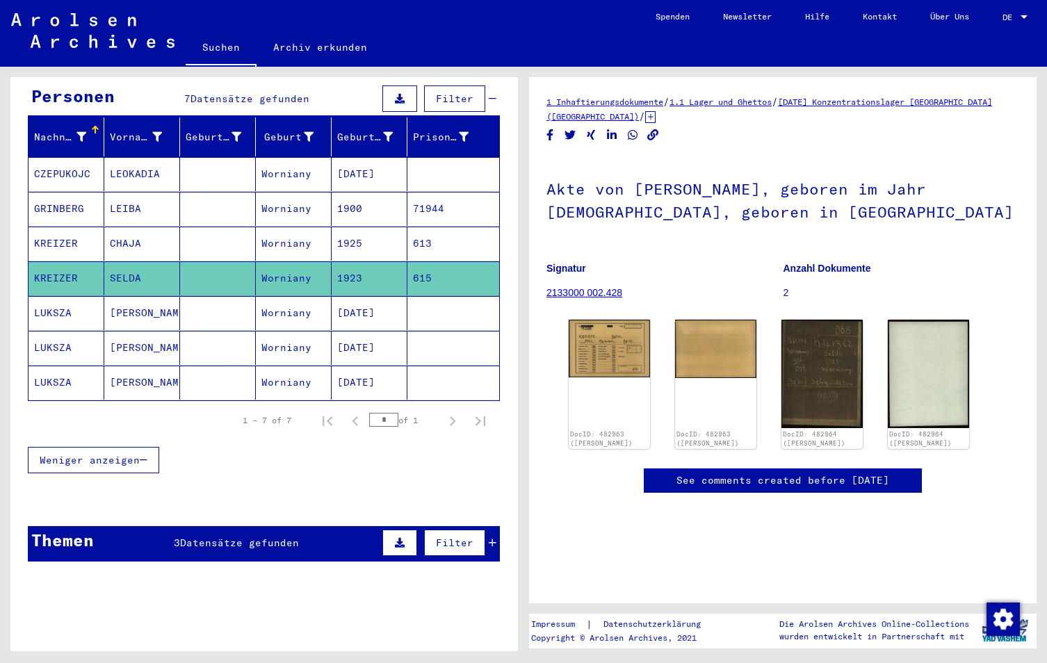
click at [58, 227] on mat-cell "KREIZER" at bounding box center [67, 244] width 76 height 34
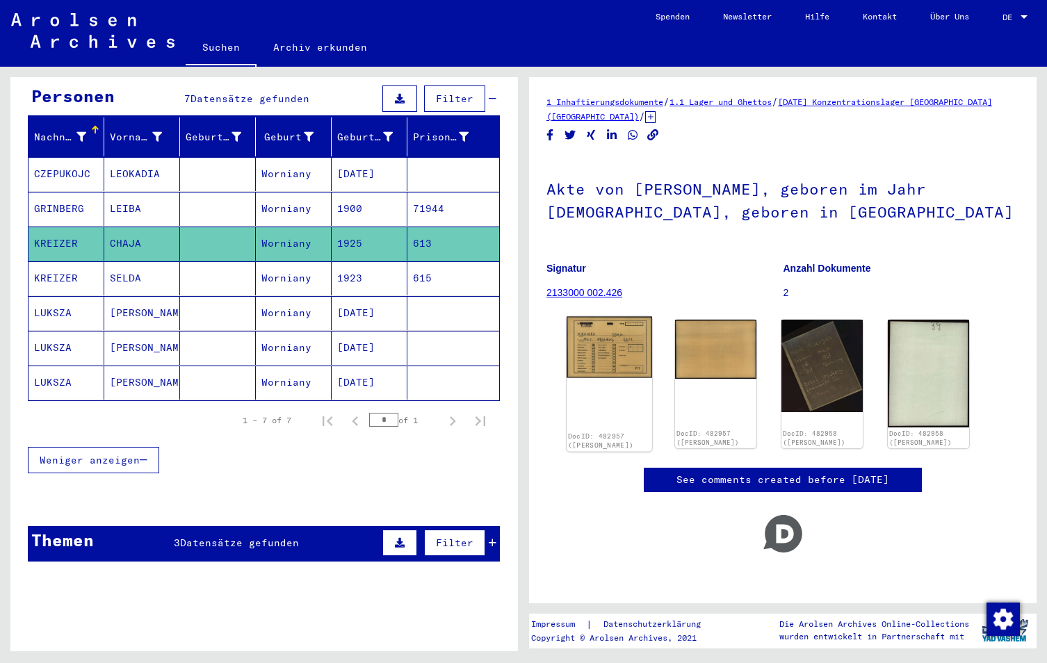
click at [614, 344] on img at bounding box center [610, 347] width 86 height 61
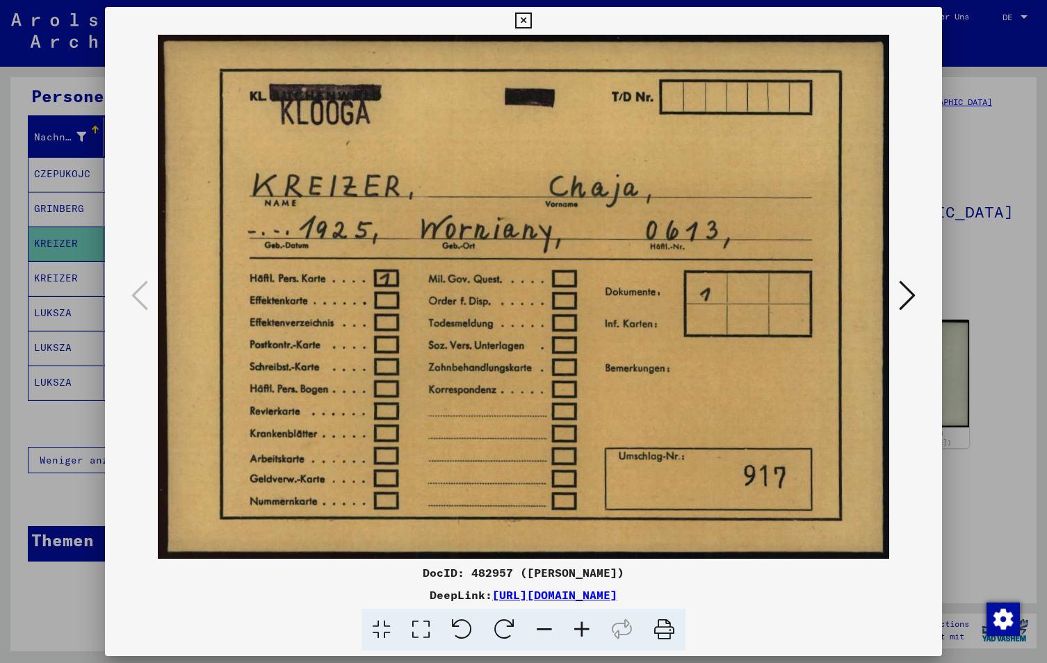
click at [521, 15] on icon at bounding box center [523, 21] width 16 height 17
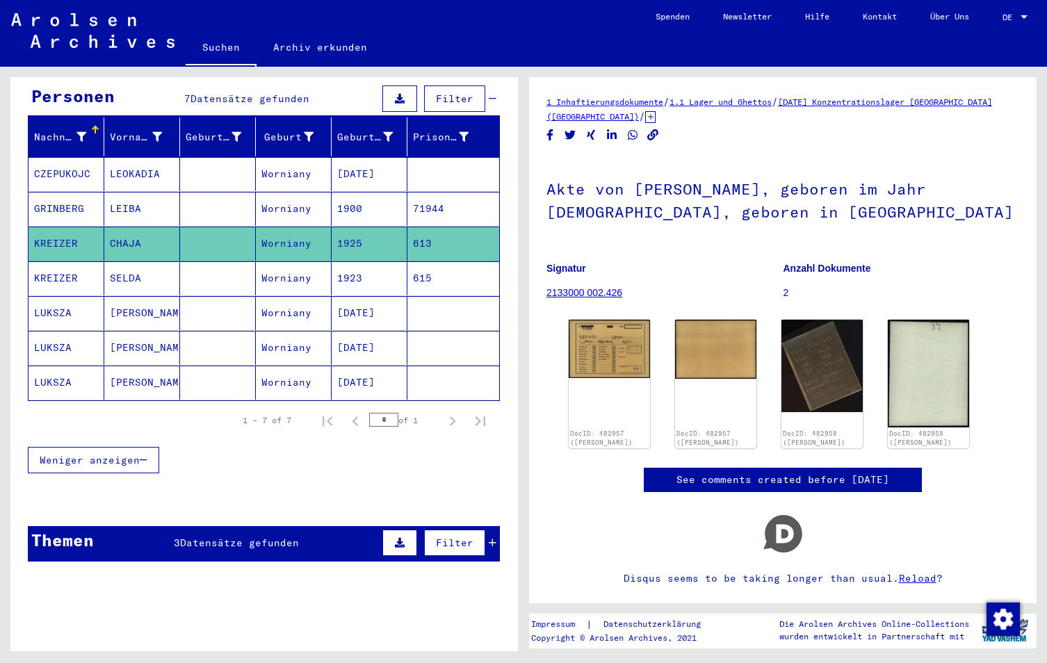
click at [145, 166] on mat-cell "LEOKADIA" at bounding box center [142, 174] width 76 height 34
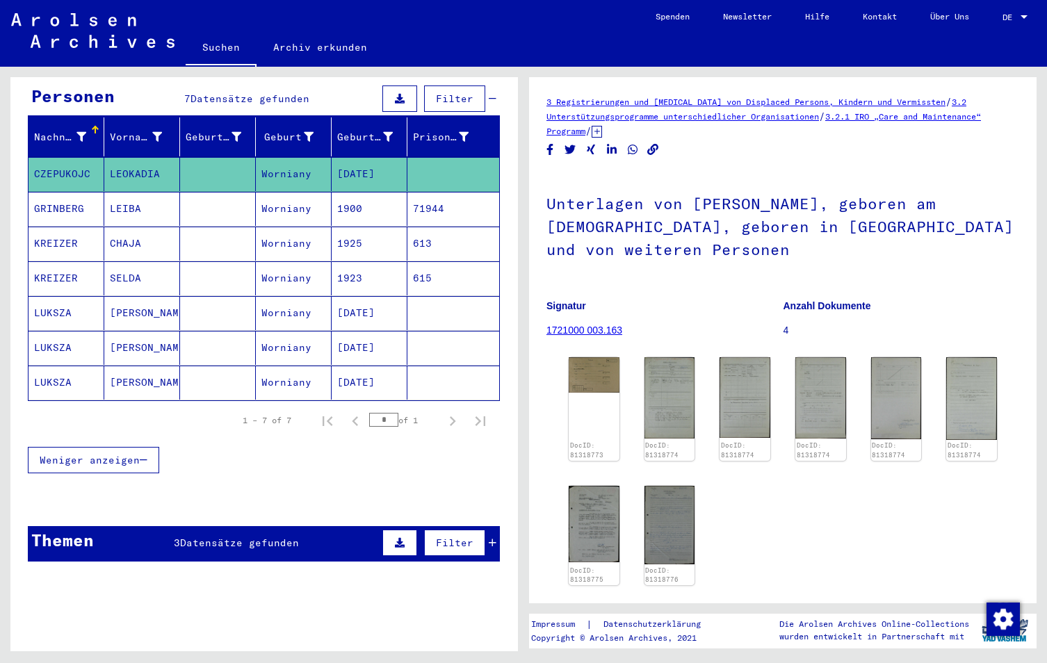
click at [65, 227] on mat-cell "KREIZER" at bounding box center [67, 244] width 76 height 34
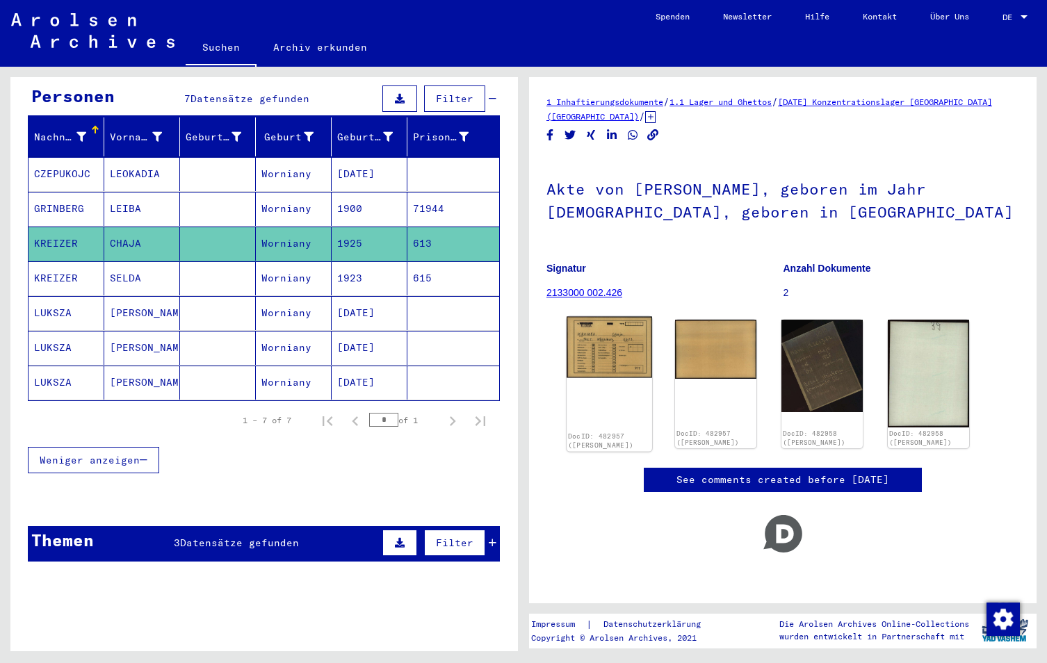
click at [619, 339] on img at bounding box center [610, 347] width 86 height 61
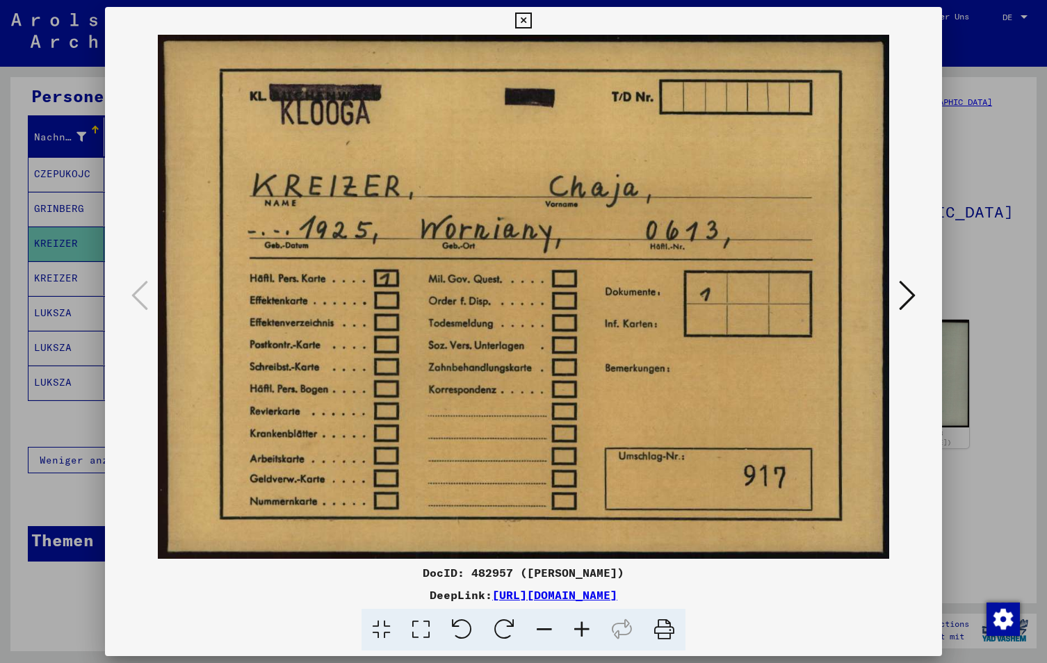
click at [909, 297] on icon at bounding box center [907, 295] width 17 height 33
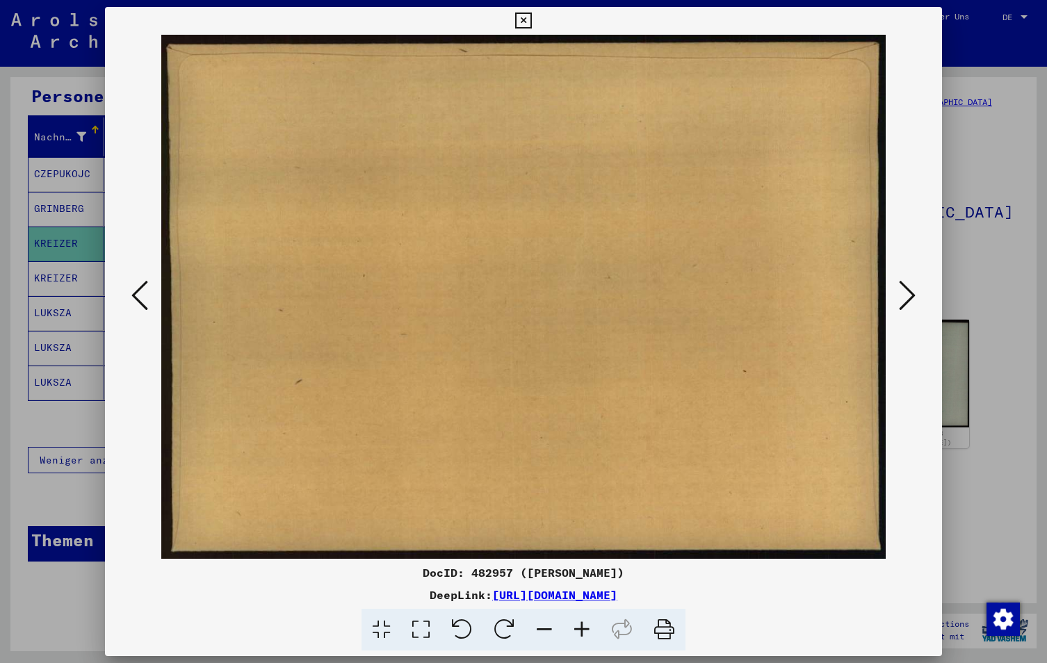
click at [1025, 15] on div at bounding box center [523, 331] width 1047 height 663
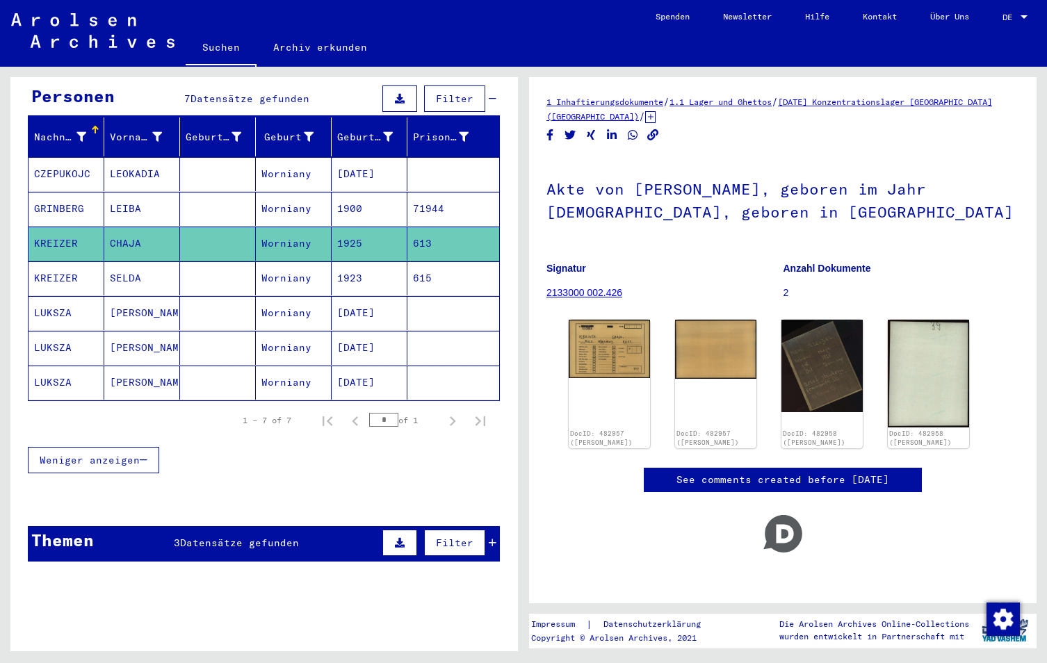
click at [54, 263] on mat-cell "KREIZER" at bounding box center [67, 278] width 76 height 34
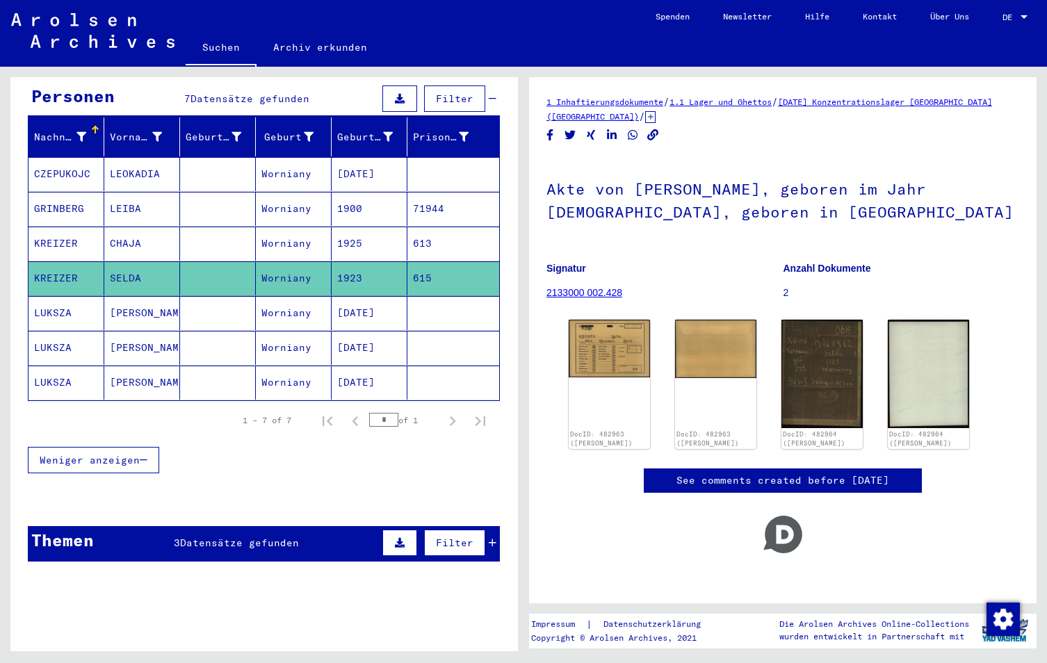
click at [65, 296] on mat-cell "LUKSZA" at bounding box center [67, 313] width 76 height 34
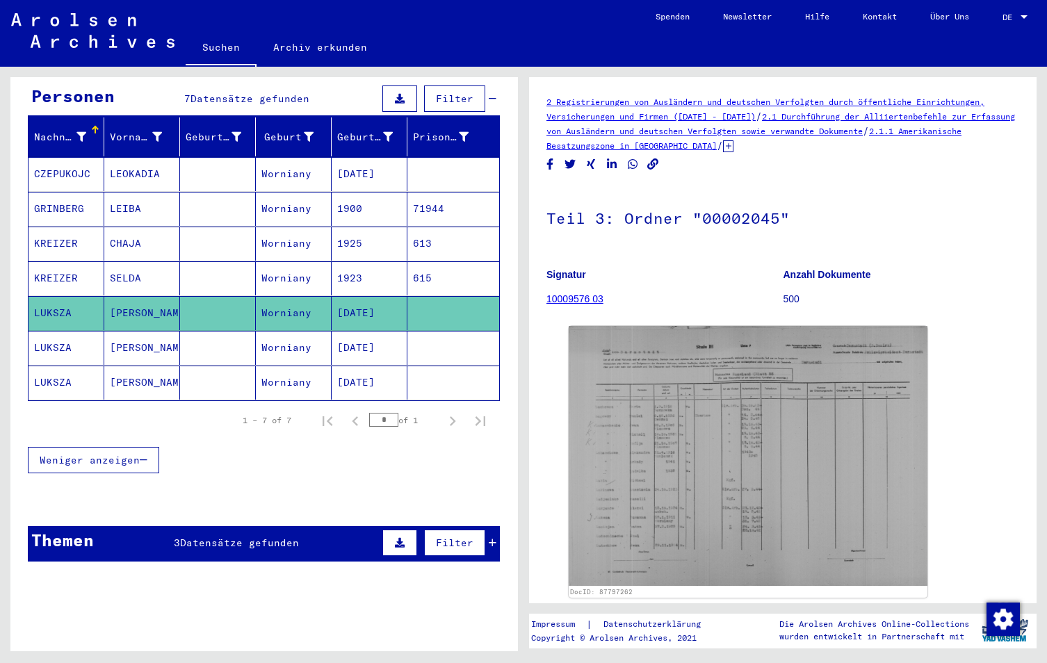
click at [64, 331] on mat-cell "LUKSZA" at bounding box center [67, 348] width 76 height 34
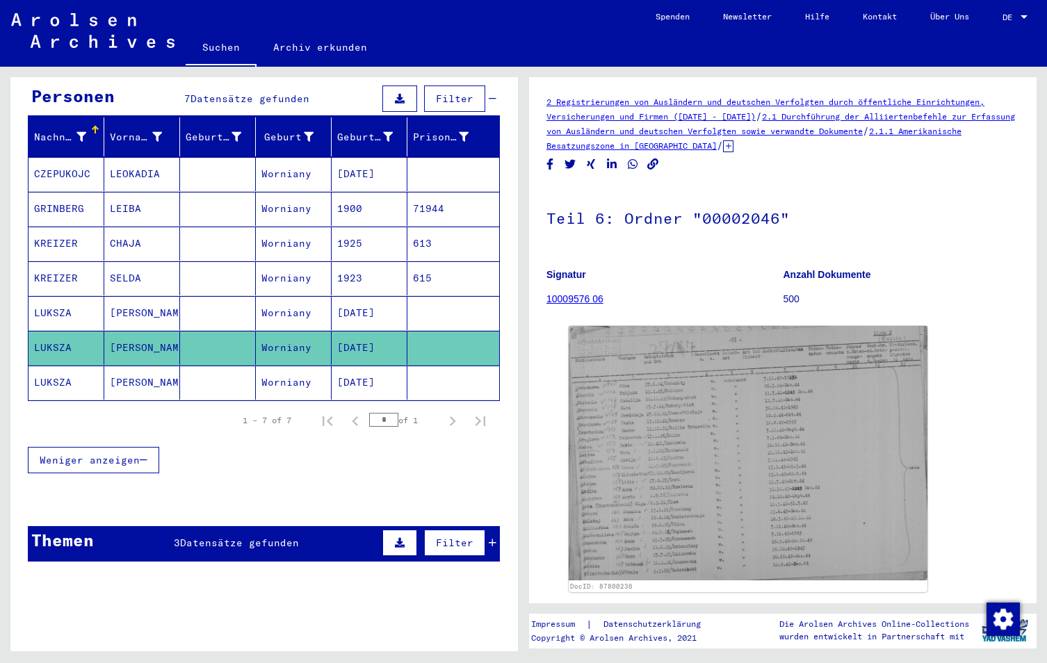
click at [64, 366] on mat-cell "LUKSZA" at bounding box center [67, 383] width 76 height 34
